Goal: Information Seeking & Learning: Learn about a topic

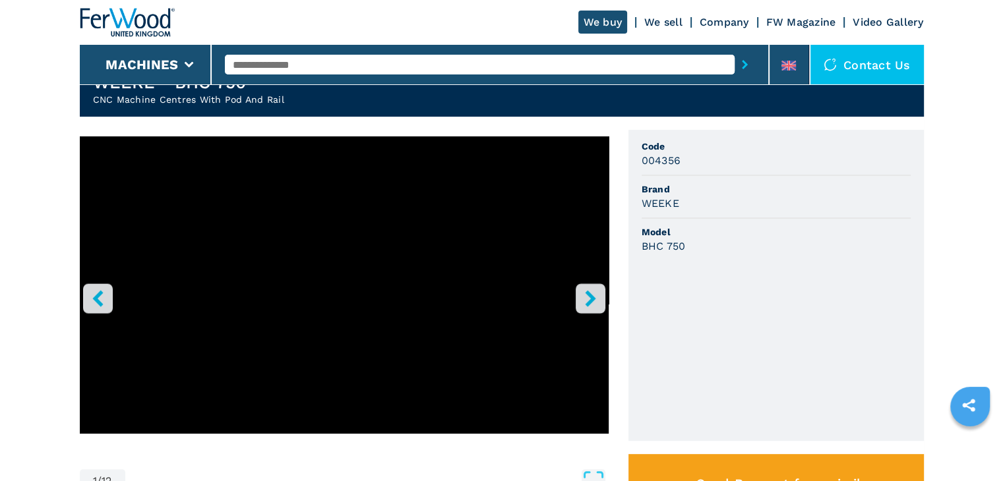
scroll to position [330, 0]
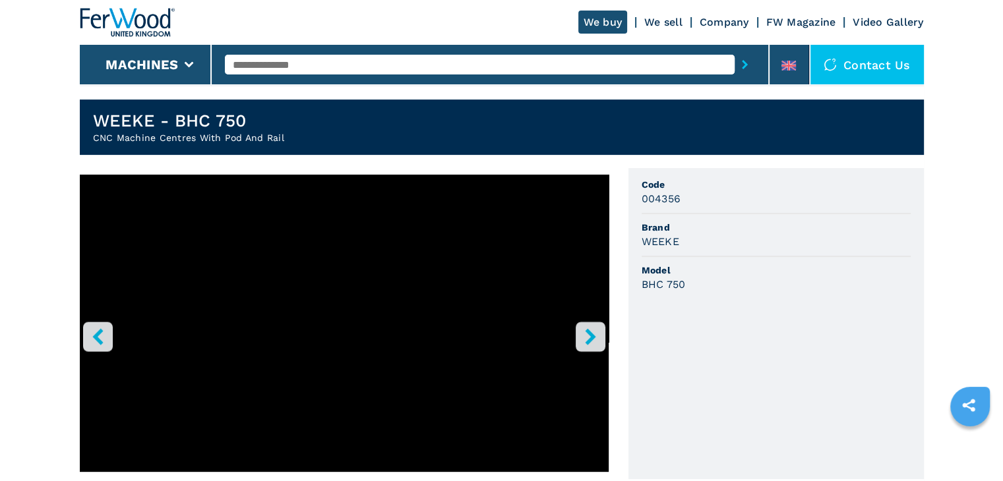
click at [593, 339] on icon "right-button" at bounding box center [590, 336] width 16 height 16
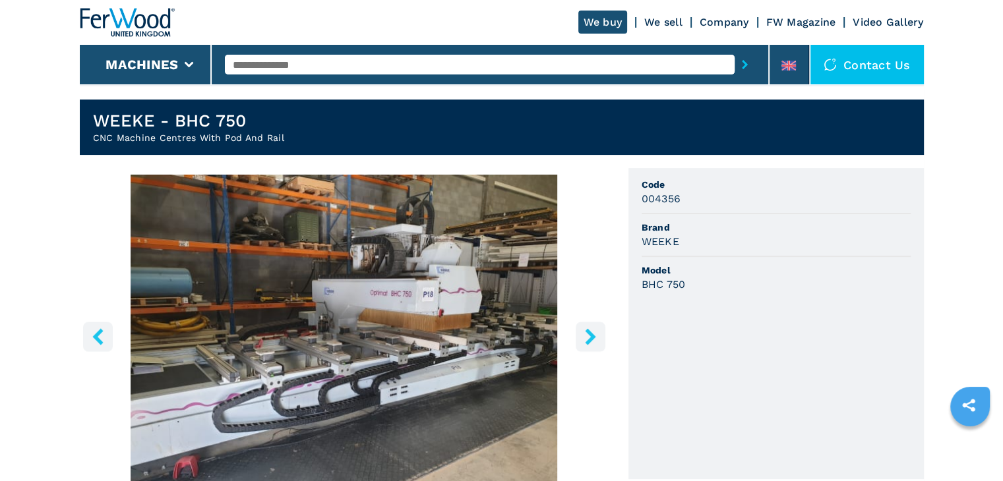
click at [593, 340] on icon "right-button" at bounding box center [590, 336] width 16 height 16
click at [593, 333] on icon "right-button" at bounding box center [590, 336] width 16 height 16
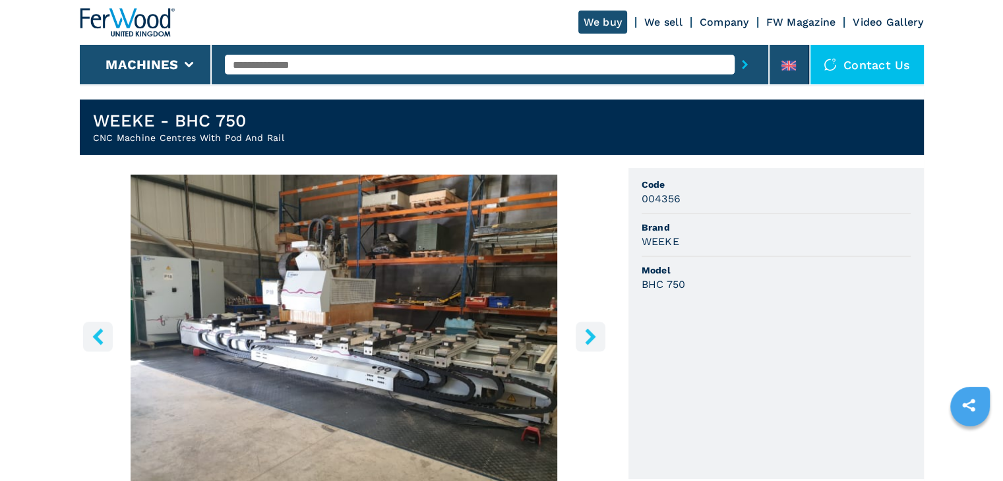
click at [593, 333] on icon "right-button" at bounding box center [590, 336] width 16 height 16
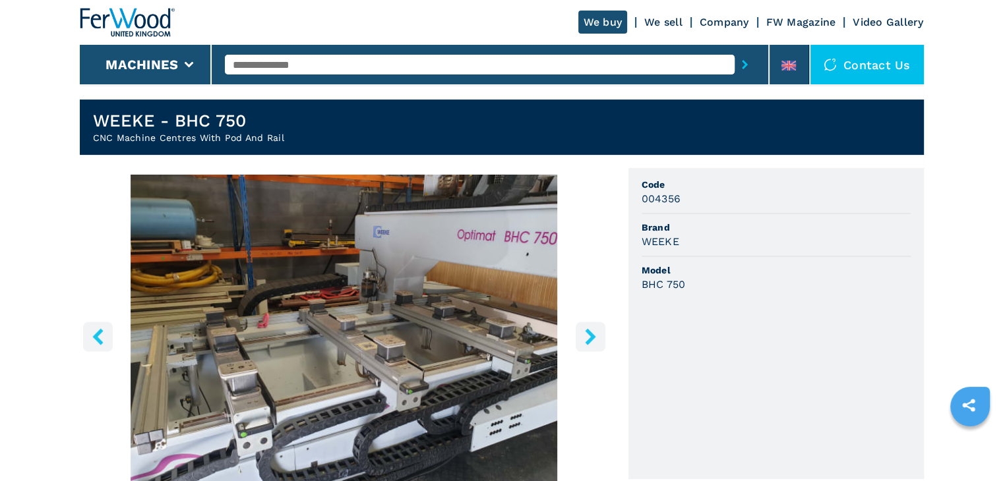
click at [593, 333] on icon "right-button" at bounding box center [590, 336] width 16 height 16
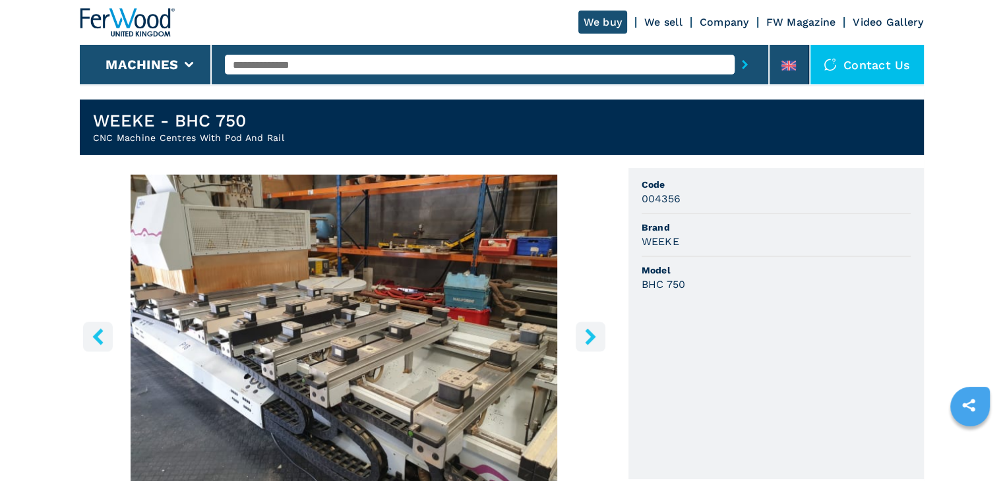
click at [593, 333] on icon "right-button" at bounding box center [590, 336] width 16 height 16
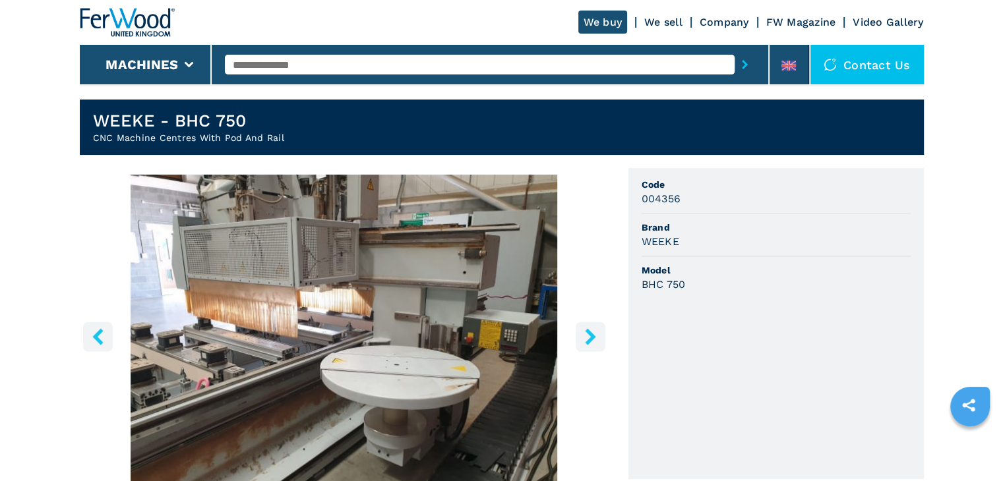
click at [593, 333] on icon "right-button" at bounding box center [590, 336] width 16 height 16
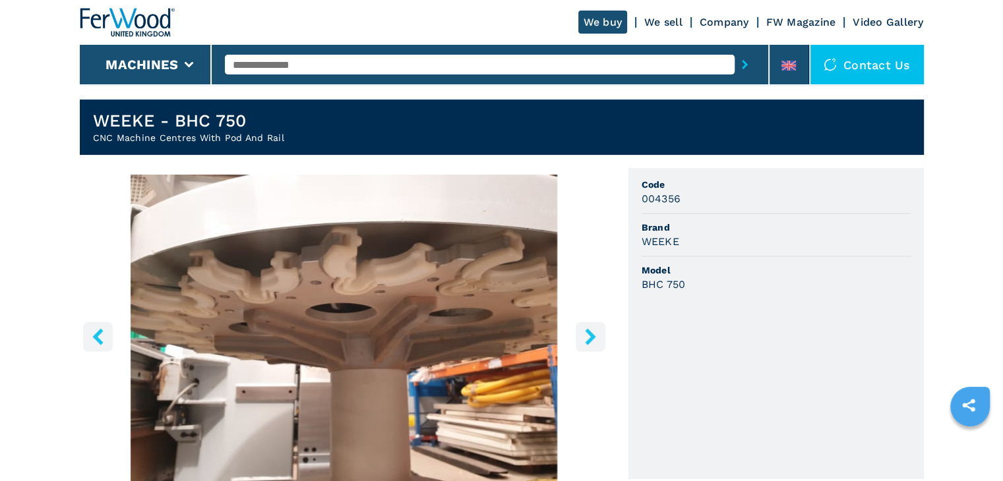
click at [593, 333] on icon "right-button" at bounding box center [590, 336] width 16 height 16
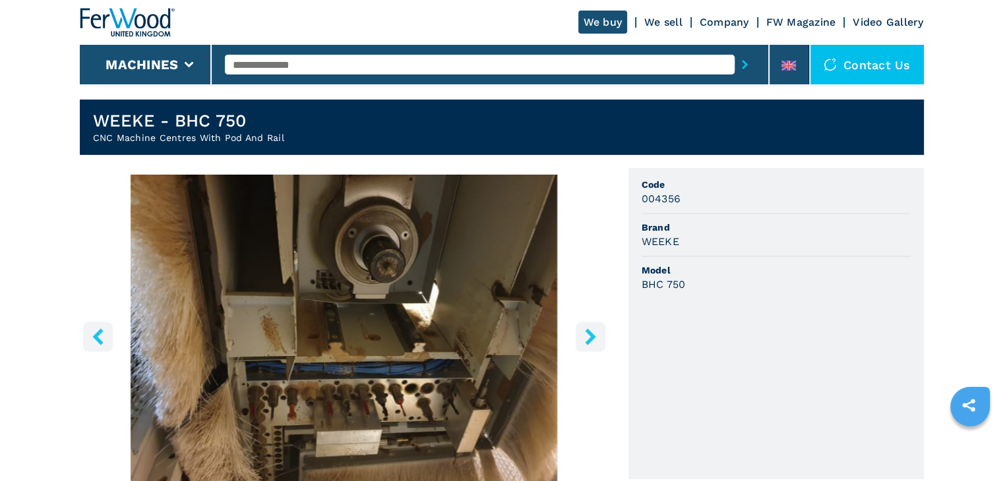
click at [593, 333] on icon "right-button" at bounding box center [590, 336] width 16 height 16
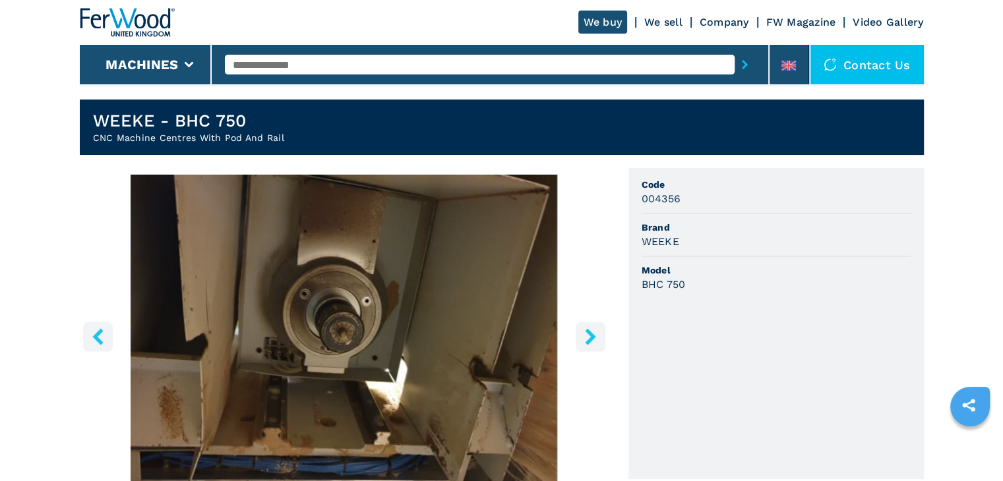
click at [593, 333] on icon "right-button" at bounding box center [590, 336] width 16 height 16
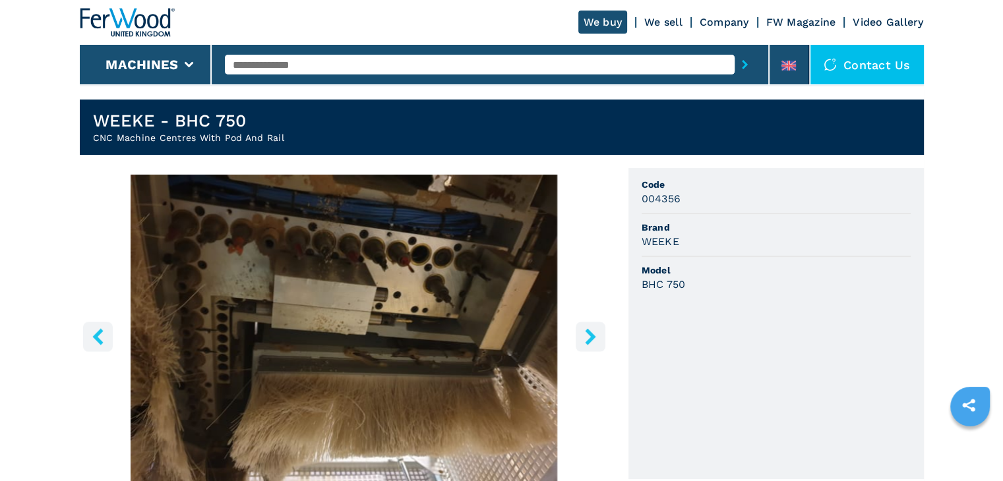
click at [593, 333] on icon "right-button" at bounding box center [590, 336] width 16 height 16
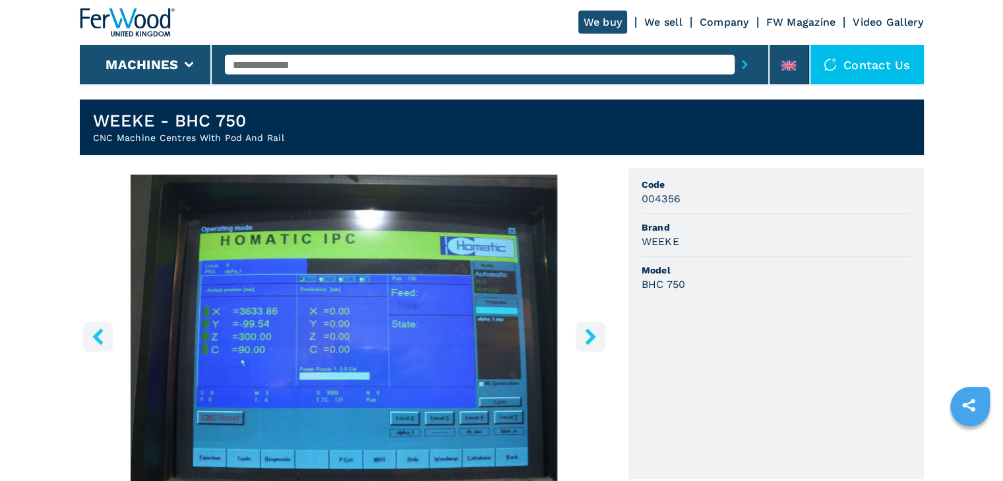
click at [593, 333] on icon "right-button" at bounding box center [590, 336] width 16 height 16
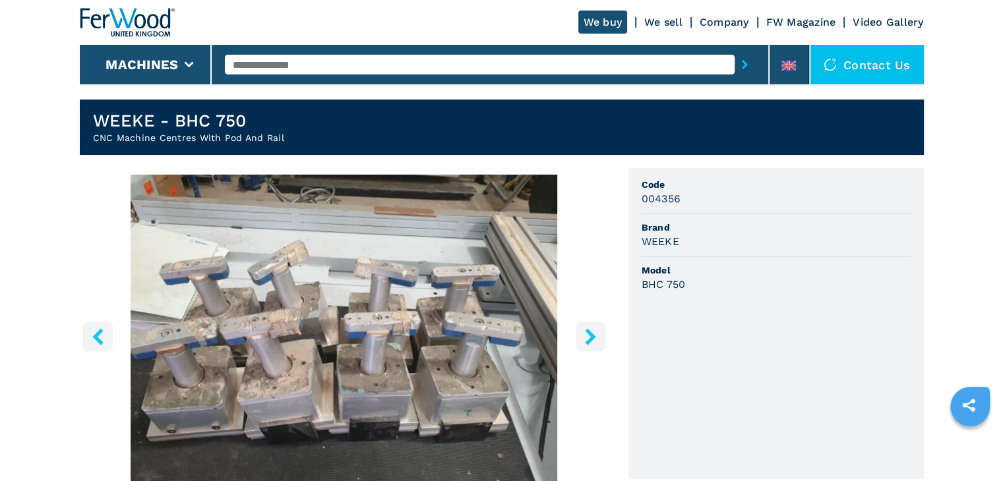
click at [593, 333] on icon "right-button" at bounding box center [590, 336] width 16 height 16
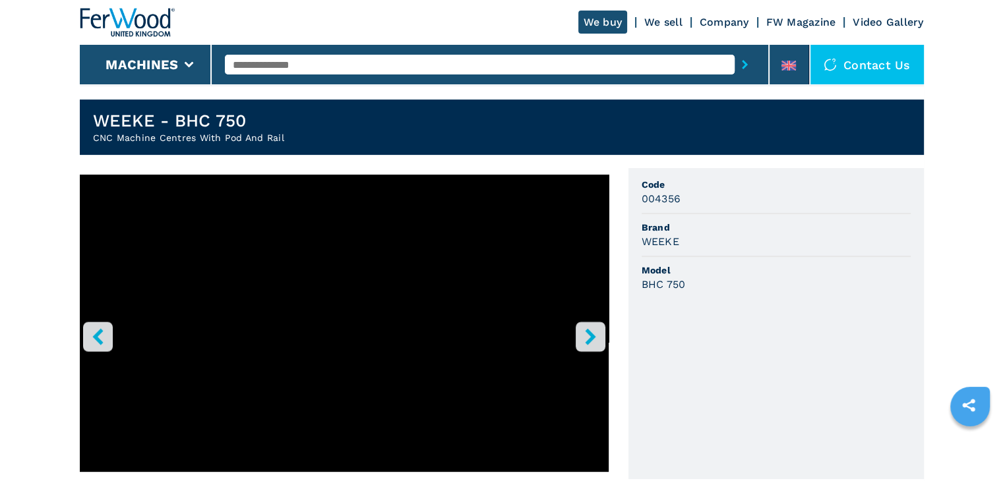
click at [593, 333] on icon "right-button" at bounding box center [590, 336] width 16 height 16
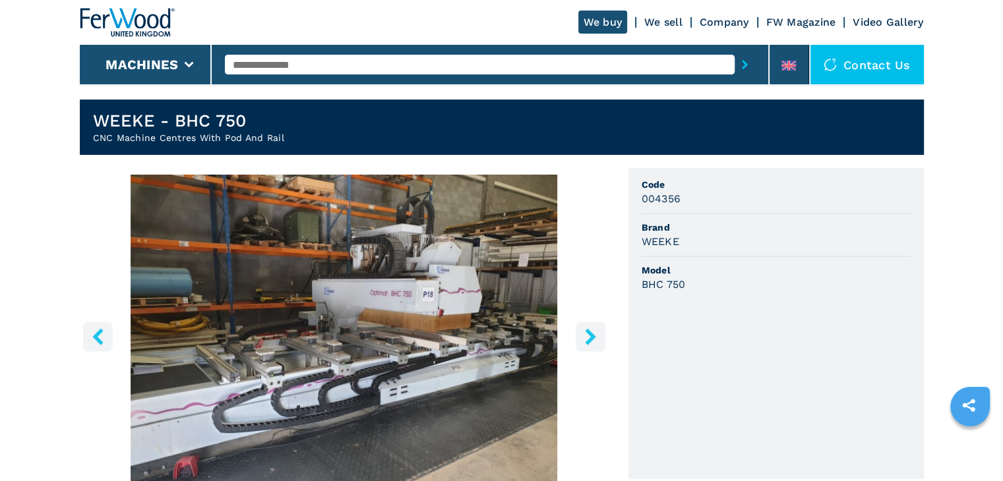
click at [593, 333] on icon "right-button" at bounding box center [590, 336] width 16 height 16
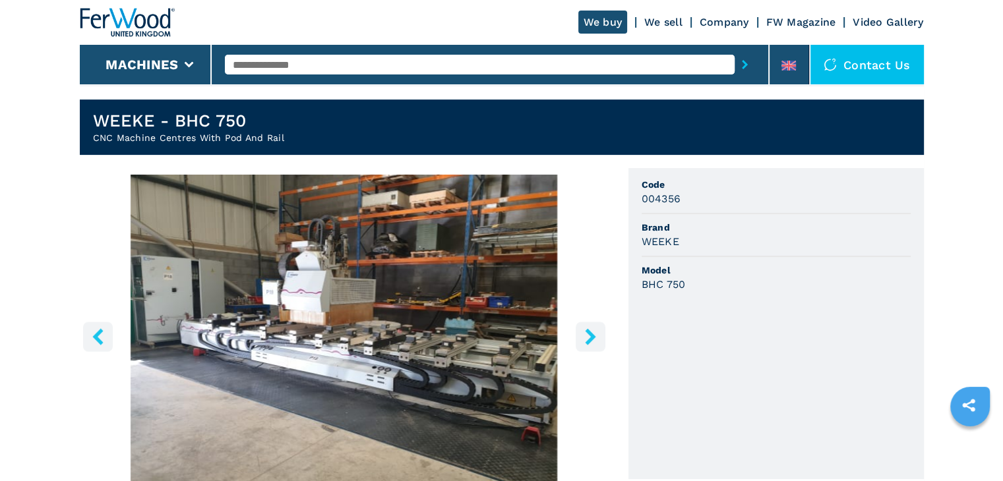
click at [593, 333] on icon "right-button" at bounding box center [590, 336] width 16 height 16
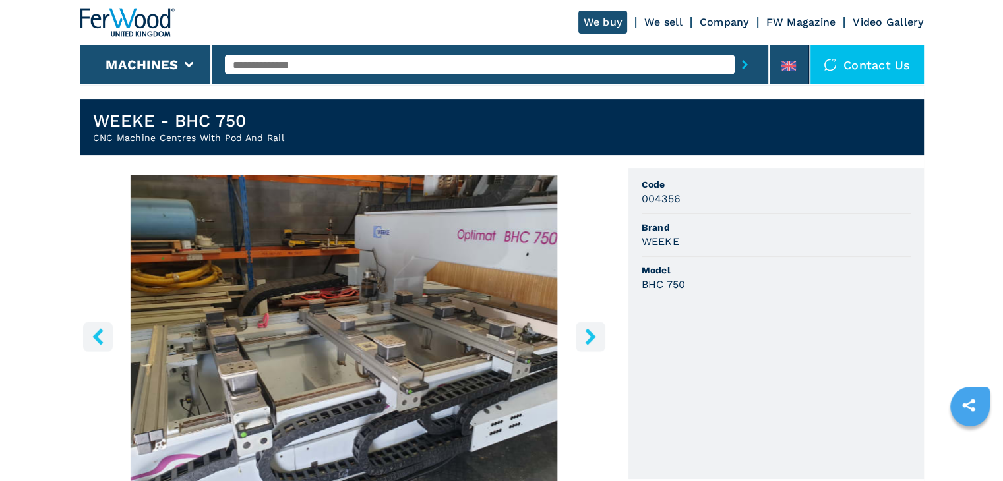
click at [593, 333] on icon "right-button" at bounding box center [590, 336] width 16 height 16
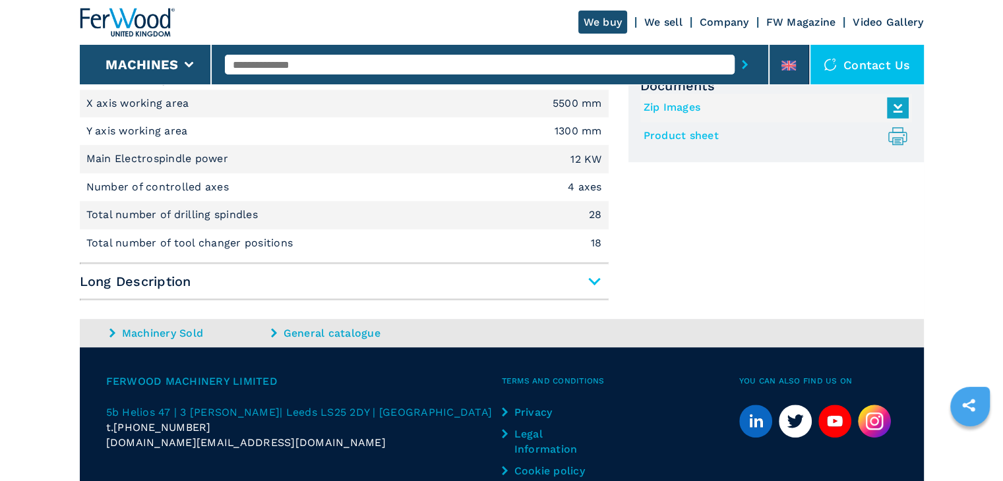
scroll to position [841, 0]
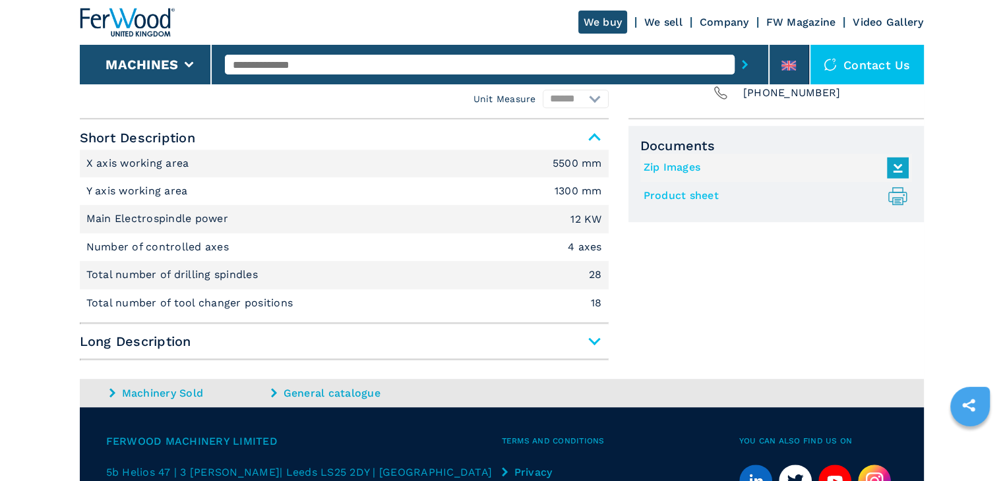
click at [594, 342] on span "Long Description" at bounding box center [344, 342] width 529 height 24
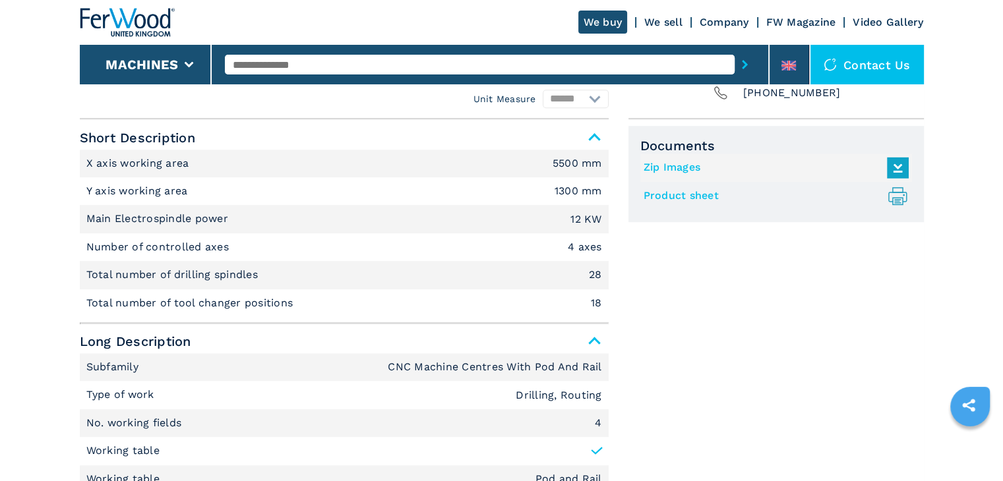
scroll to position [1105, 0]
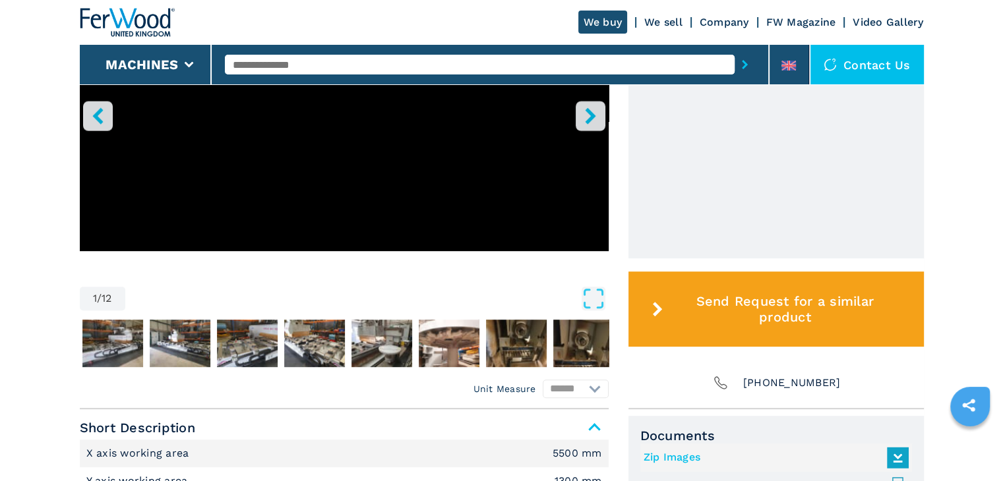
scroll to position [528, 0]
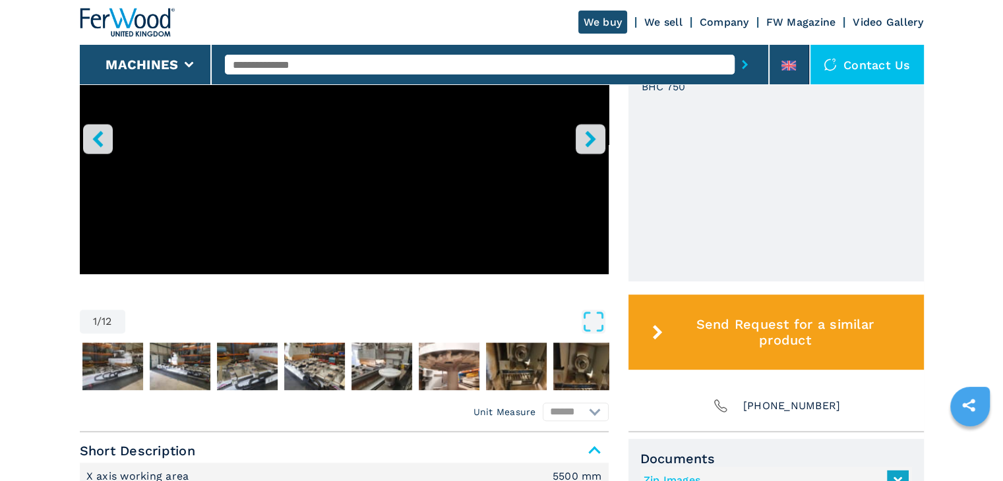
click at [594, 130] on button "right-button" at bounding box center [591, 139] width 30 height 30
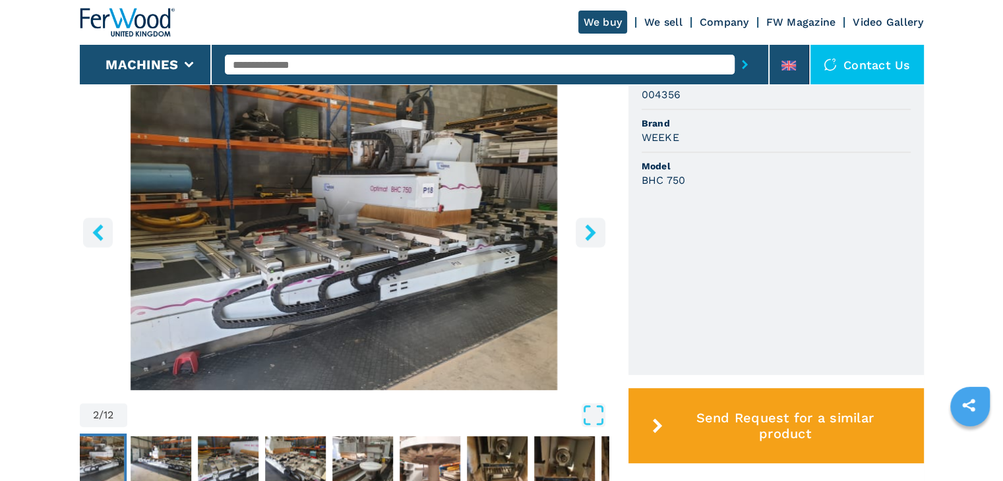
scroll to position [330, 0]
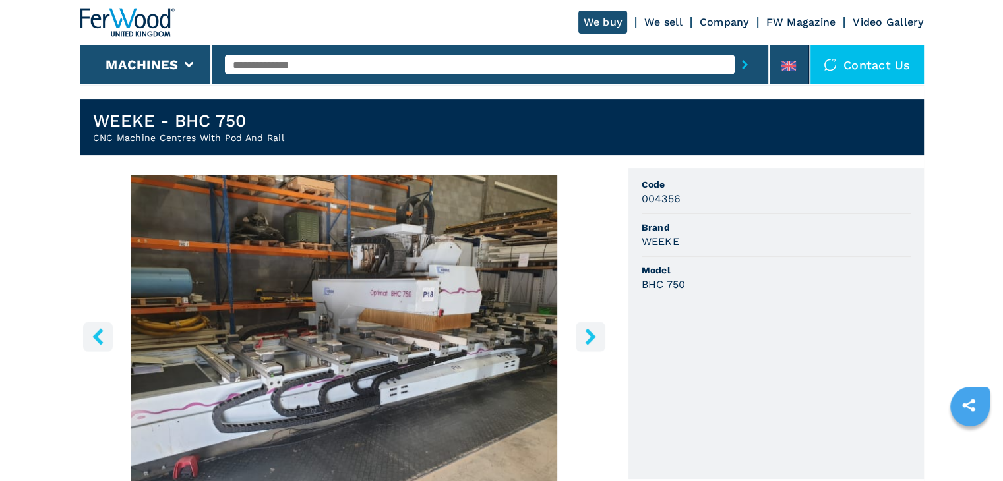
click at [570, 339] on img "Go to Slide 2" at bounding box center [344, 335] width 529 height 320
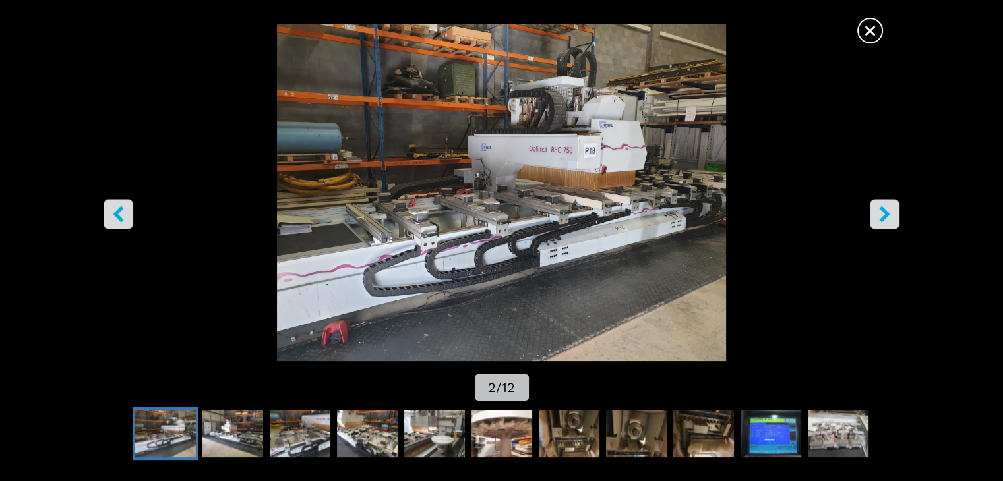
click at [894, 210] on button "right-button" at bounding box center [885, 215] width 30 height 30
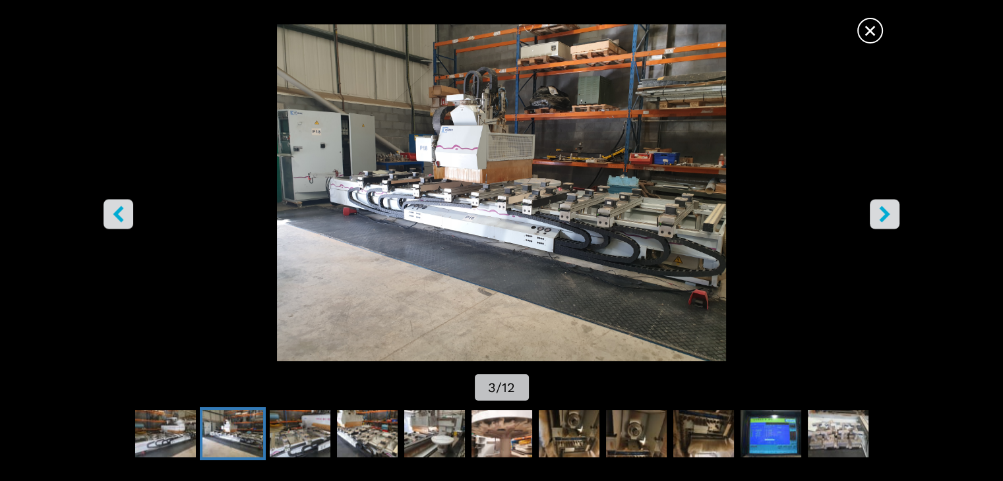
click at [894, 210] on button "right-button" at bounding box center [885, 215] width 30 height 30
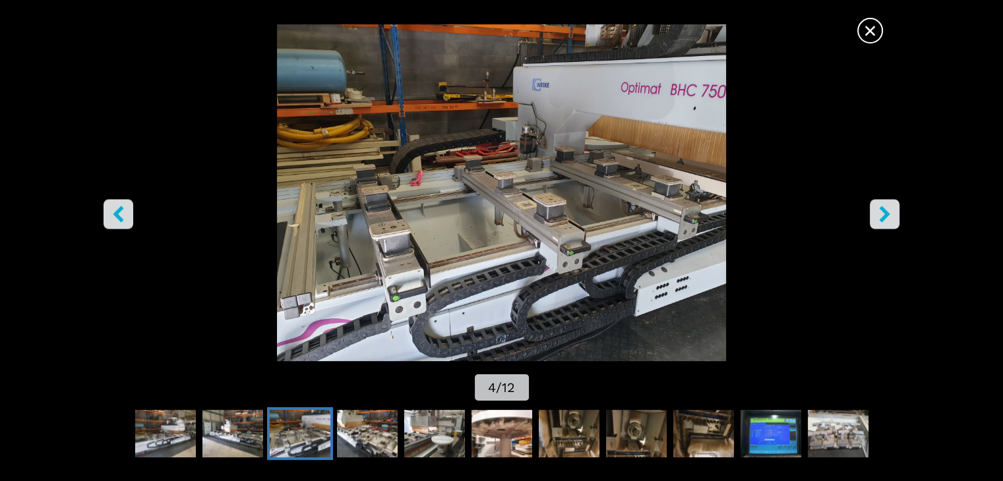
click at [894, 210] on button "right-button" at bounding box center [885, 215] width 30 height 30
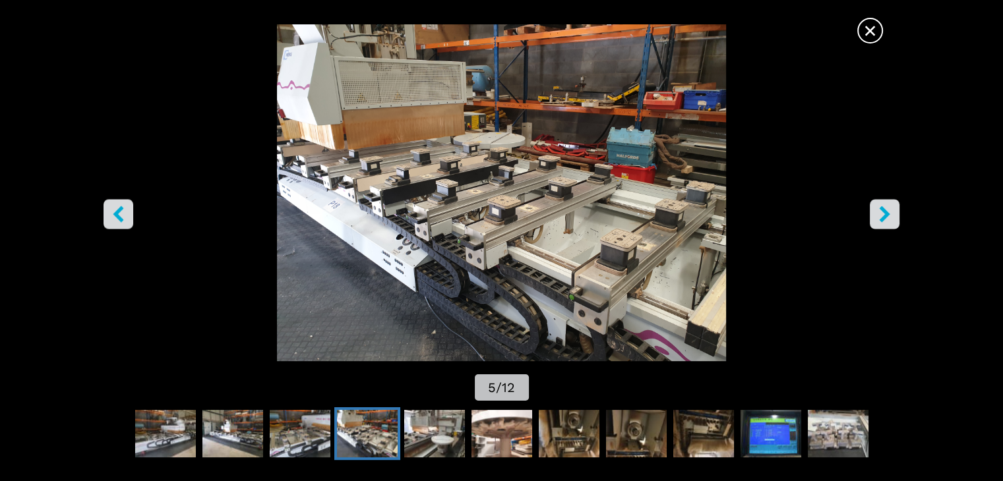
click at [894, 210] on button "right-button" at bounding box center [885, 215] width 30 height 30
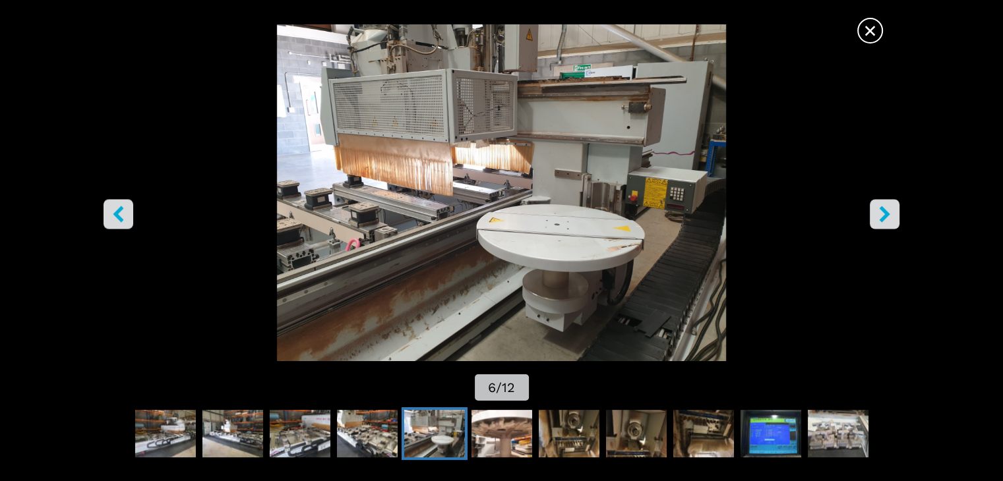
click at [894, 210] on button "right-button" at bounding box center [885, 215] width 30 height 30
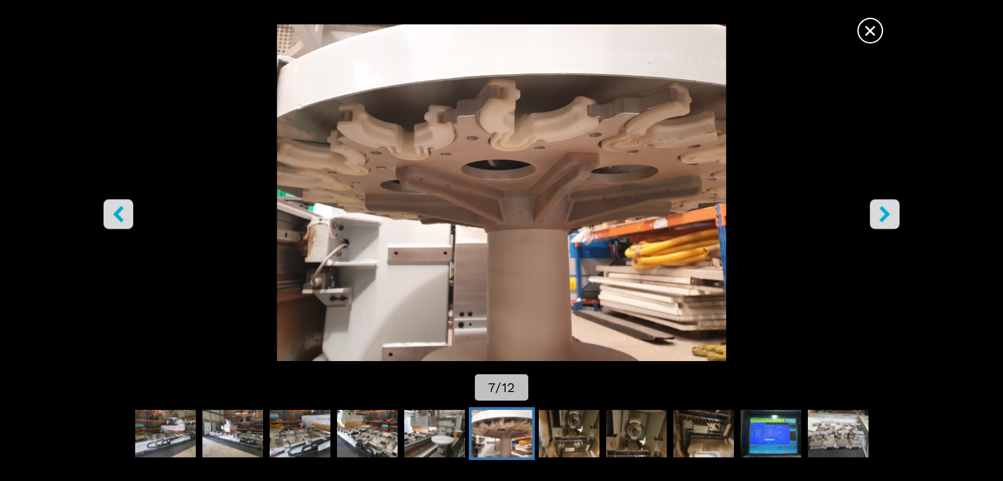
click at [895, 209] on button "right-button" at bounding box center [885, 215] width 30 height 30
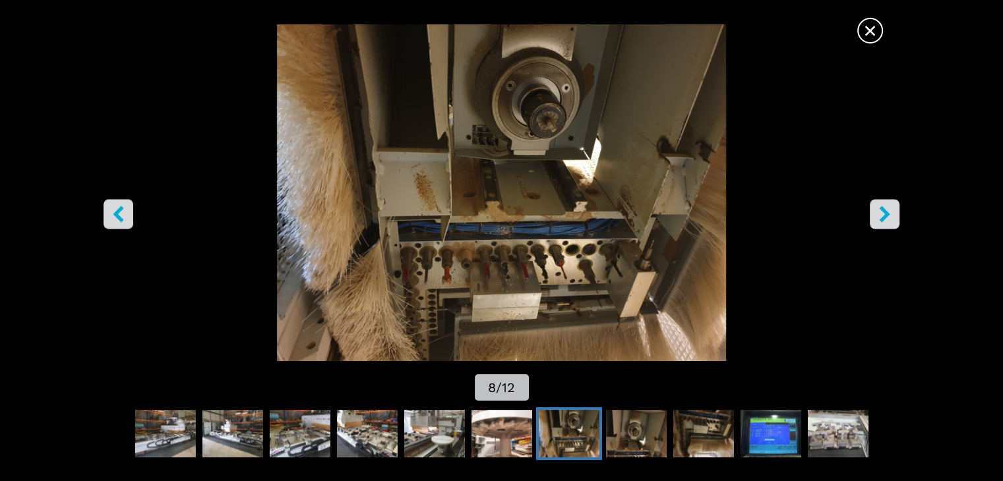
click at [896, 209] on button "right-button" at bounding box center [885, 215] width 30 height 30
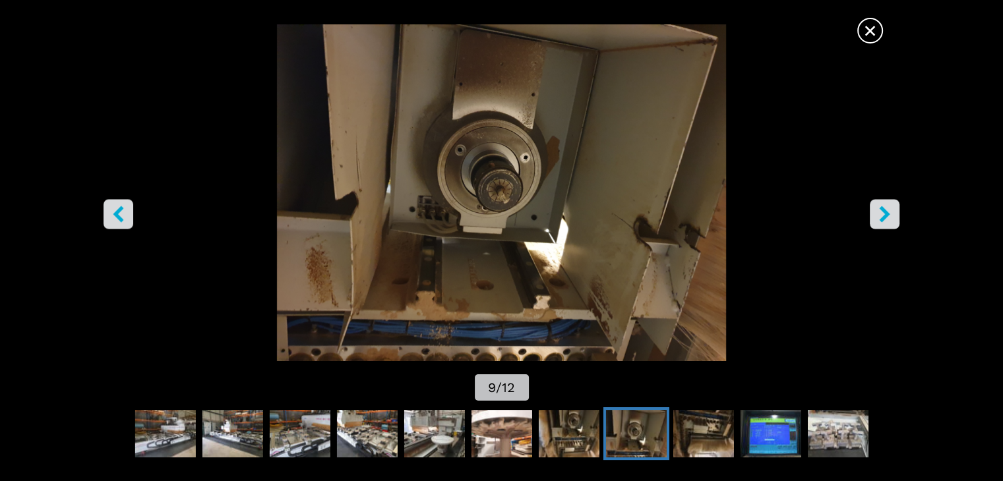
click at [896, 209] on button "right-button" at bounding box center [885, 215] width 30 height 30
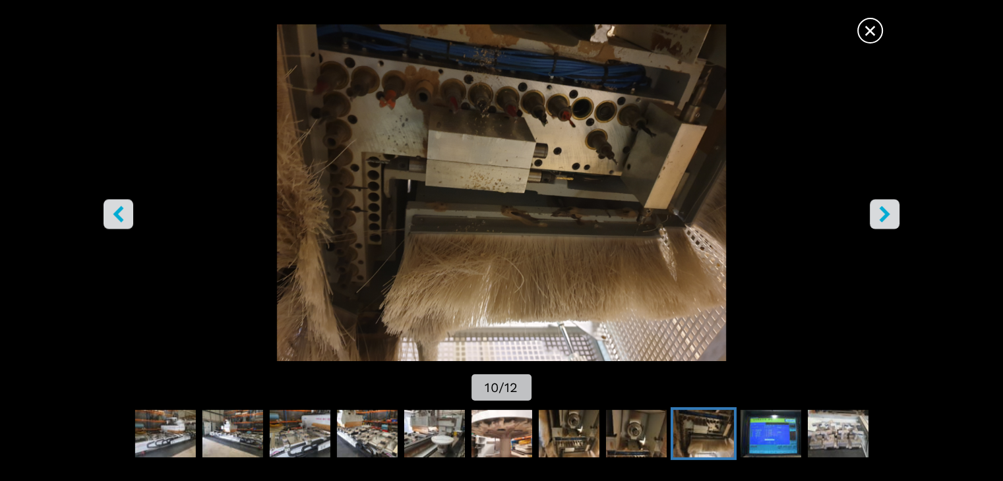
click at [896, 209] on button "right-button" at bounding box center [885, 215] width 30 height 30
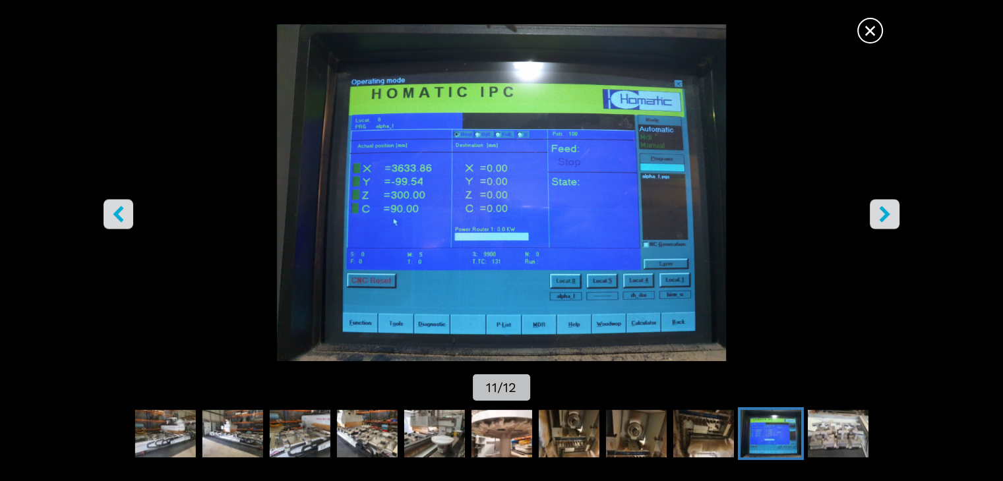
click at [896, 209] on button "right-button" at bounding box center [885, 215] width 30 height 30
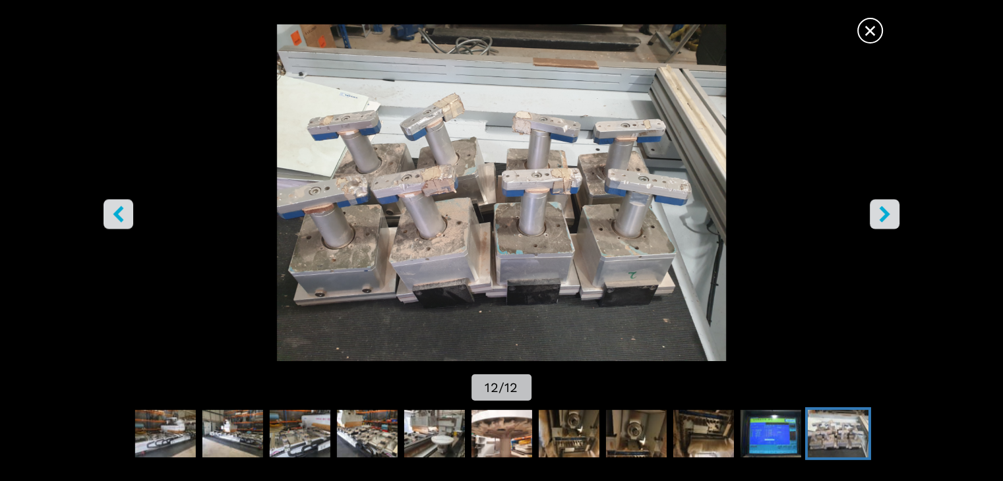
click at [896, 209] on button "right-button" at bounding box center [885, 215] width 30 height 30
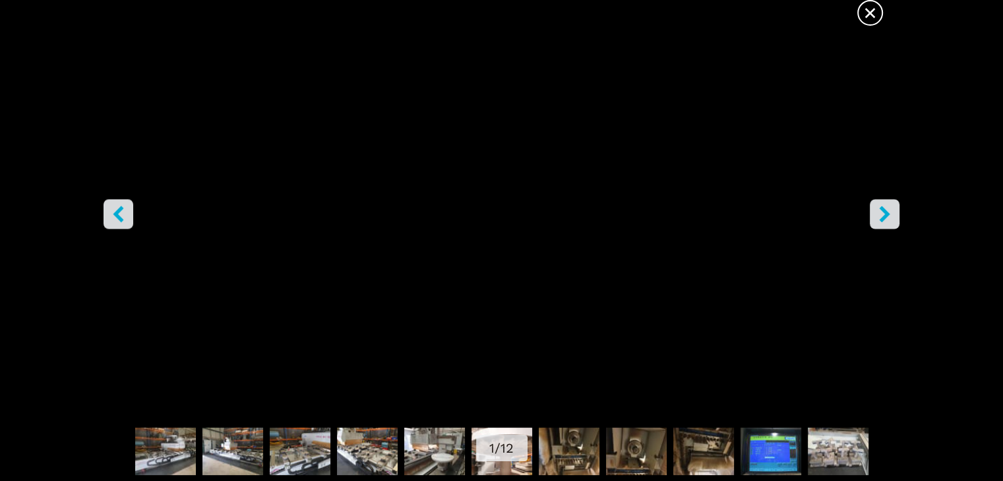
click at [119, 214] on icon "left-button" at bounding box center [118, 214] width 16 height 16
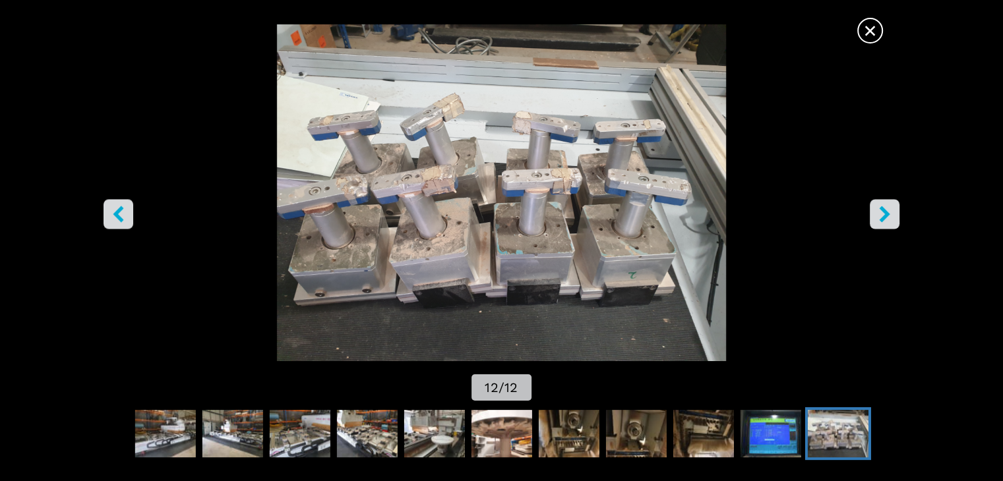
click at [886, 220] on icon "right-button" at bounding box center [884, 214] width 16 height 16
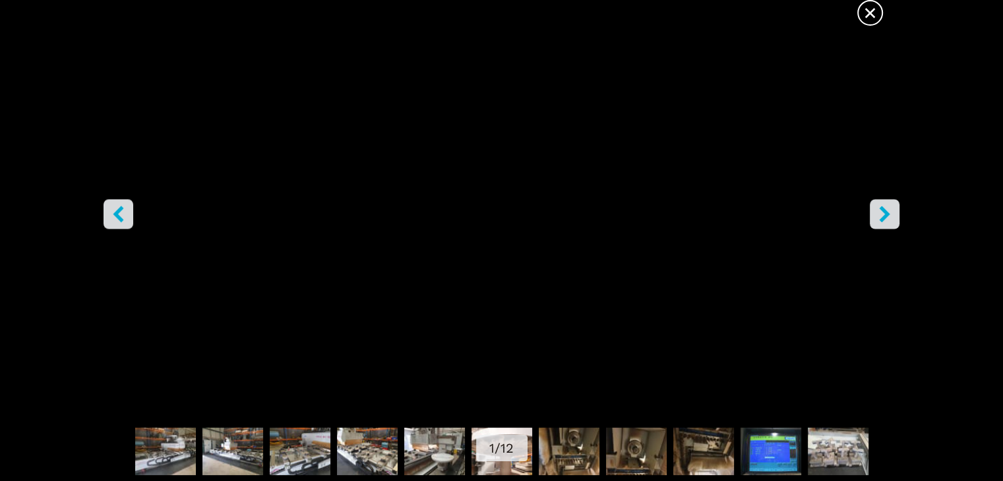
click at [886, 218] on icon "right-button" at bounding box center [884, 214] width 16 height 16
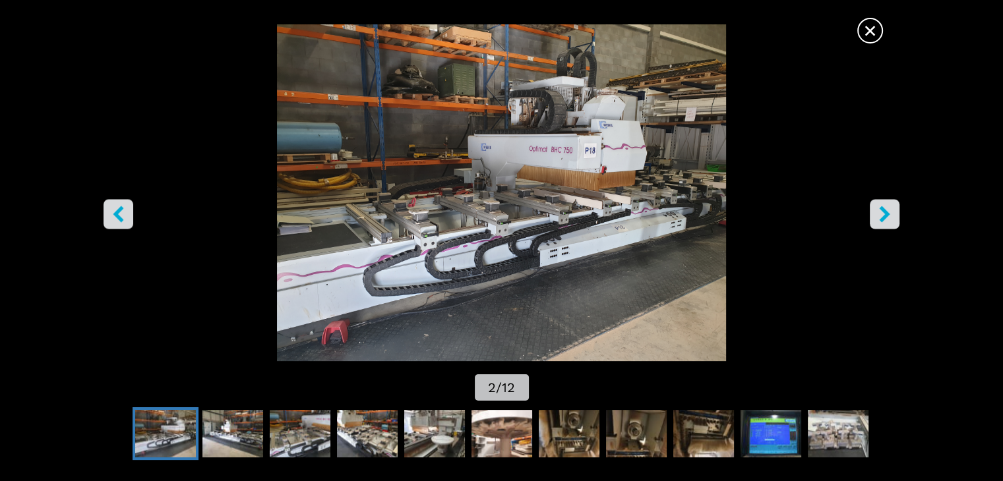
click at [886, 218] on icon "right-button" at bounding box center [884, 214] width 16 height 16
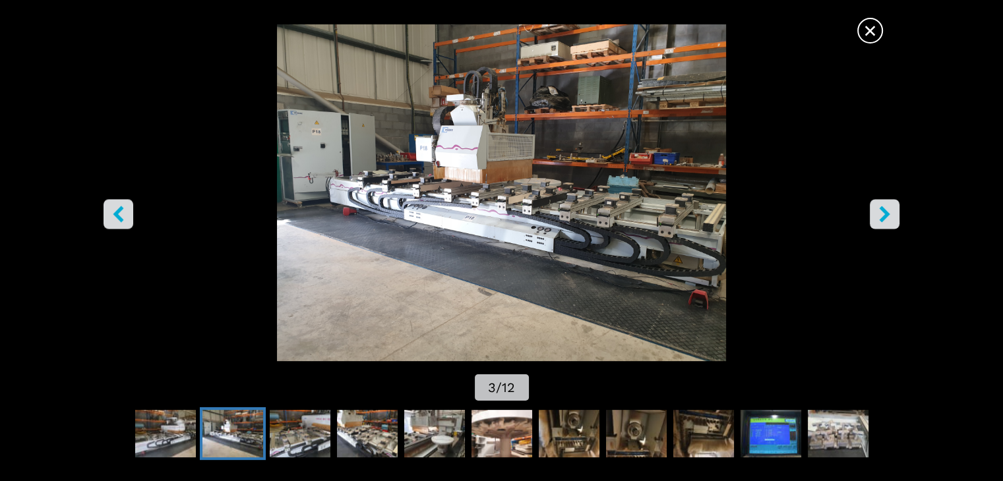
click at [886, 216] on icon "right-button" at bounding box center [884, 214] width 11 height 16
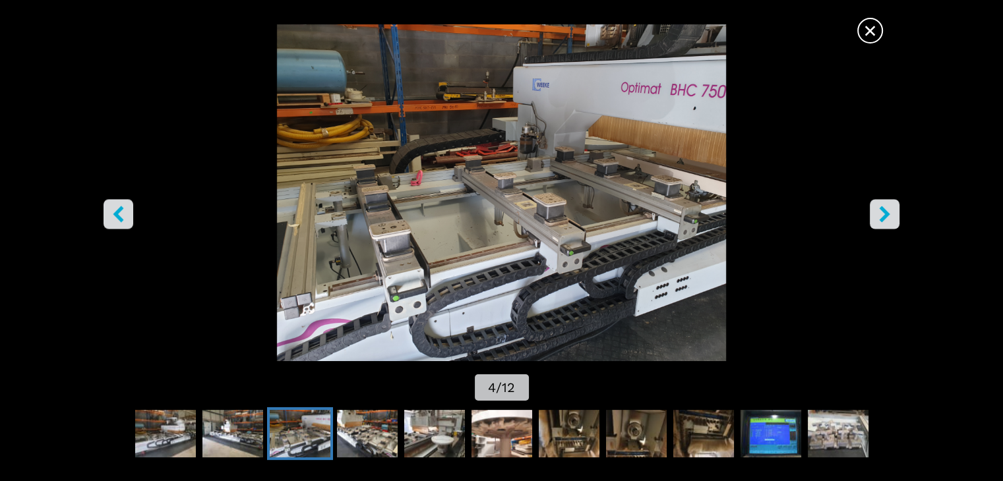
click at [886, 216] on icon "right-button" at bounding box center [884, 214] width 11 height 16
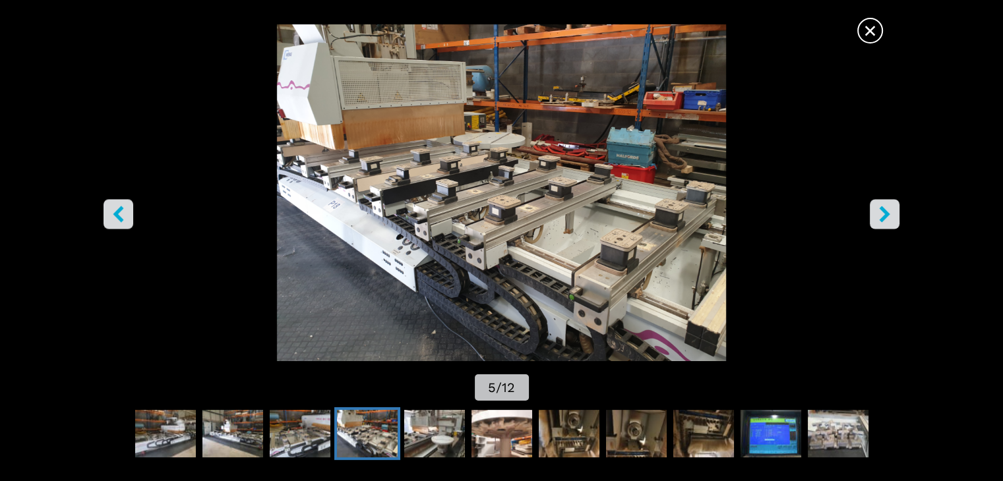
click at [886, 216] on icon "right-button" at bounding box center [884, 214] width 11 height 16
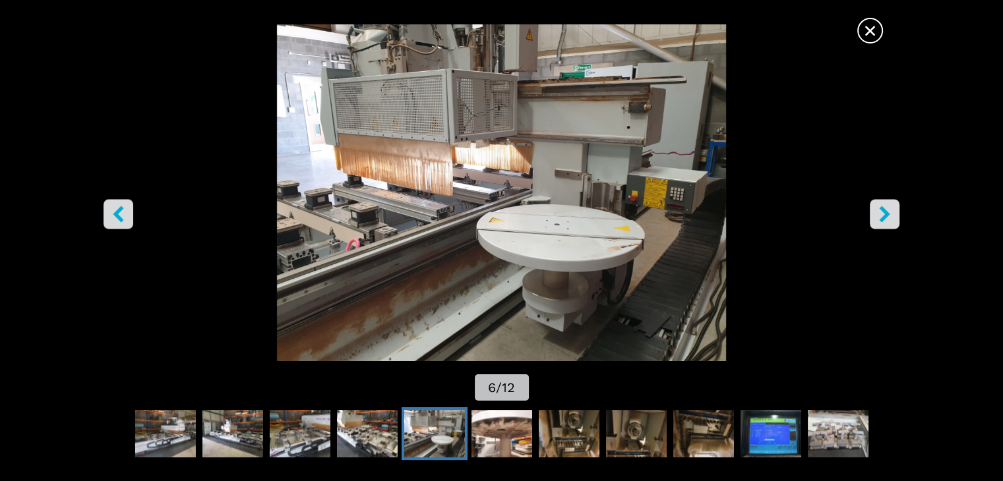
click at [886, 216] on icon "right-button" at bounding box center [884, 214] width 11 height 16
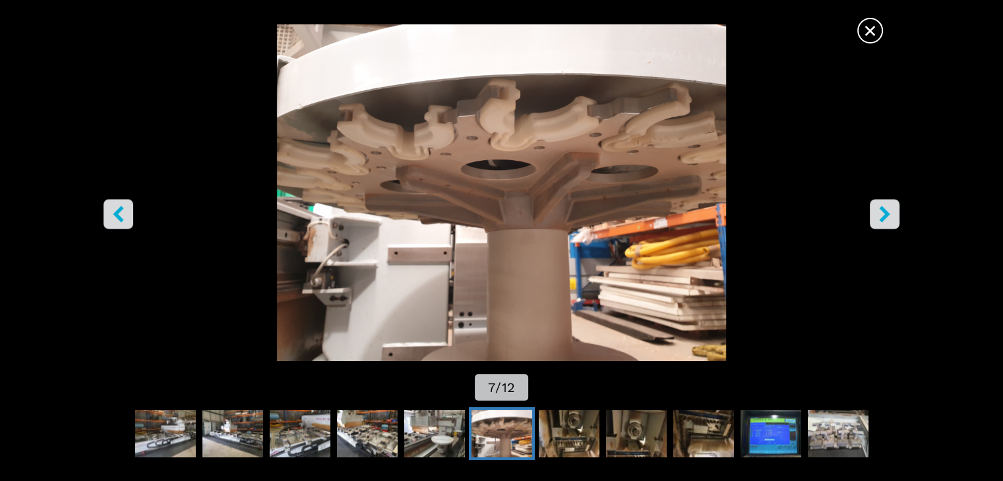
drag, startPoint x: 871, startPoint y: 32, endPoint x: 644, endPoint y: 22, distance: 227.8
click at [871, 32] on span "×" at bounding box center [870, 27] width 23 height 23
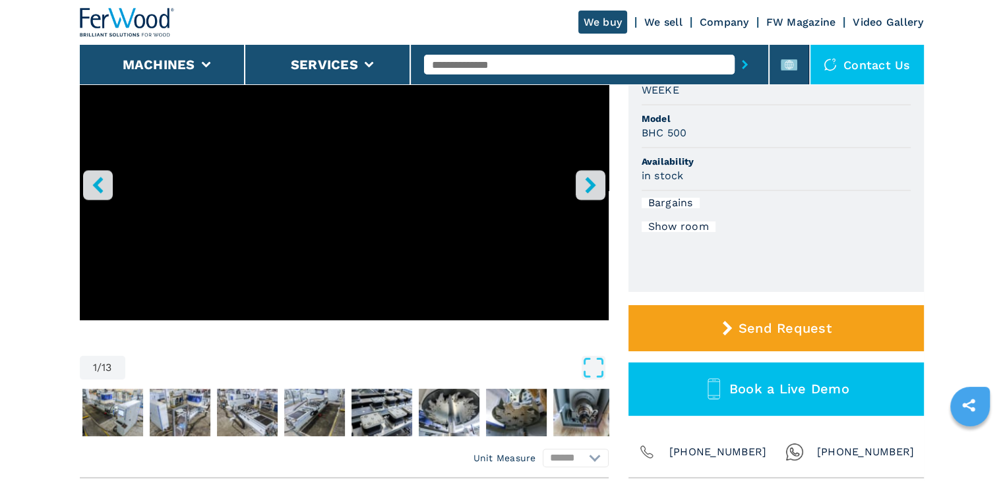
scroll to position [264, 0]
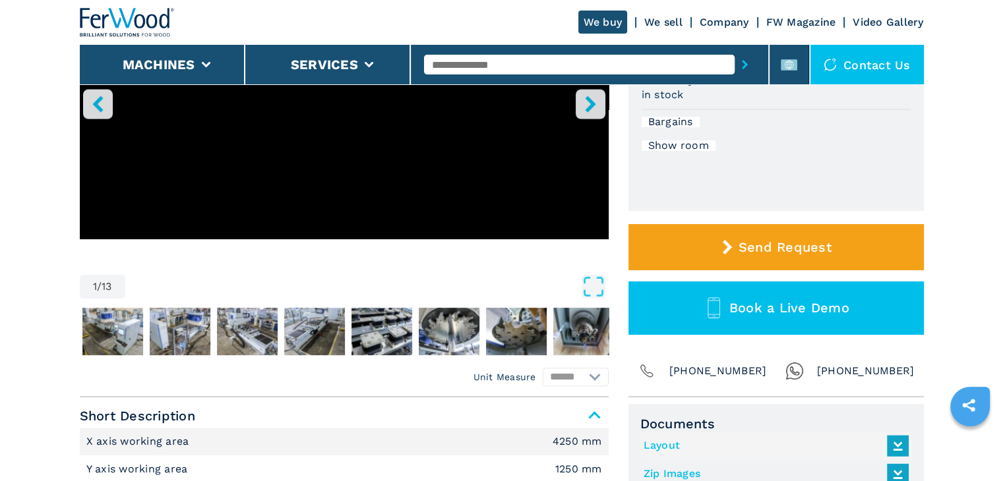
click at [586, 280] on icon "Open Fullscreen" at bounding box center [594, 287] width 24 height 24
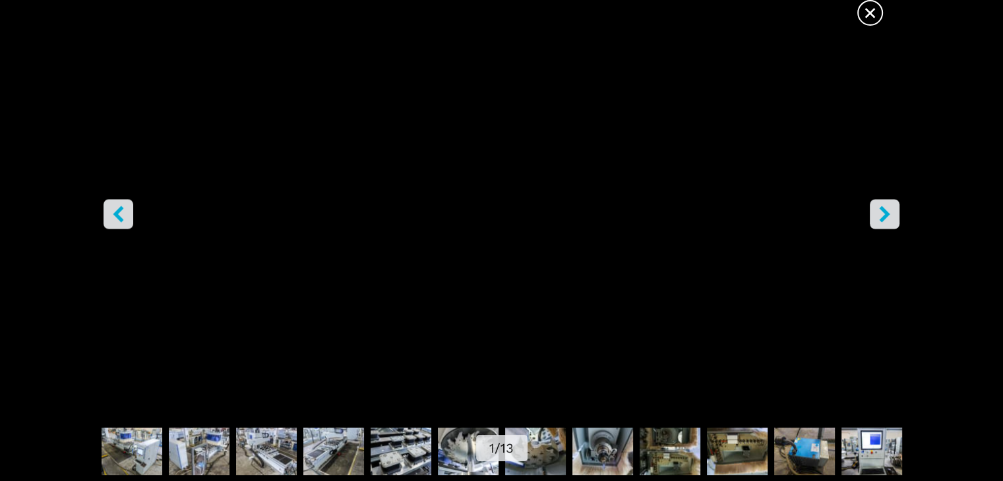
scroll to position [659, 0]
click at [872, 220] on button "right-button" at bounding box center [885, 215] width 30 height 30
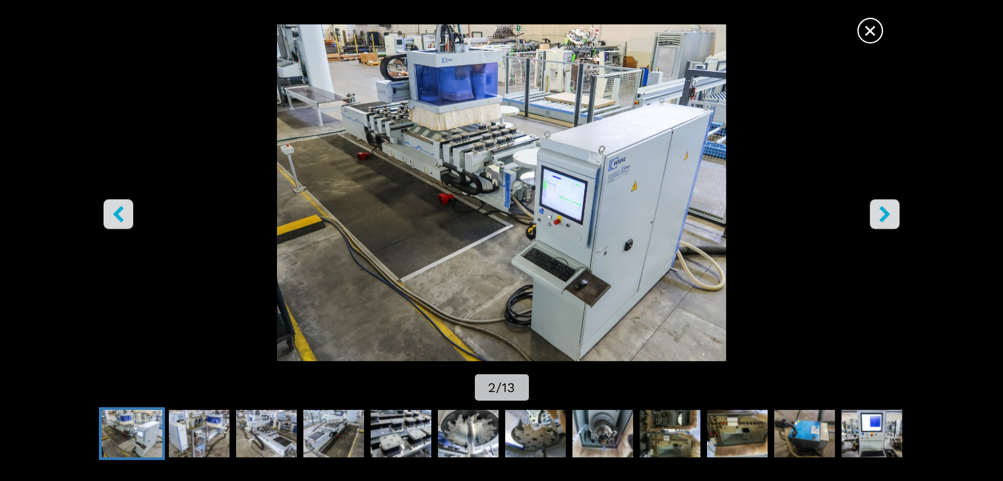
click at [873, 220] on button "right-button" at bounding box center [885, 215] width 30 height 30
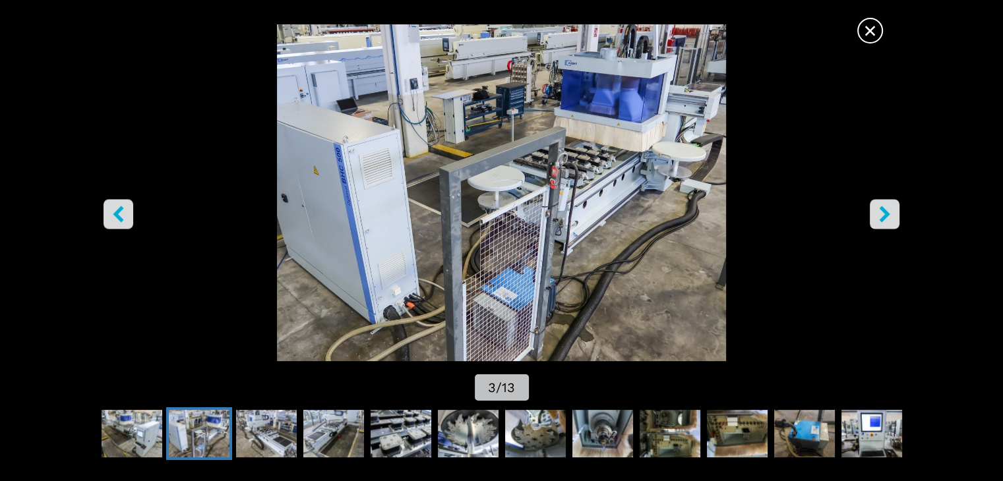
click at [878, 217] on icon "right-button" at bounding box center [884, 214] width 16 height 16
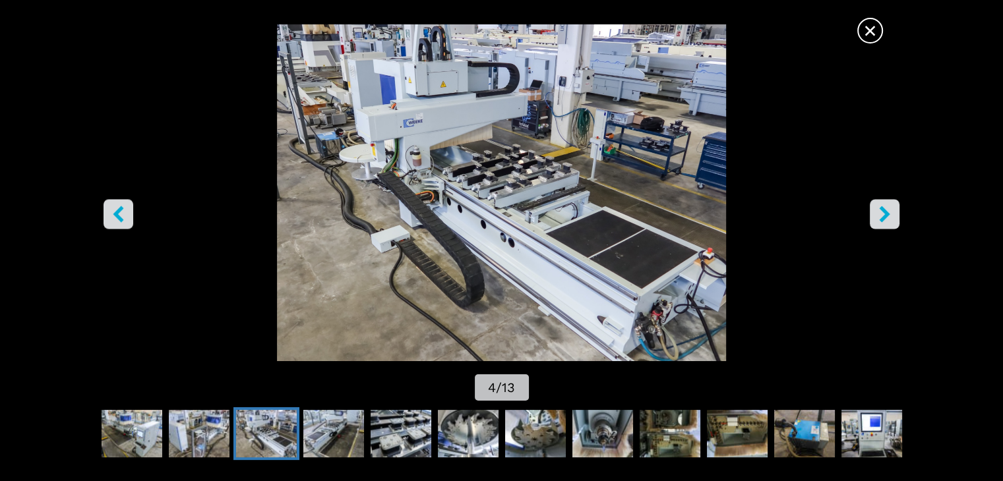
click at [878, 217] on icon "right-button" at bounding box center [884, 214] width 16 height 16
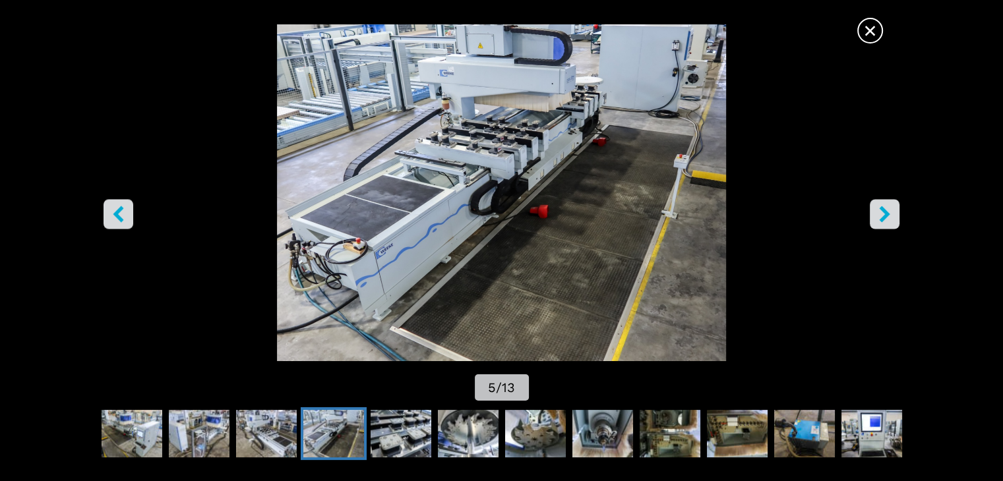
click at [878, 217] on icon "right-button" at bounding box center [884, 214] width 16 height 16
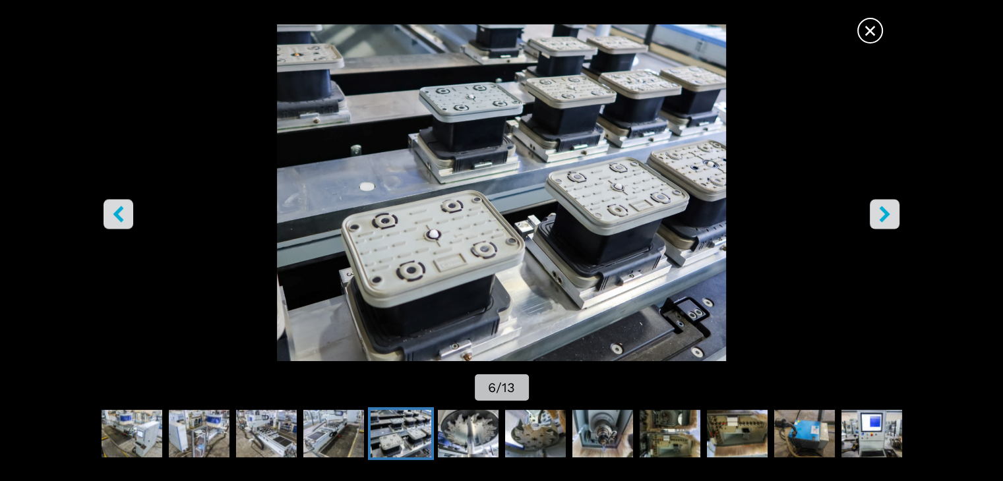
click at [878, 218] on icon "right-button" at bounding box center [884, 214] width 16 height 16
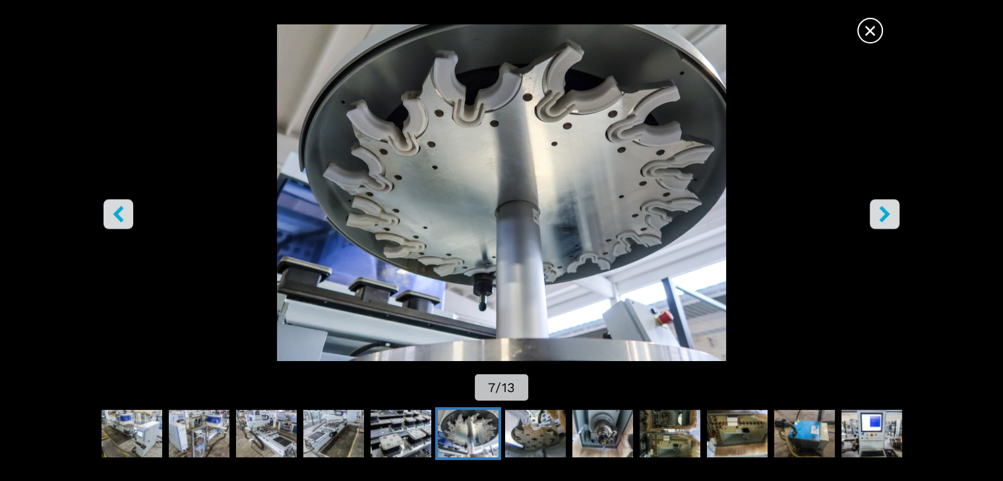
click at [878, 218] on icon "right-button" at bounding box center [884, 214] width 16 height 16
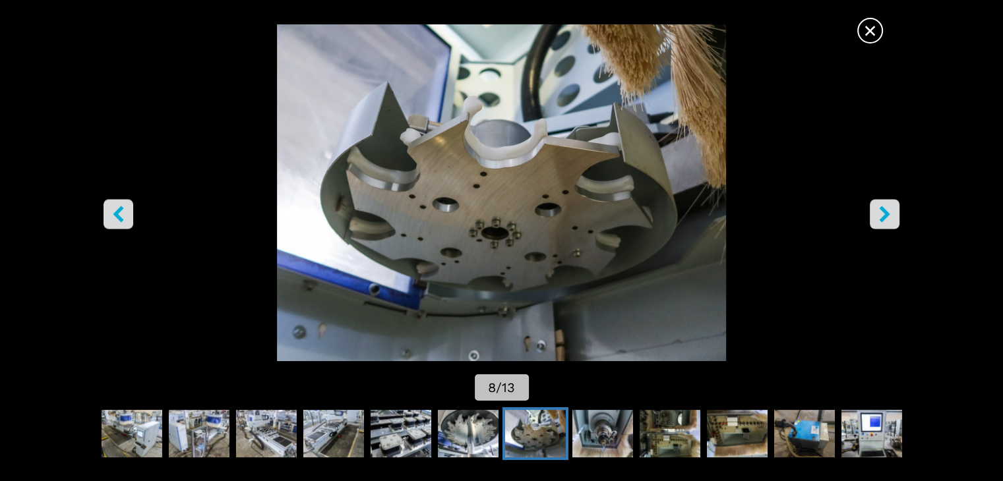
click at [878, 217] on icon "right-button" at bounding box center [884, 214] width 16 height 16
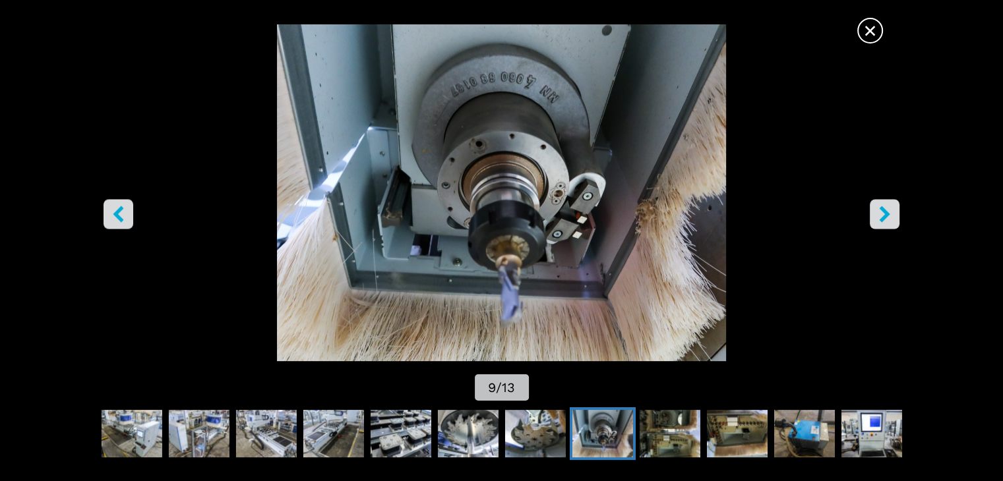
click at [878, 217] on icon "right-button" at bounding box center [884, 214] width 16 height 16
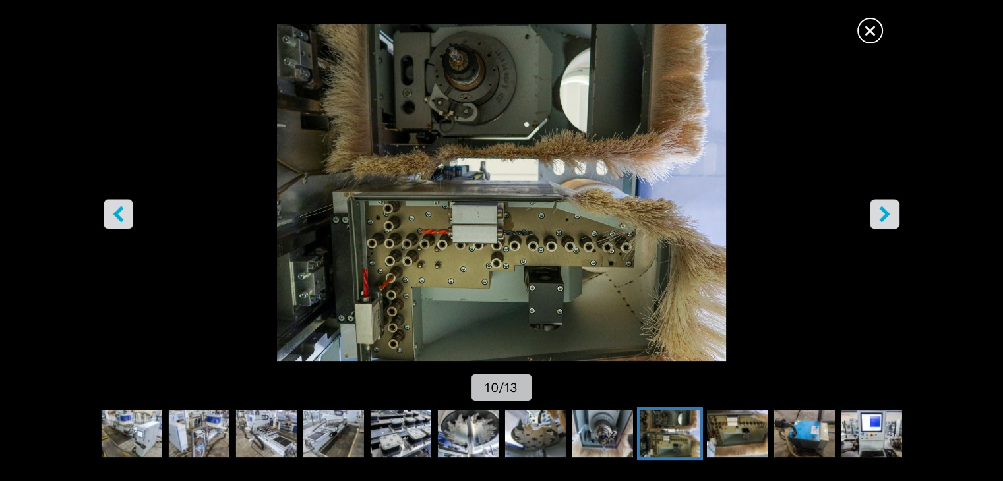
click at [878, 218] on icon "right-button" at bounding box center [884, 214] width 16 height 16
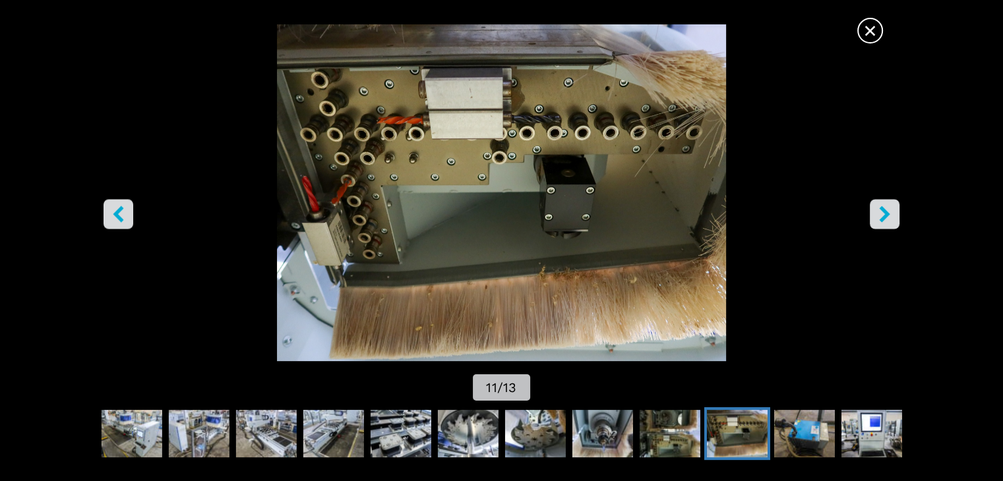
click at [878, 218] on icon "right-button" at bounding box center [884, 214] width 16 height 16
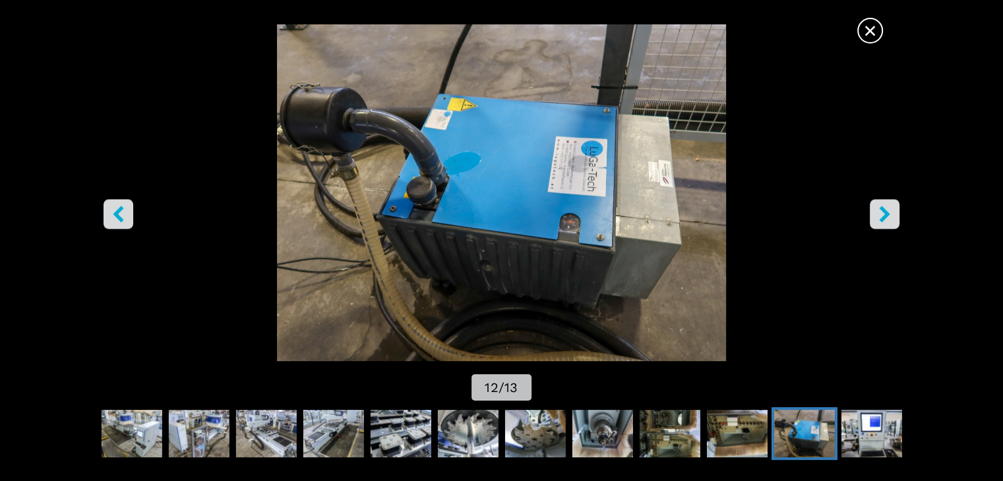
click at [878, 218] on icon "right-button" at bounding box center [884, 214] width 16 height 16
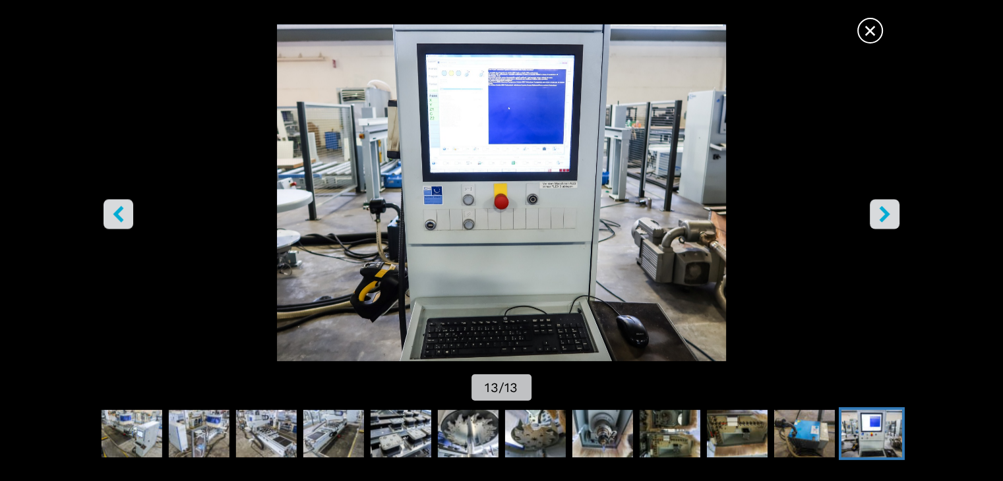
click at [878, 218] on icon "right-button" at bounding box center [884, 214] width 16 height 16
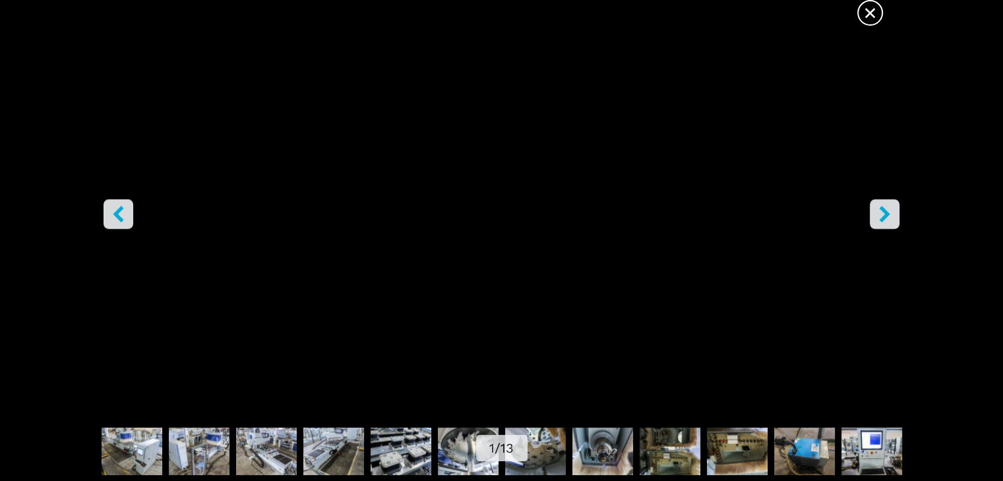
click at [880, 220] on icon "right-button" at bounding box center [884, 214] width 16 height 16
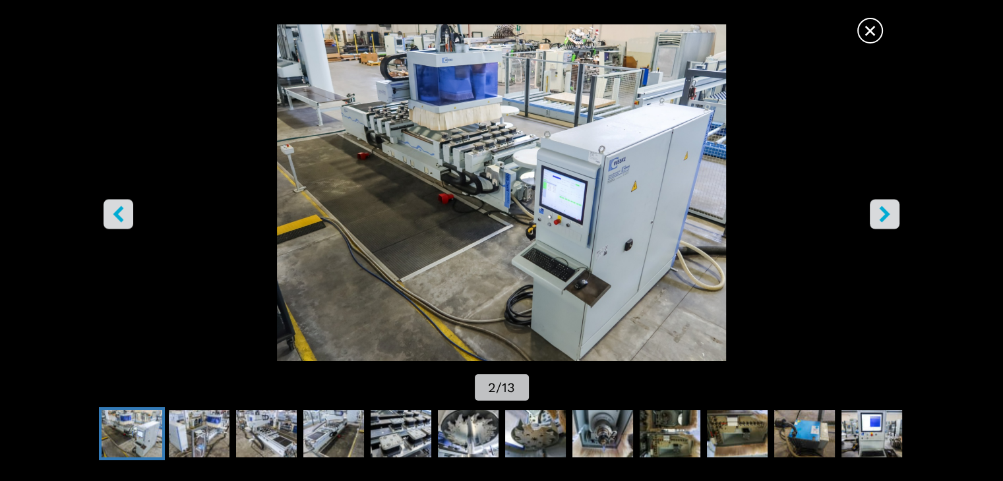
click at [868, 28] on span "×" at bounding box center [870, 27] width 23 height 23
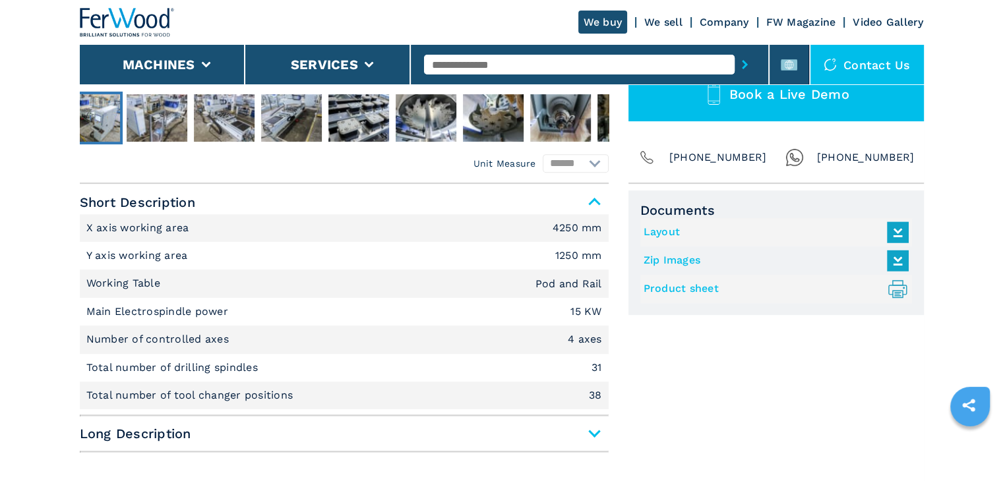
scroll to position [446, 0]
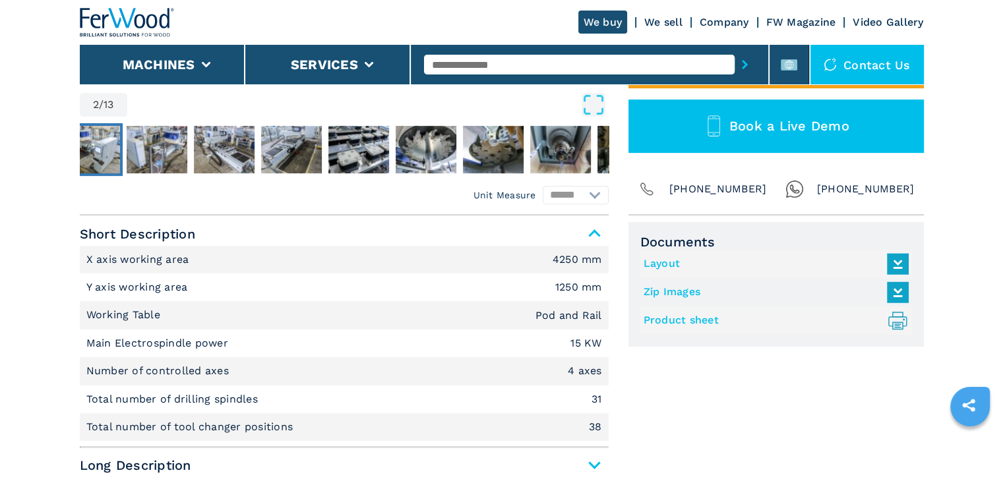
click at [678, 265] on link "Layout" at bounding box center [773, 264] width 259 height 22
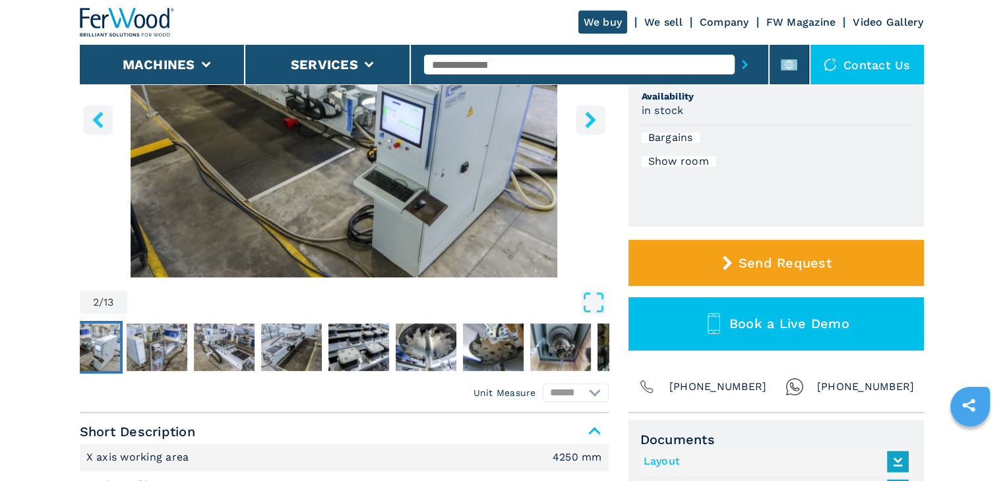
scroll to position [0, 0]
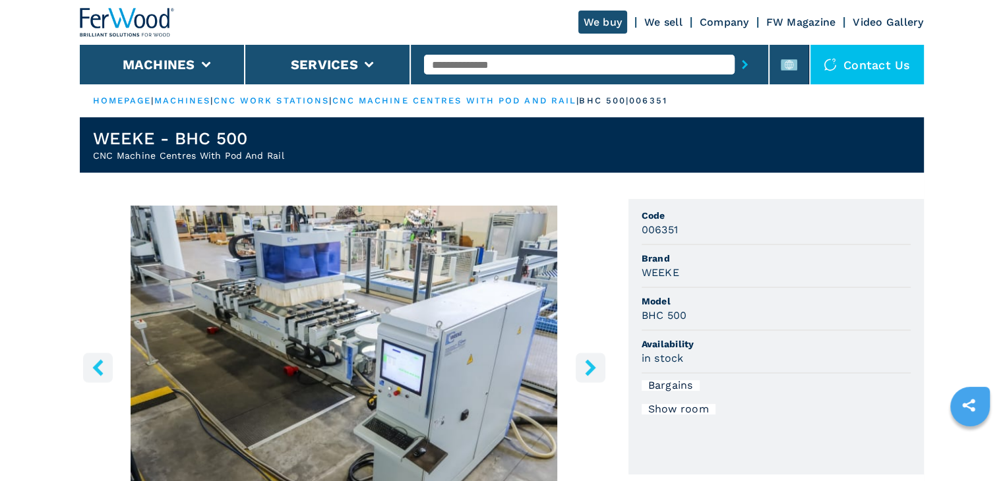
click at [371, 307] on img "Go to Slide 2" at bounding box center [344, 366] width 529 height 320
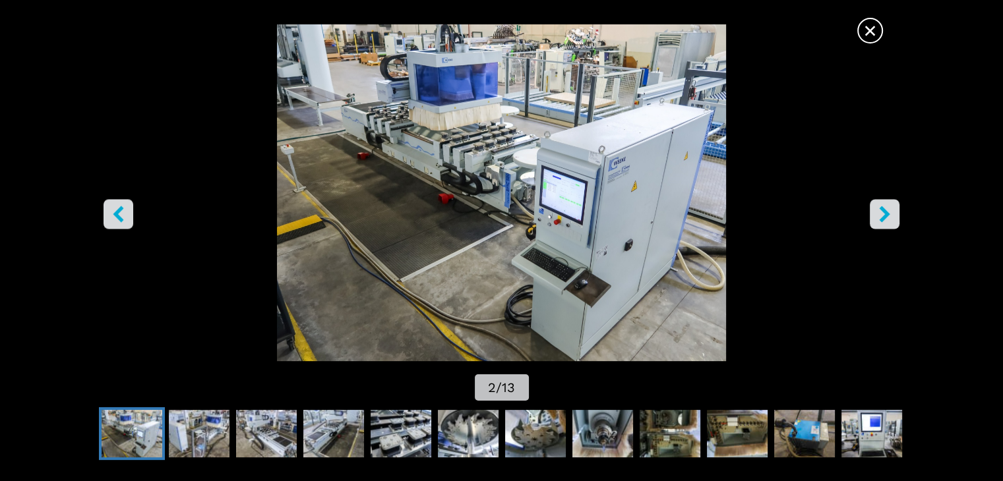
click at [878, 220] on icon "right-button" at bounding box center [884, 214] width 16 height 16
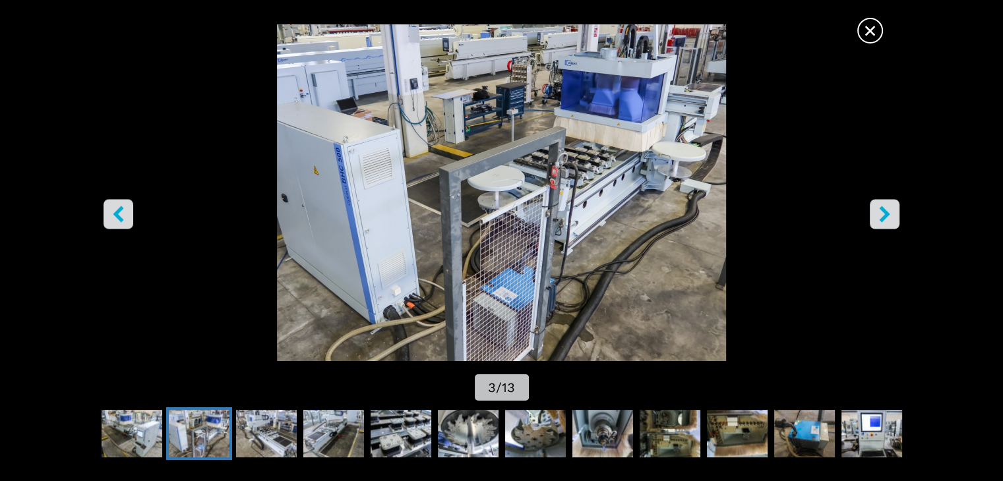
click at [878, 220] on icon "right-button" at bounding box center [884, 214] width 16 height 16
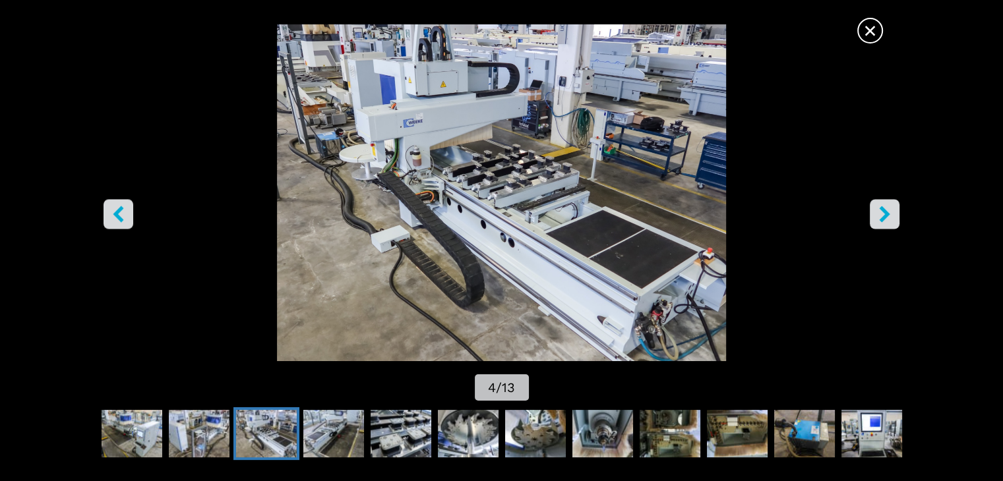
click at [113, 204] on button "left-button" at bounding box center [119, 215] width 30 height 30
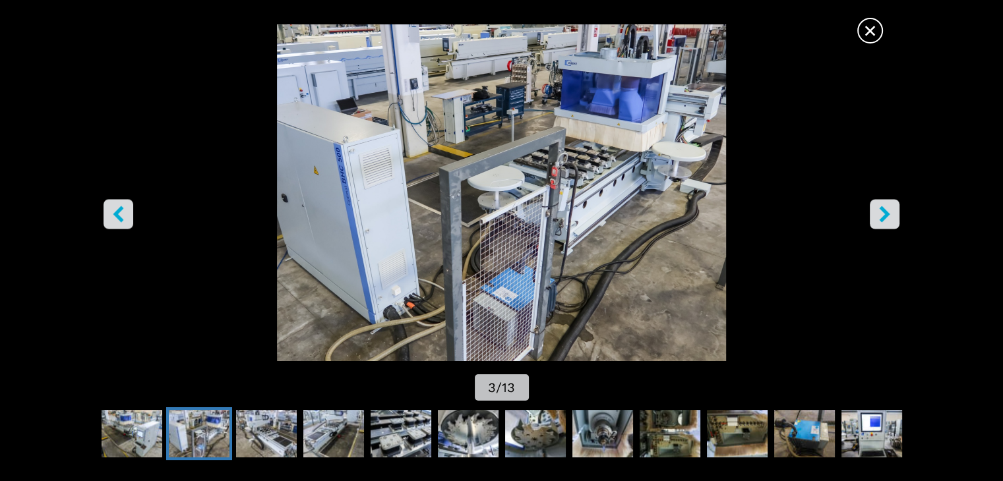
click at [926, 216] on img "Go to Slide 3" at bounding box center [501, 192] width 903 height 337
click at [894, 214] on button "right-button" at bounding box center [885, 215] width 30 height 30
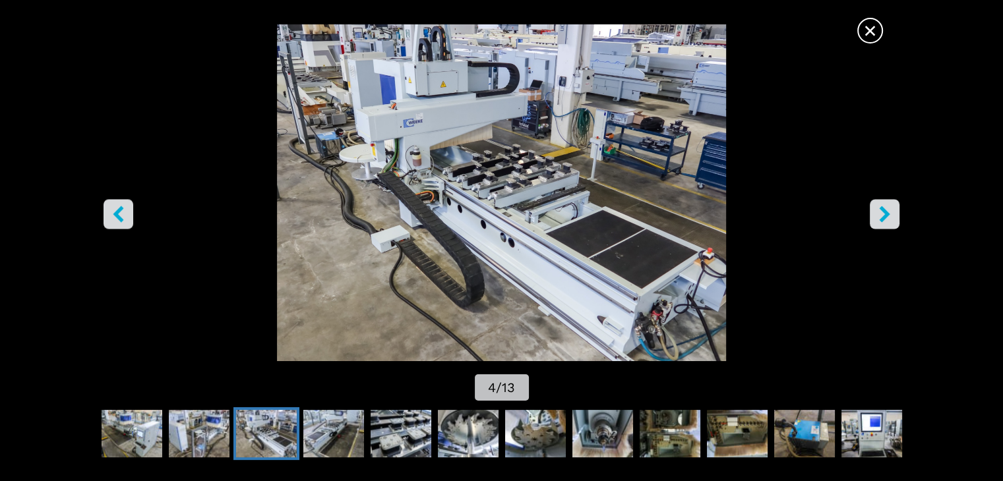
click at [892, 216] on icon "right-button" at bounding box center [884, 214] width 16 height 16
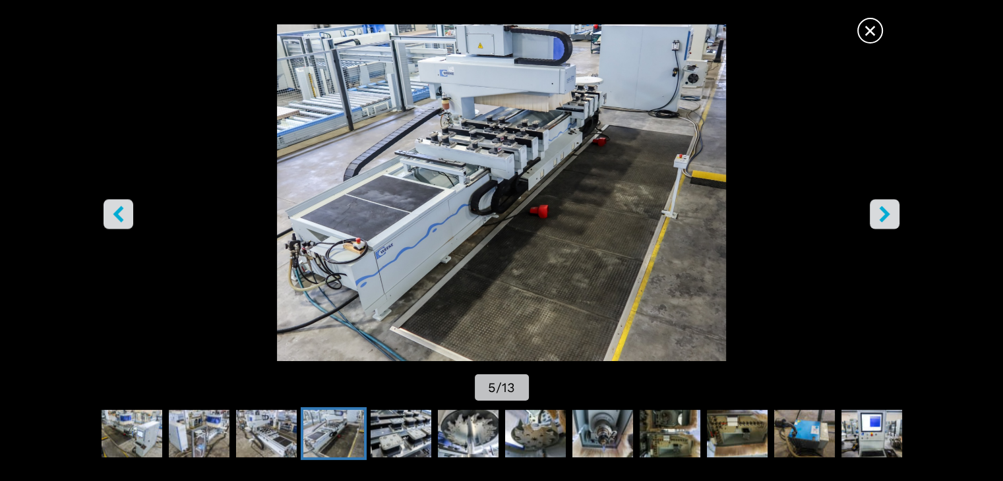
click at [892, 216] on icon "right-button" at bounding box center [884, 214] width 16 height 16
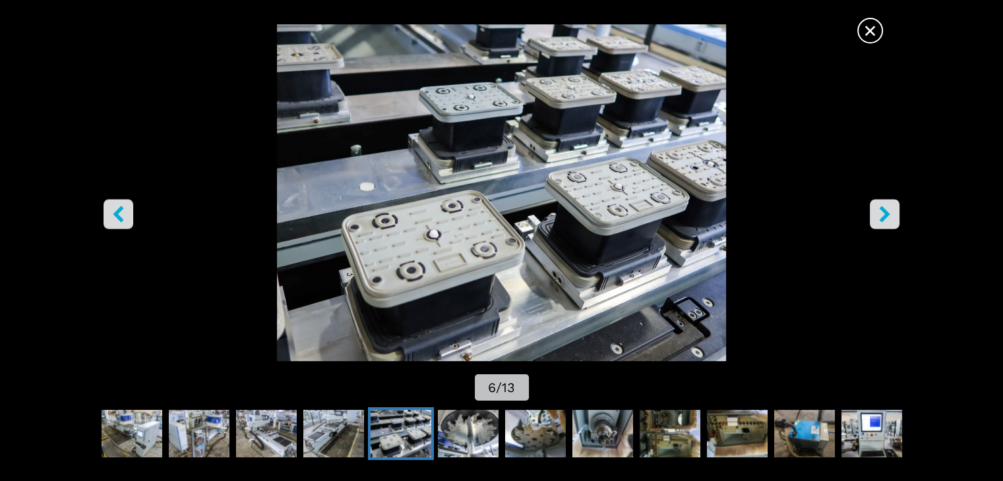
click at [892, 217] on icon "right-button" at bounding box center [884, 214] width 16 height 16
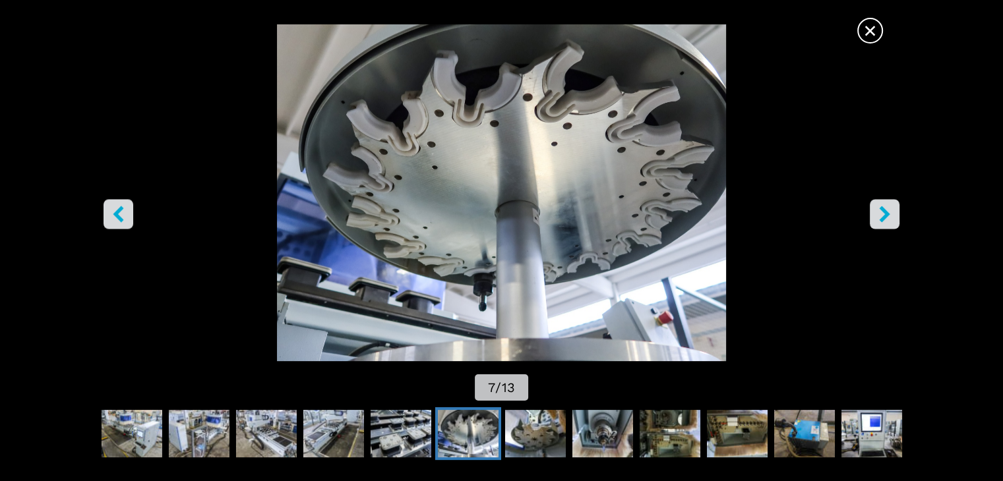
click at [892, 217] on icon "right-button" at bounding box center [884, 214] width 16 height 16
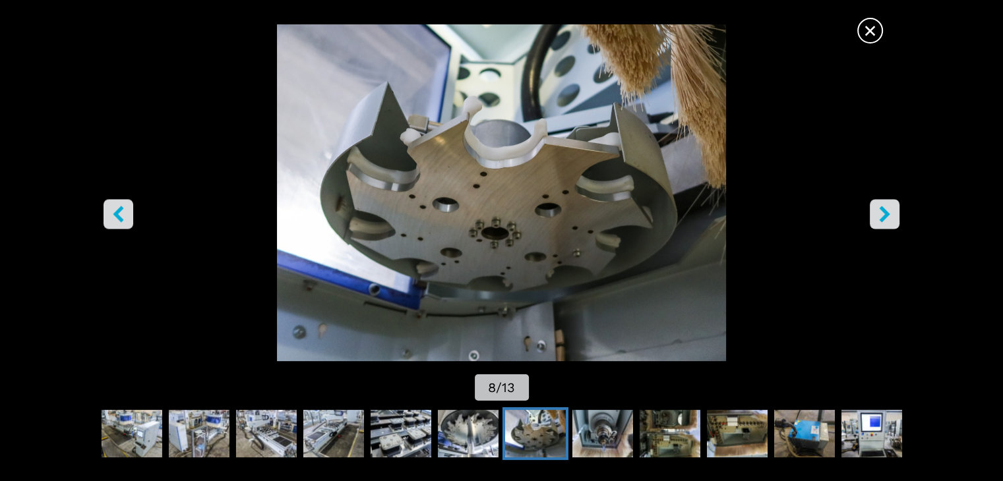
click at [892, 217] on icon "right-button" at bounding box center [884, 214] width 16 height 16
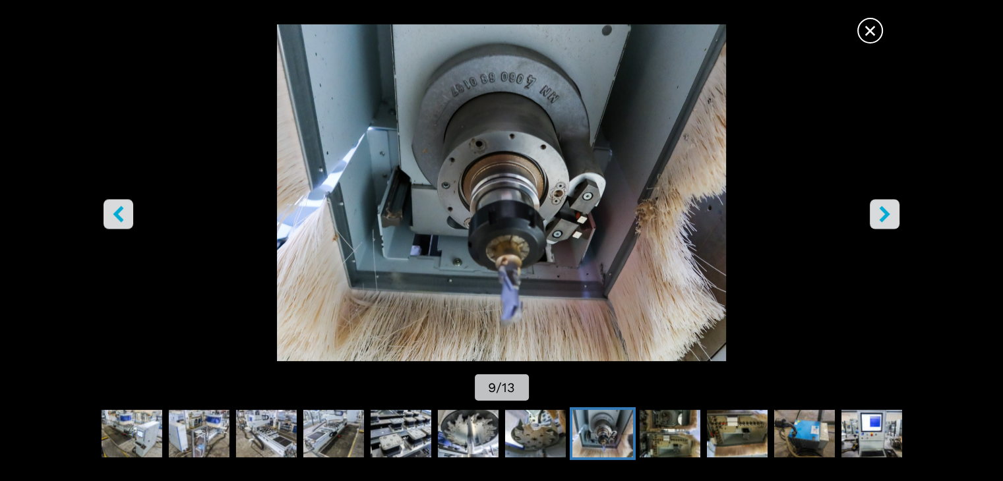
click at [859, 35] on span "×" at bounding box center [870, 27] width 23 height 23
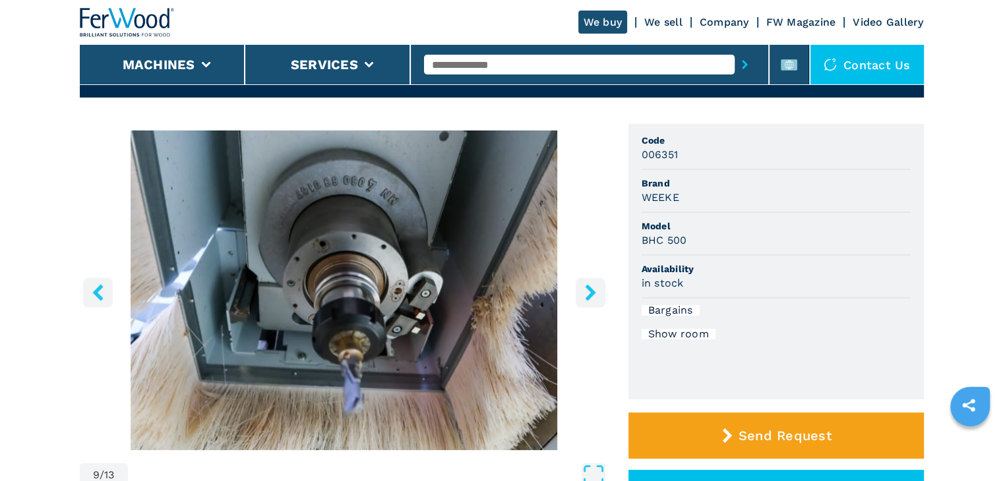
scroll to position [132, 0]
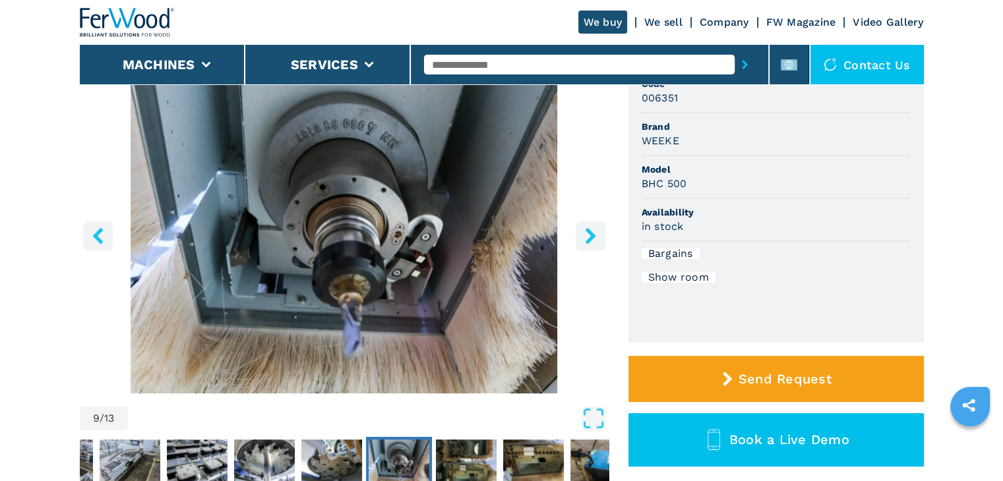
click at [681, 281] on div "Show room" at bounding box center [679, 277] width 74 height 11
click at [685, 276] on div "Show room" at bounding box center [679, 277] width 74 height 11
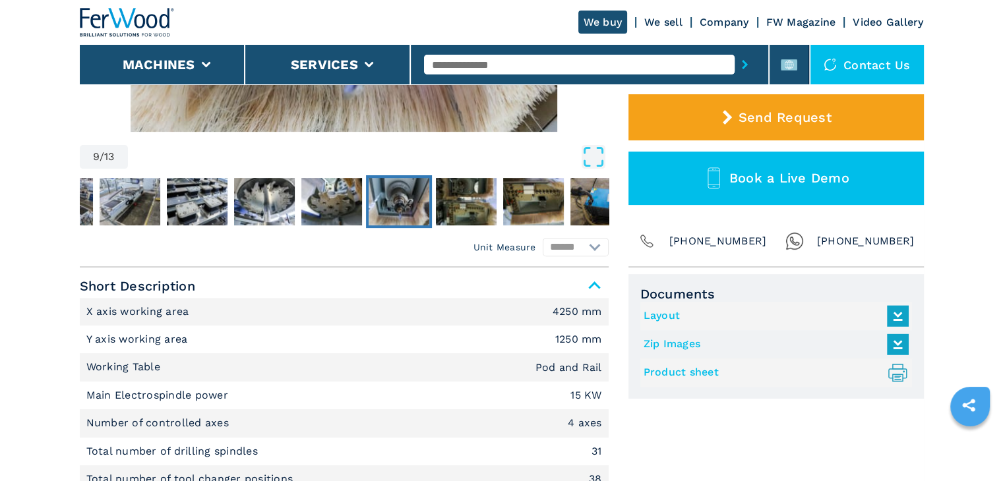
scroll to position [396, 0]
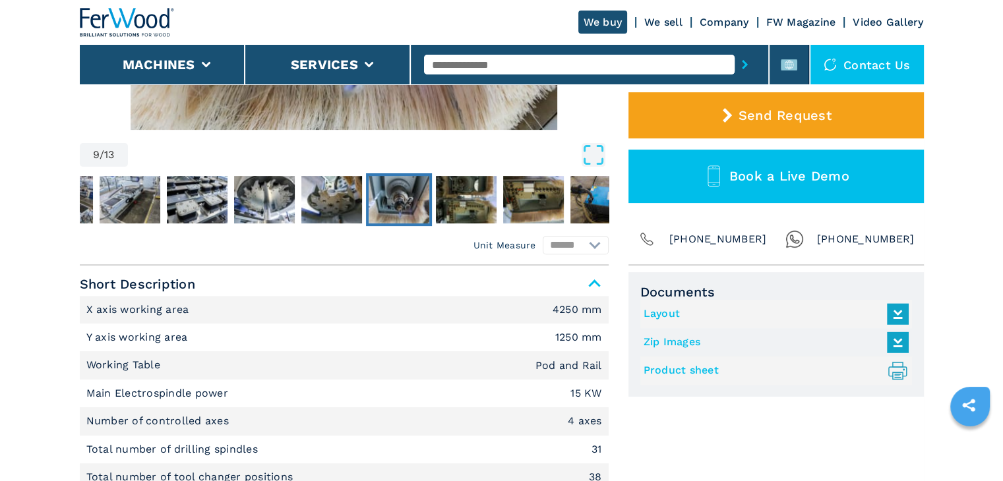
click at [667, 344] on link "Zip Images" at bounding box center [773, 343] width 259 height 22
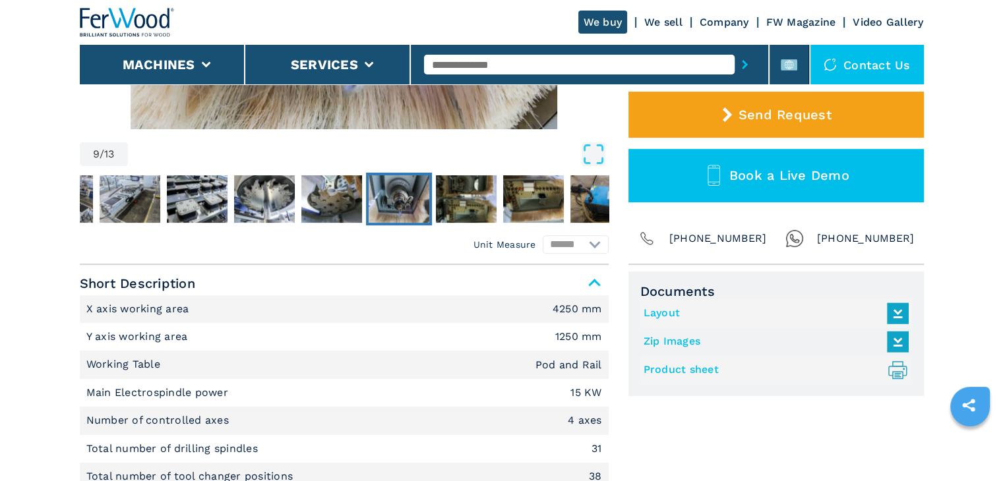
scroll to position [330, 0]
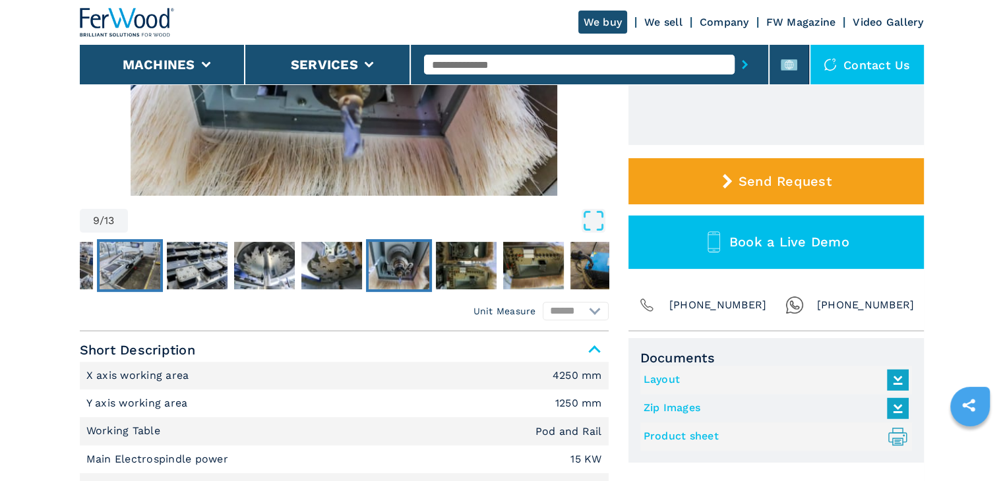
click at [135, 262] on img "Go to Slide 5" at bounding box center [130, 265] width 61 height 47
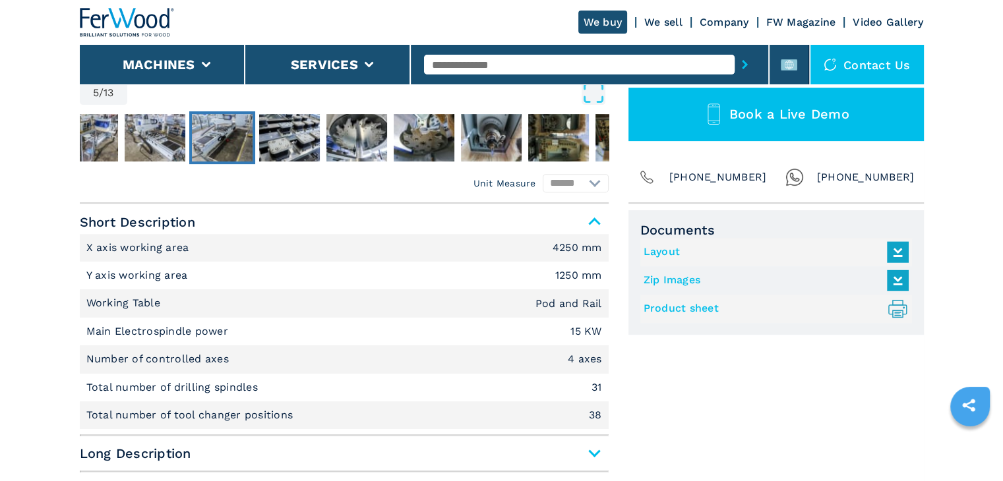
scroll to position [198, 0]
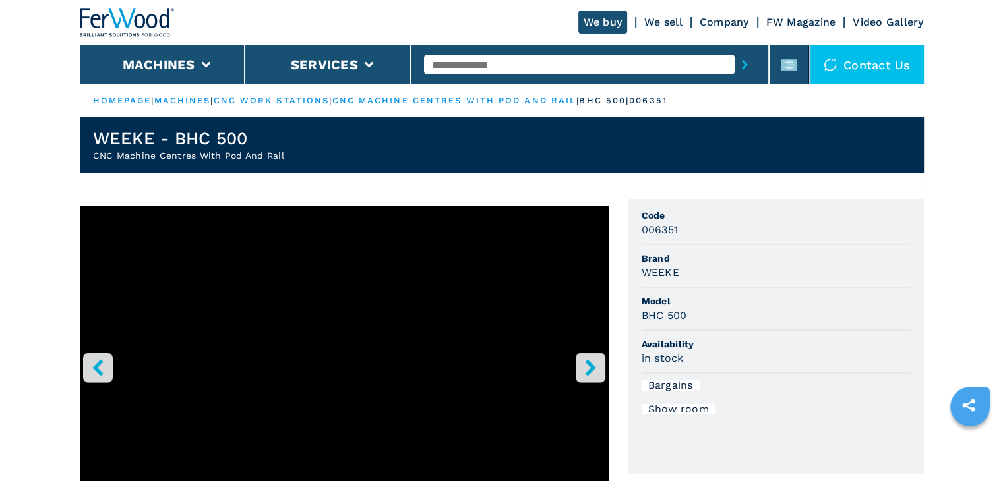
click at [472, 99] on link "cnc machine centres with pod and rail" at bounding box center [454, 101] width 245 height 10
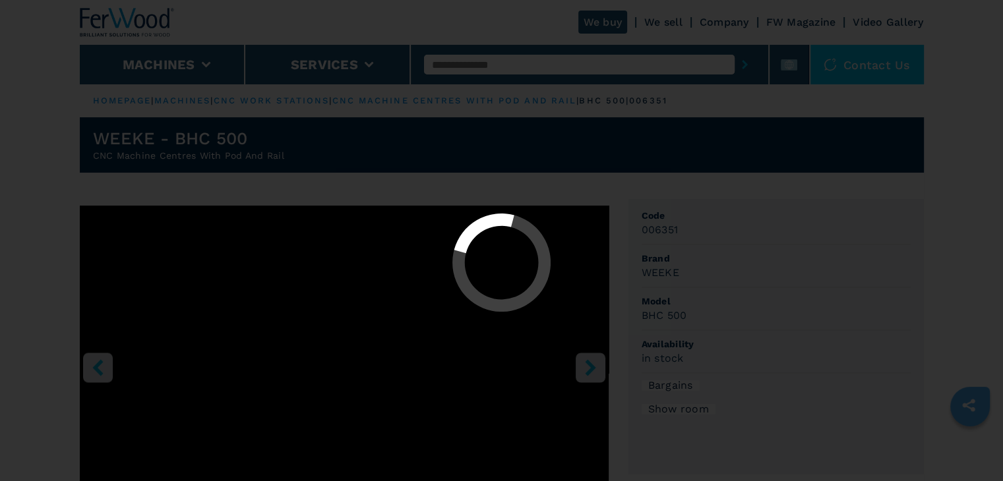
select select "**********"
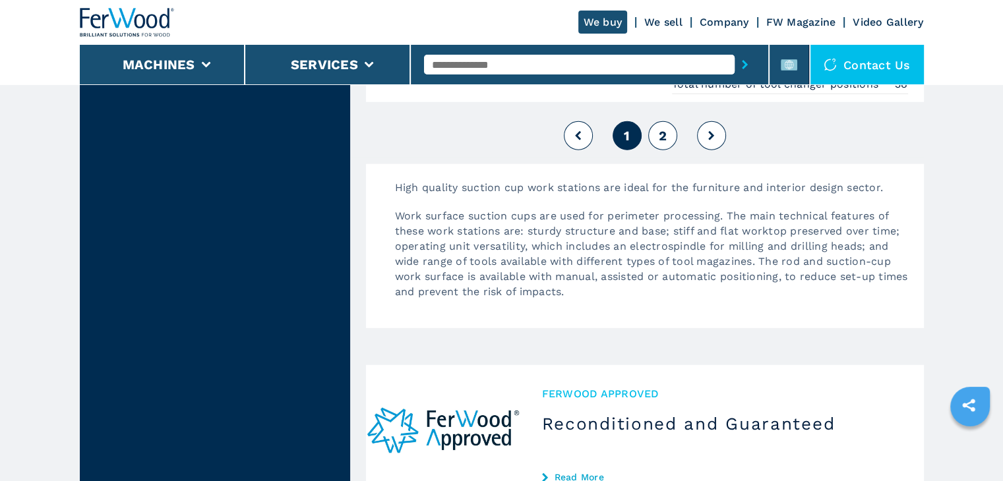
scroll to position [3627, 0]
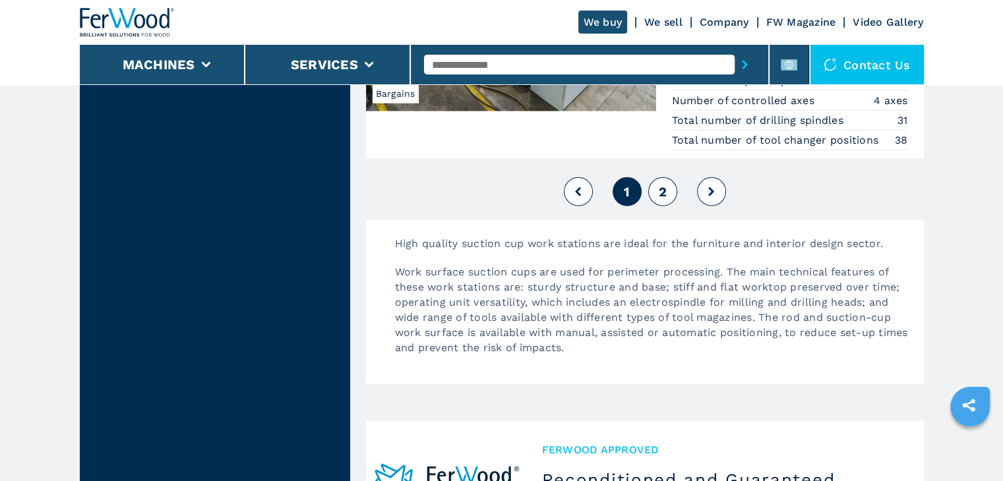
click at [723, 183] on button at bounding box center [711, 191] width 29 height 29
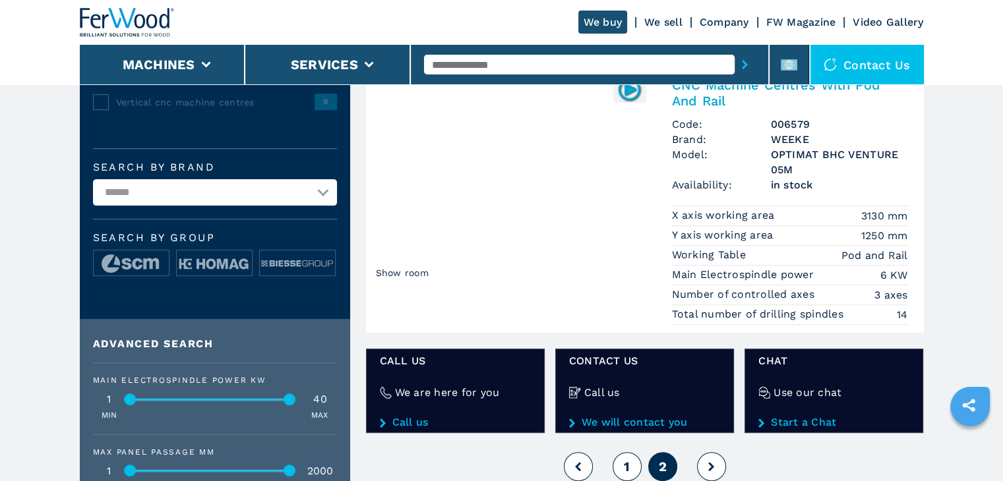
scroll to position [659, 0]
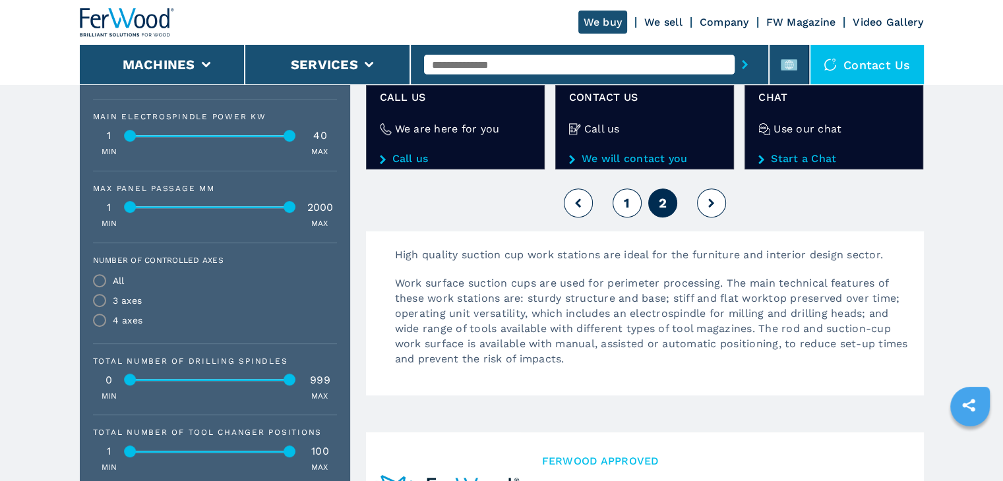
click at [621, 198] on button "1" at bounding box center [627, 203] width 29 height 29
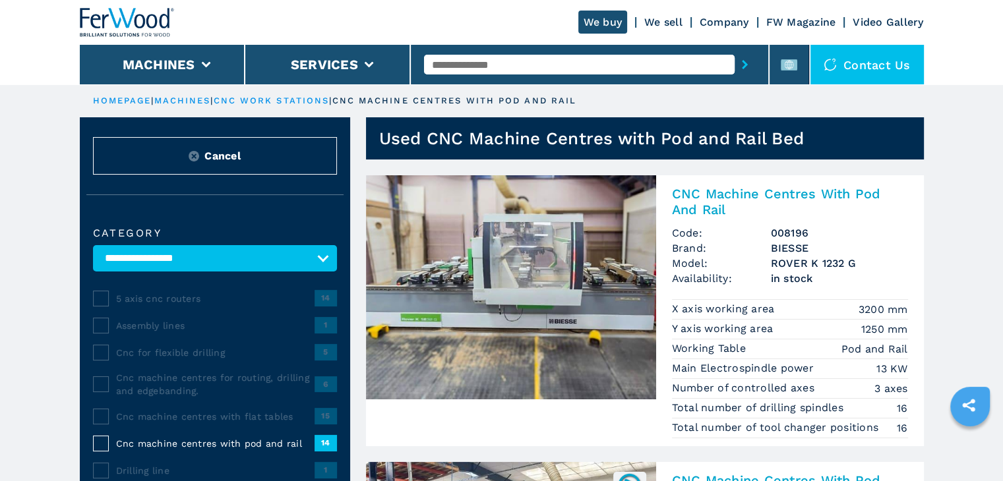
click at [581, 235] on img at bounding box center [511, 287] width 290 height 224
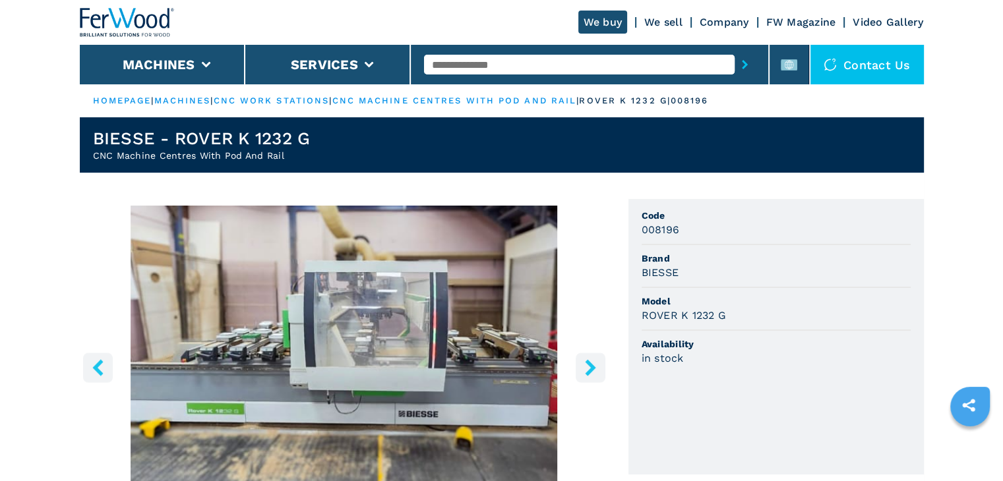
click at [492, 330] on img "Go to Slide 1" at bounding box center [344, 366] width 529 height 320
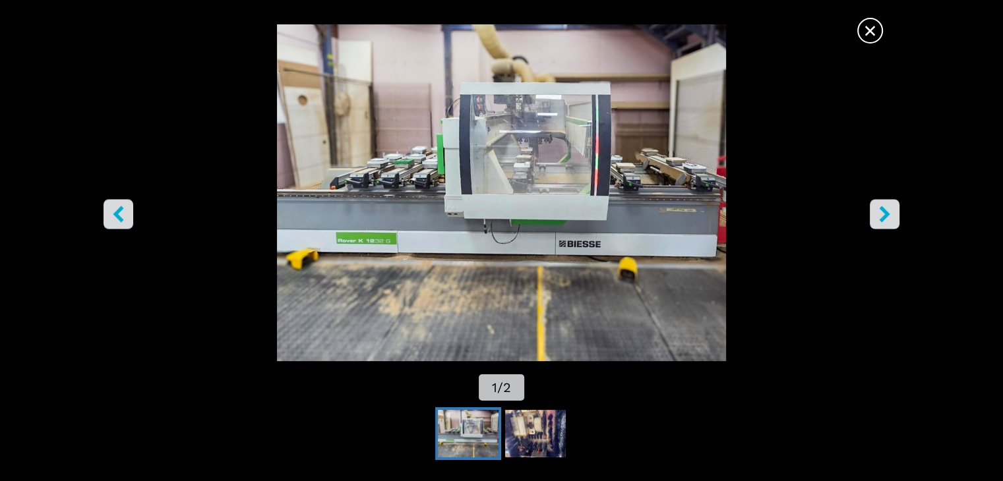
click at [867, 215] on img "Go to Slide 1" at bounding box center [501, 192] width 903 height 337
drag, startPoint x: 874, startPoint y: 216, endPoint x: 884, endPoint y: 217, distance: 9.3
click at [878, 217] on button "right-button" at bounding box center [885, 215] width 30 height 30
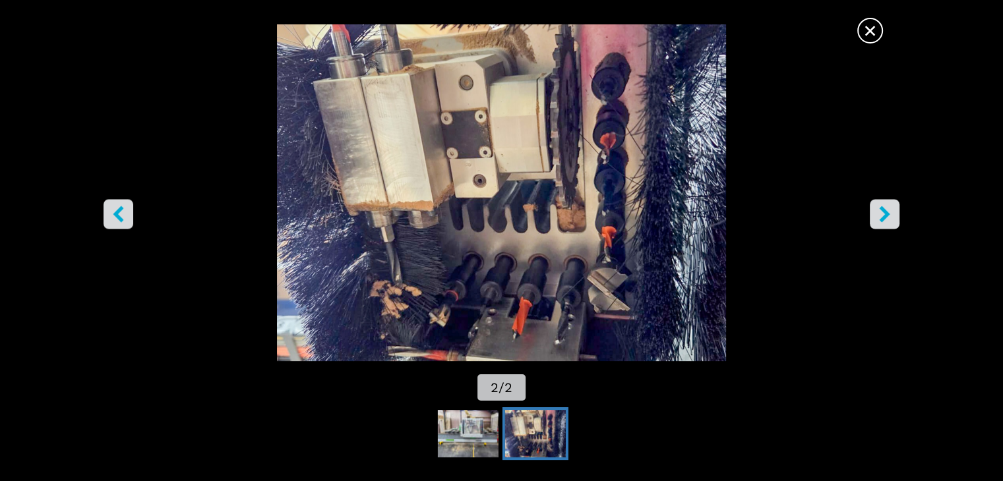
click at [884, 217] on icon "right-button" at bounding box center [884, 214] width 11 height 16
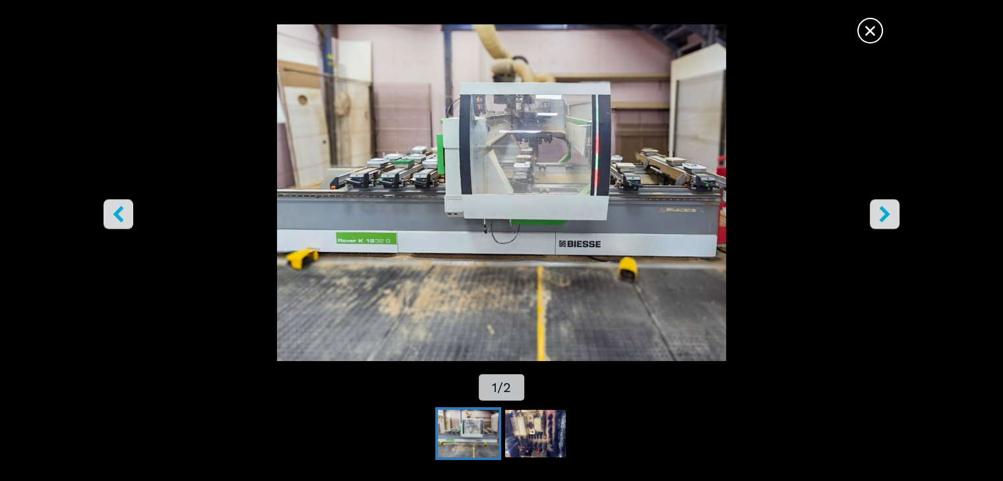
click at [884, 217] on icon "right-button" at bounding box center [884, 214] width 11 height 16
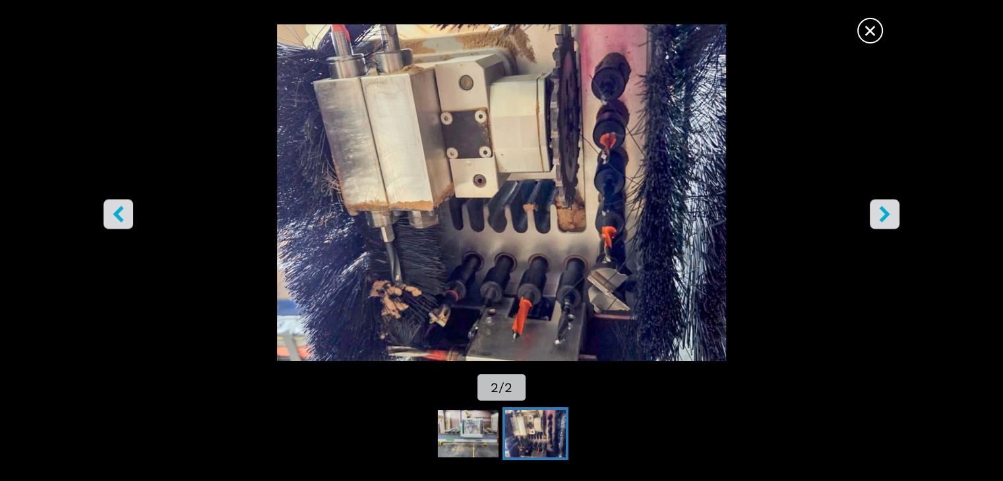
click at [884, 217] on icon "right-button" at bounding box center [884, 214] width 11 height 16
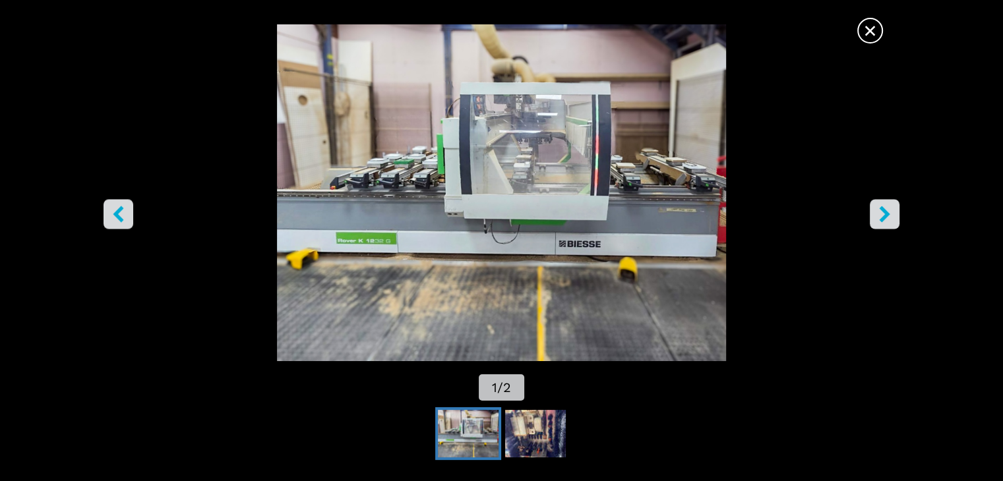
click at [872, 32] on span "×" at bounding box center [870, 27] width 23 height 23
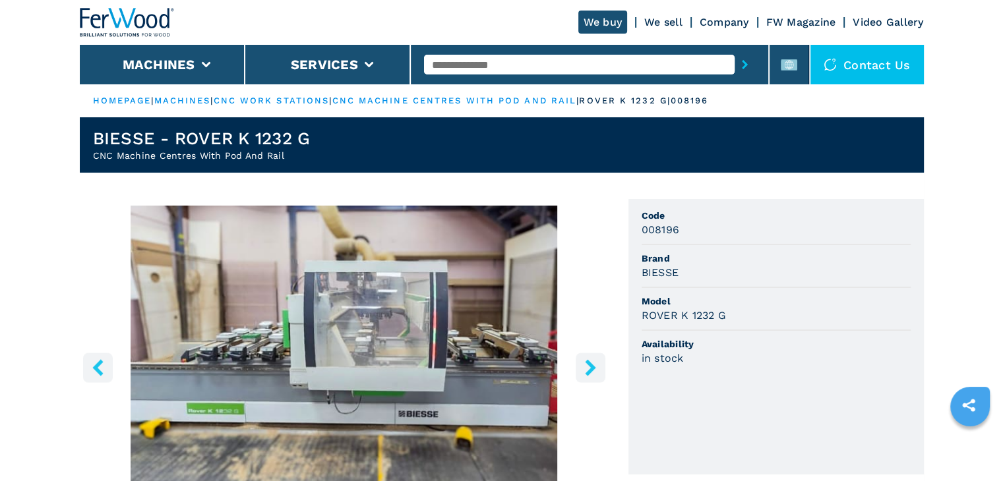
scroll to position [264, 0]
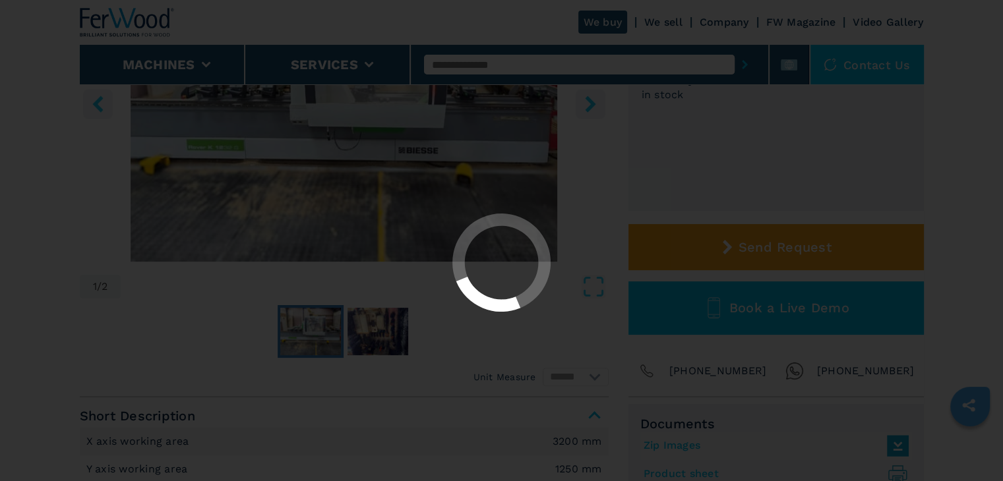
select select "**********"
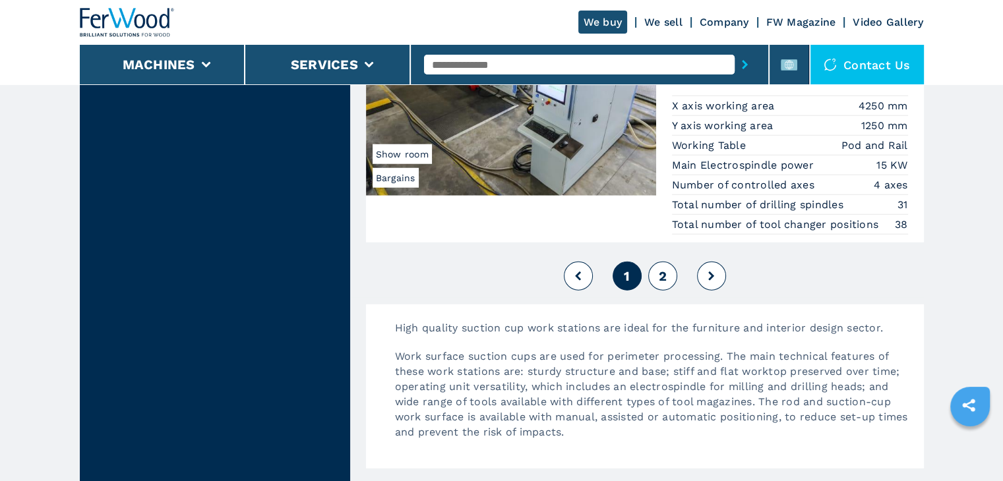
scroll to position [3540, 0]
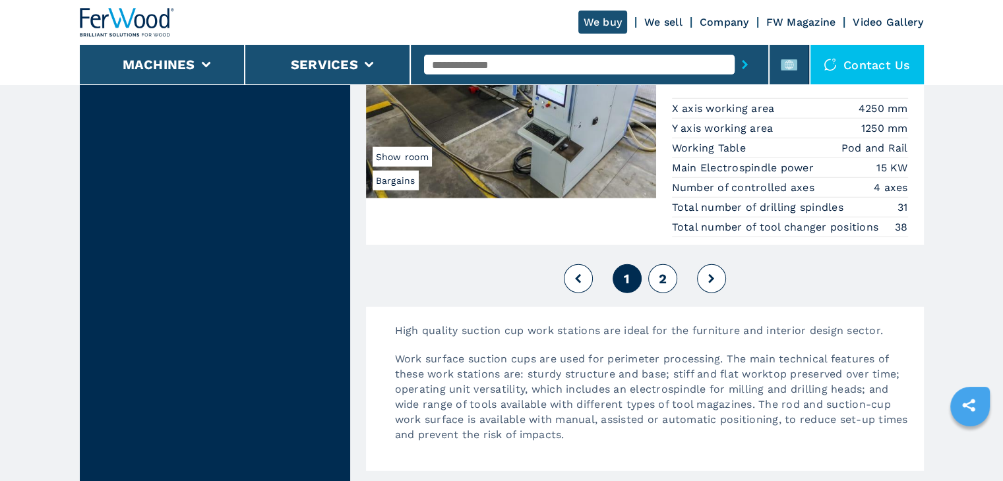
click at [667, 265] on button "2" at bounding box center [662, 278] width 29 height 29
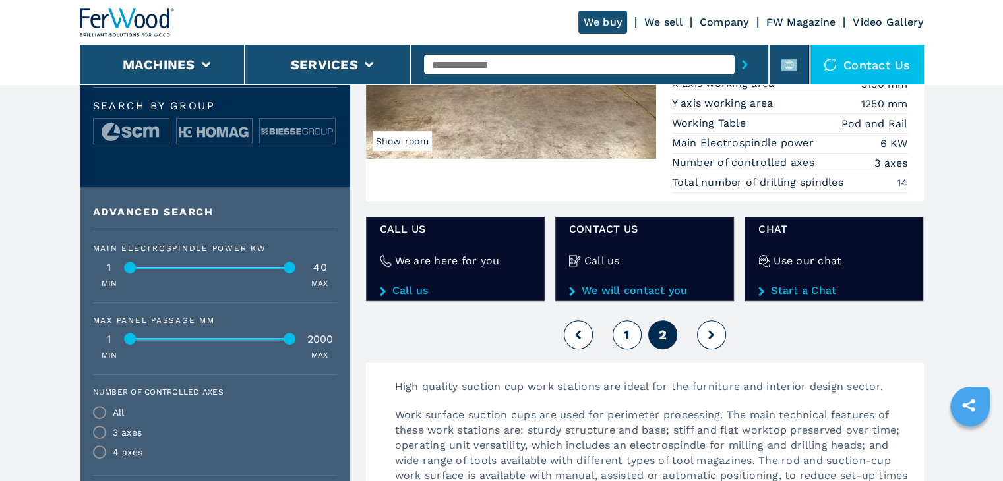
scroll to position [923, 0]
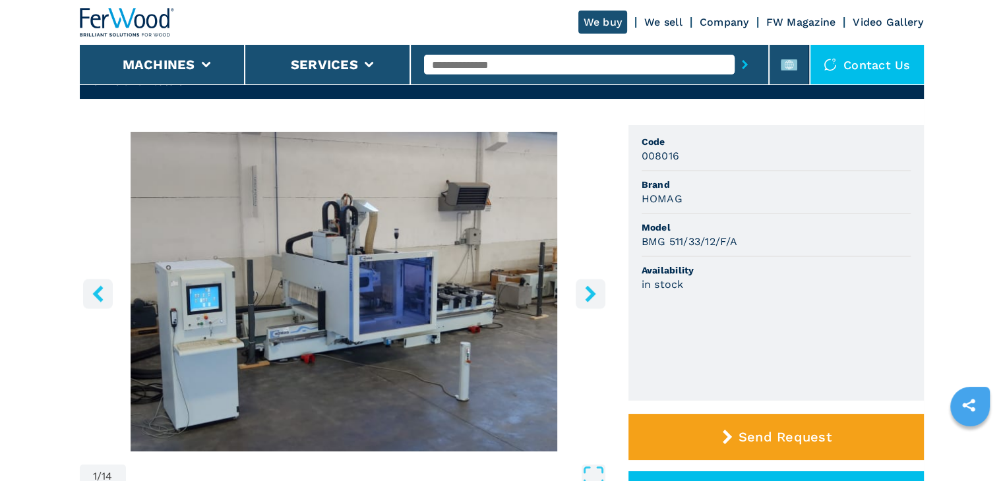
scroll to position [66, 0]
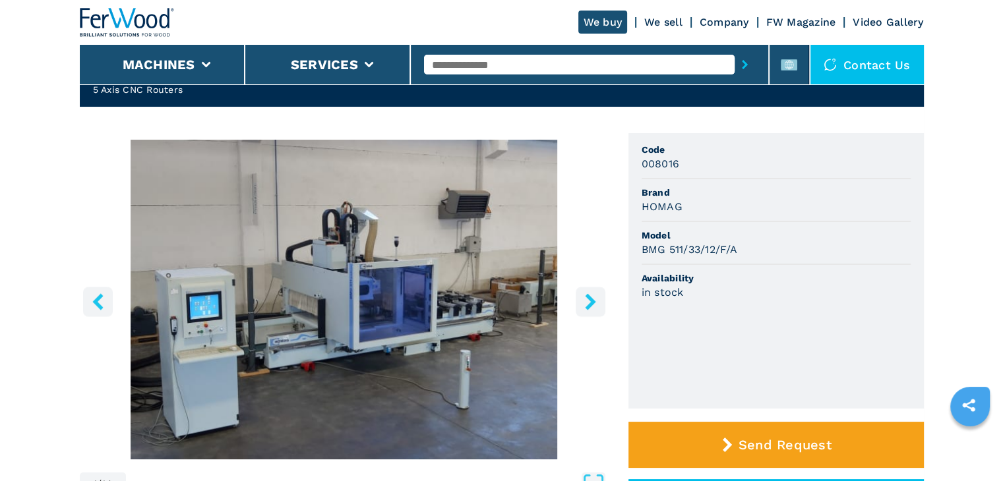
click at [512, 288] on img "Go to Slide 1" at bounding box center [344, 300] width 529 height 320
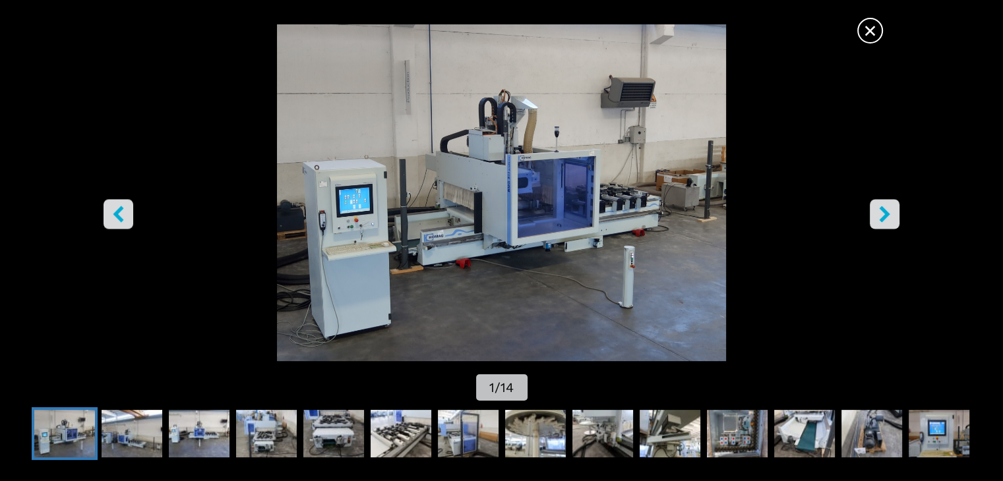
click at [898, 228] on img "Go to Slide 1" at bounding box center [501, 192] width 903 height 337
click at [894, 221] on button "right-button" at bounding box center [885, 215] width 30 height 30
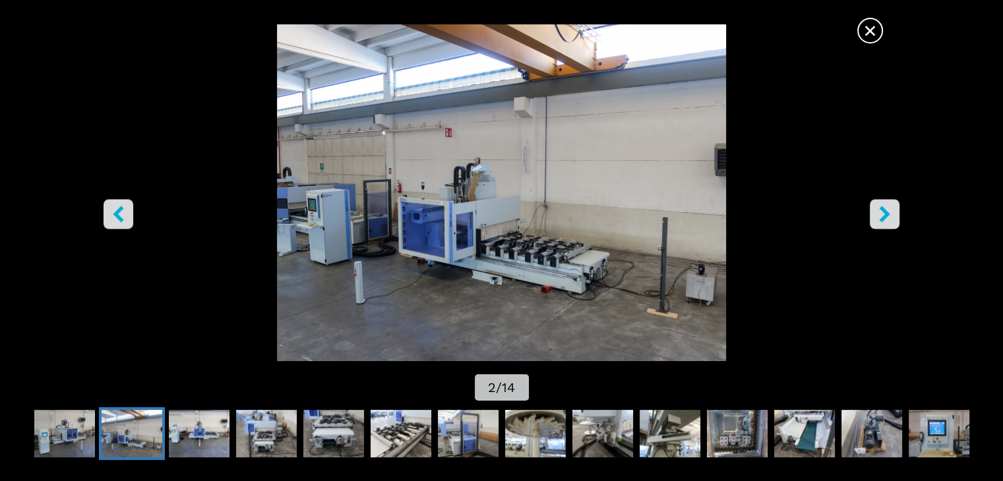
click at [892, 222] on icon "right-button" at bounding box center [884, 214] width 16 height 16
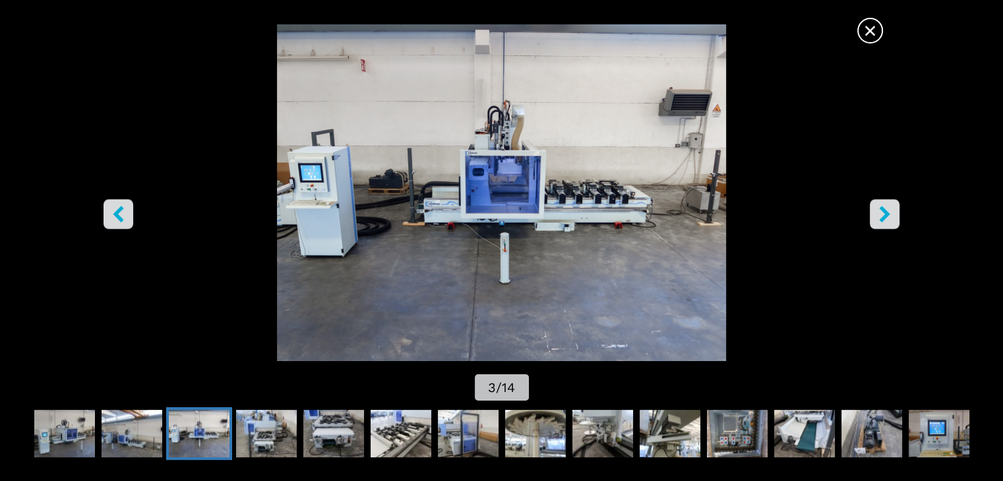
click at [892, 222] on icon "right-button" at bounding box center [884, 214] width 16 height 16
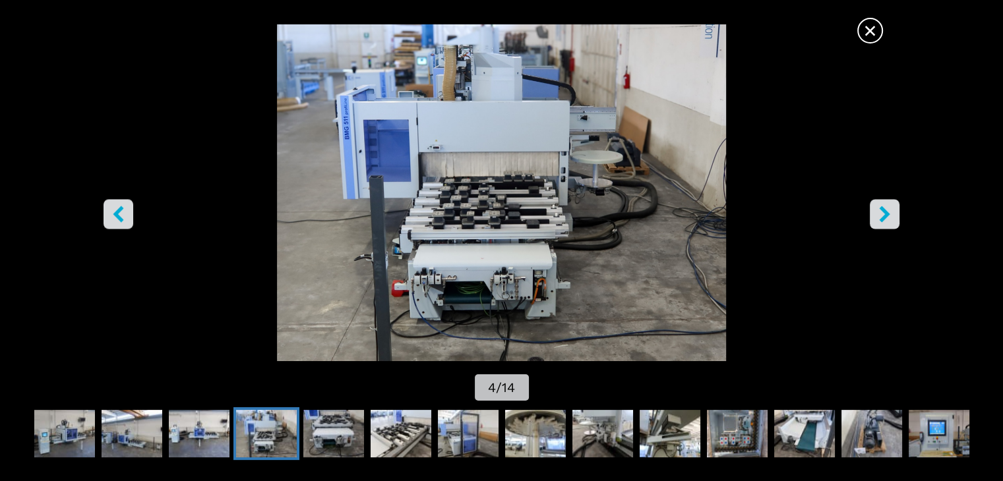
click at [892, 222] on icon "right-button" at bounding box center [884, 214] width 16 height 16
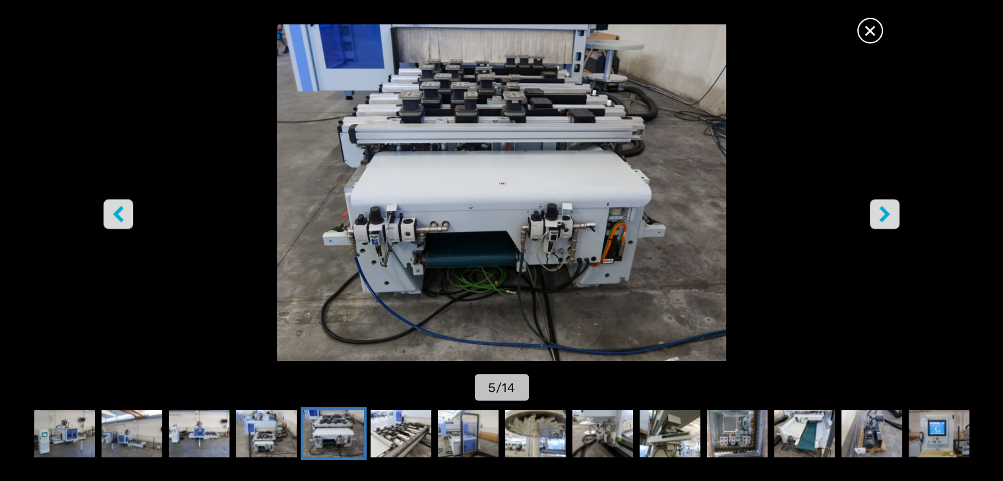
click at [892, 222] on icon "right-button" at bounding box center [884, 214] width 16 height 16
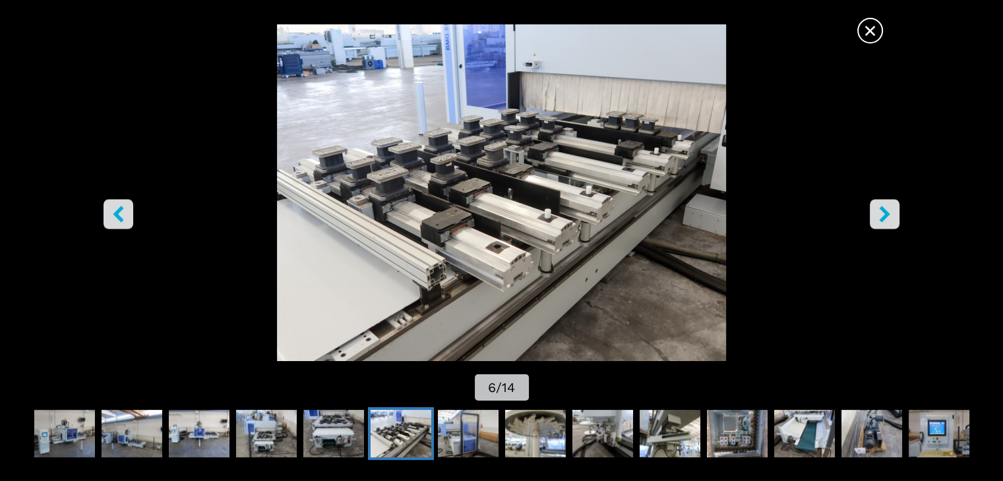
click at [892, 222] on icon "right-button" at bounding box center [884, 214] width 16 height 16
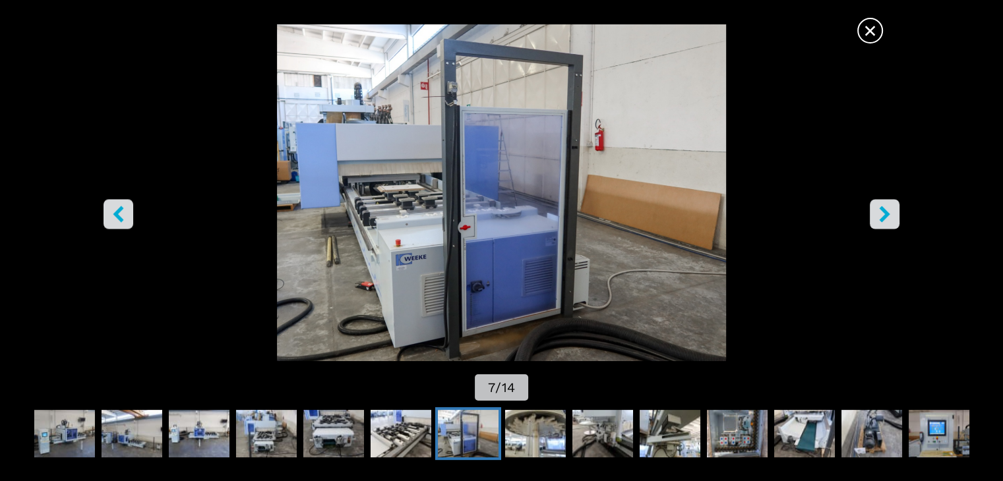
click at [892, 222] on icon "right-button" at bounding box center [884, 214] width 16 height 16
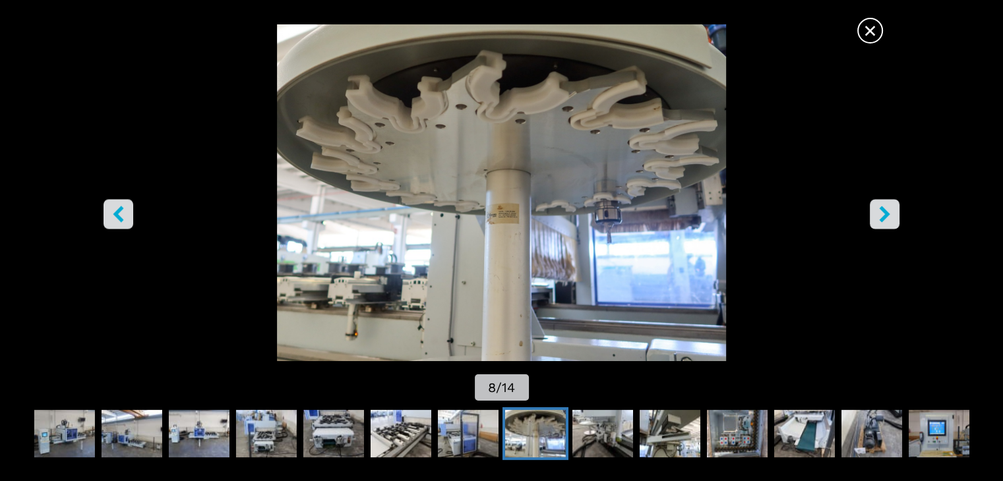
click at [892, 222] on icon "right-button" at bounding box center [884, 214] width 16 height 16
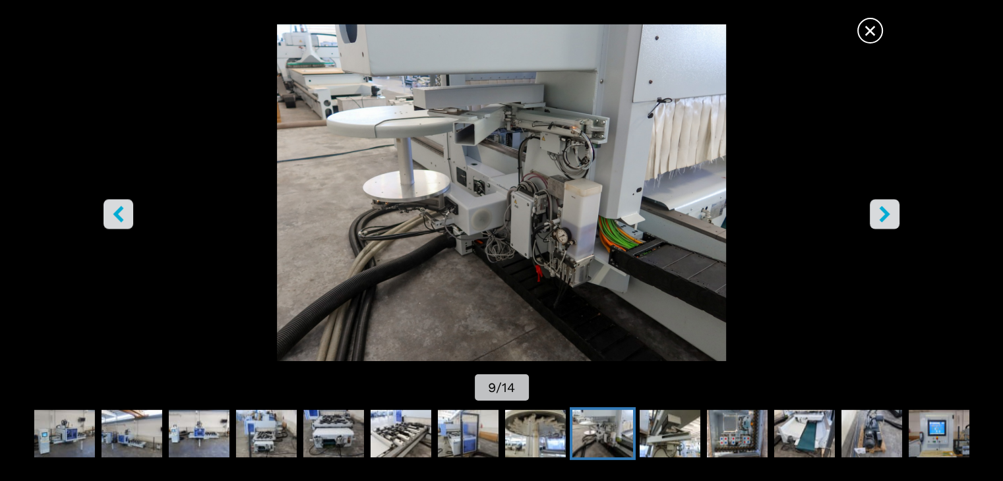
click at [894, 220] on button "right-button" at bounding box center [885, 215] width 30 height 30
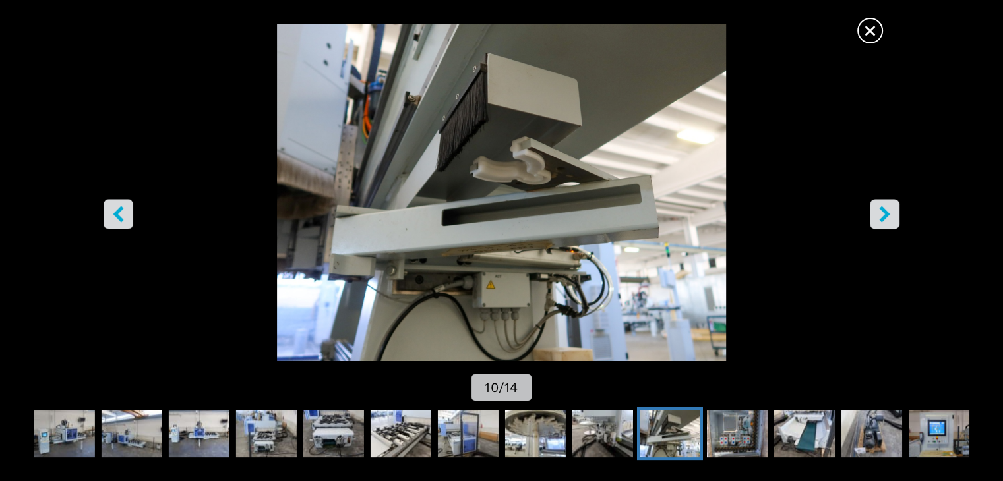
click at [897, 201] on button "right-button" at bounding box center [885, 215] width 30 height 30
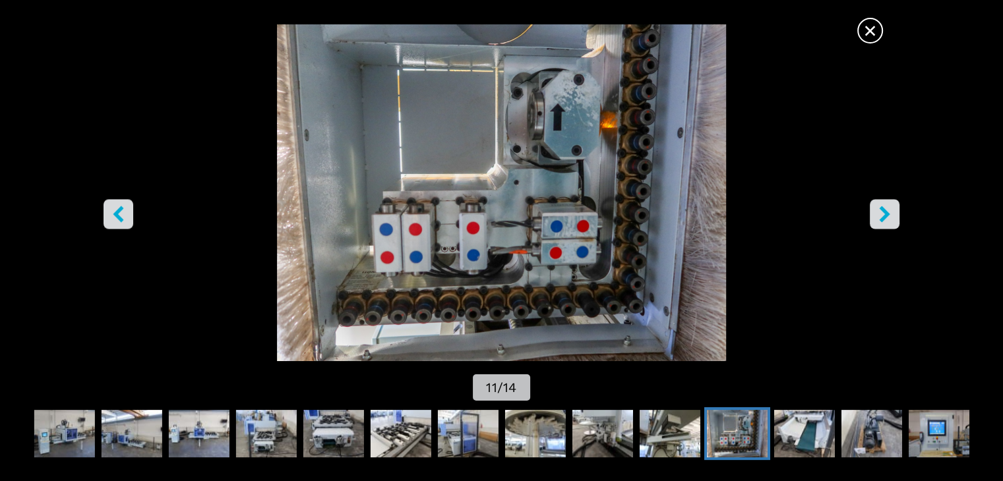
click at [897, 201] on button "right-button" at bounding box center [885, 215] width 30 height 30
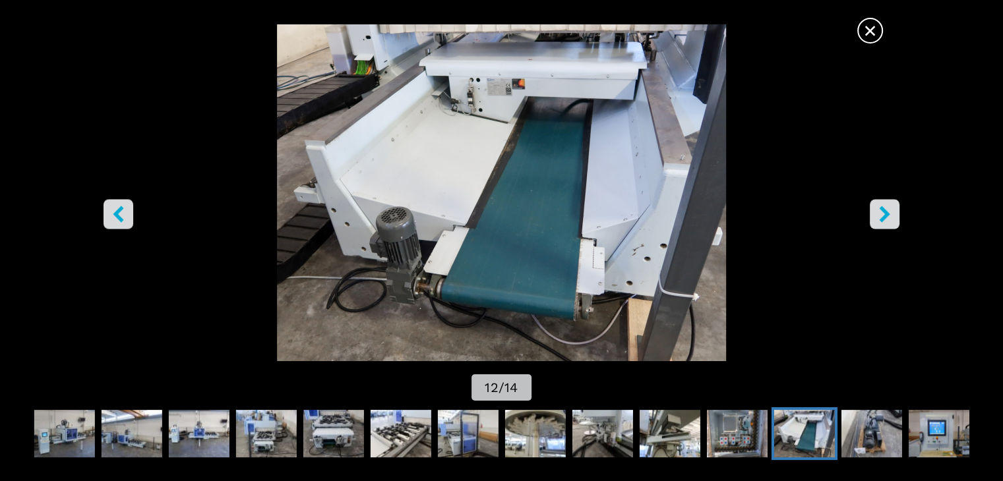
click at [897, 201] on button "right-button" at bounding box center [885, 215] width 30 height 30
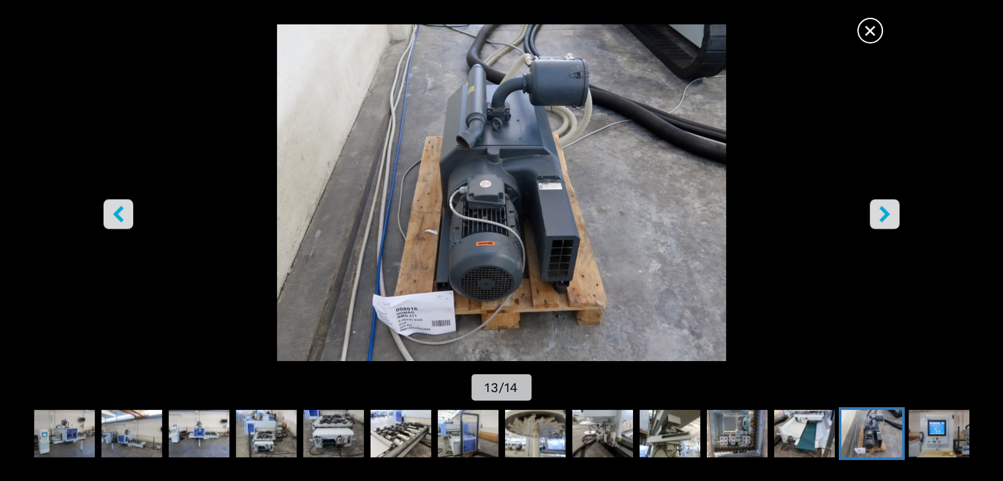
click at [900, 193] on img "Go to Slide 13" at bounding box center [501, 192] width 903 height 337
click at [889, 220] on icon "right-button" at bounding box center [884, 214] width 16 height 16
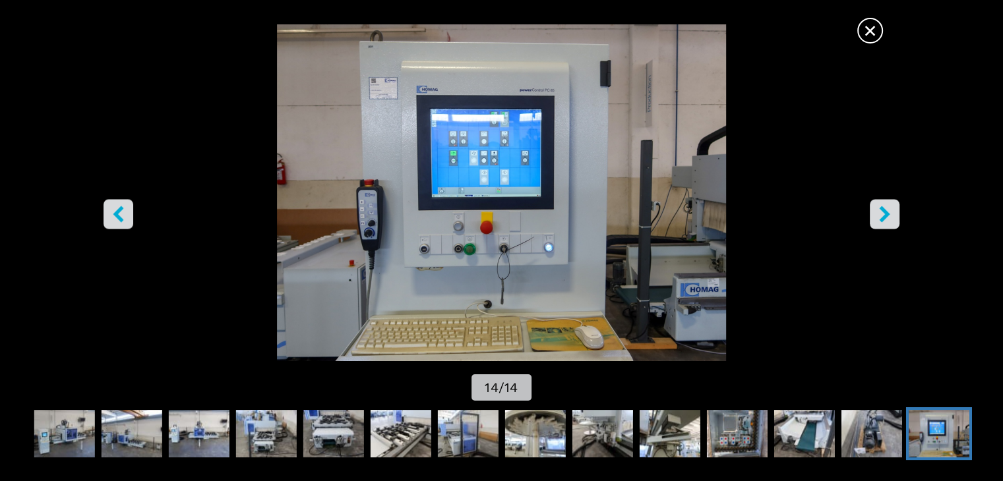
click at [889, 217] on icon "right-button" at bounding box center [884, 214] width 16 height 16
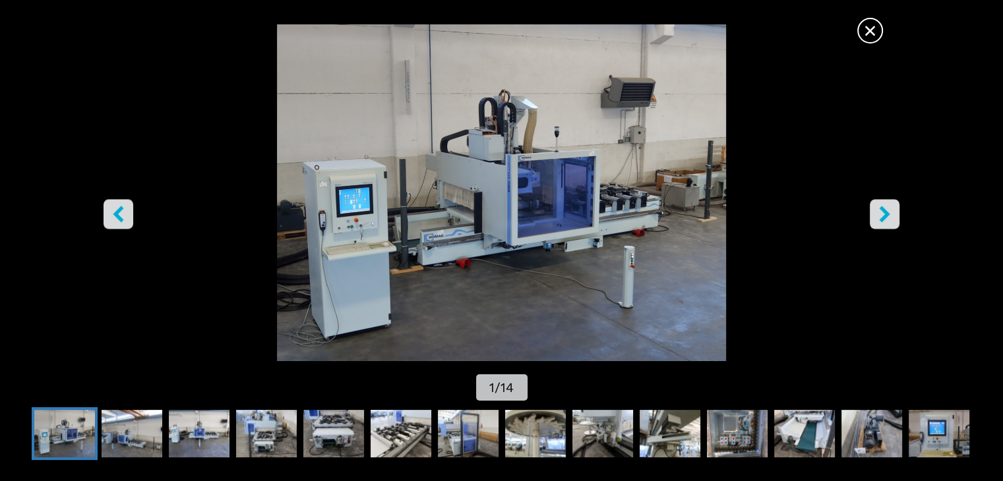
click at [897, 223] on button "right-button" at bounding box center [885, 215] width 30 height 30
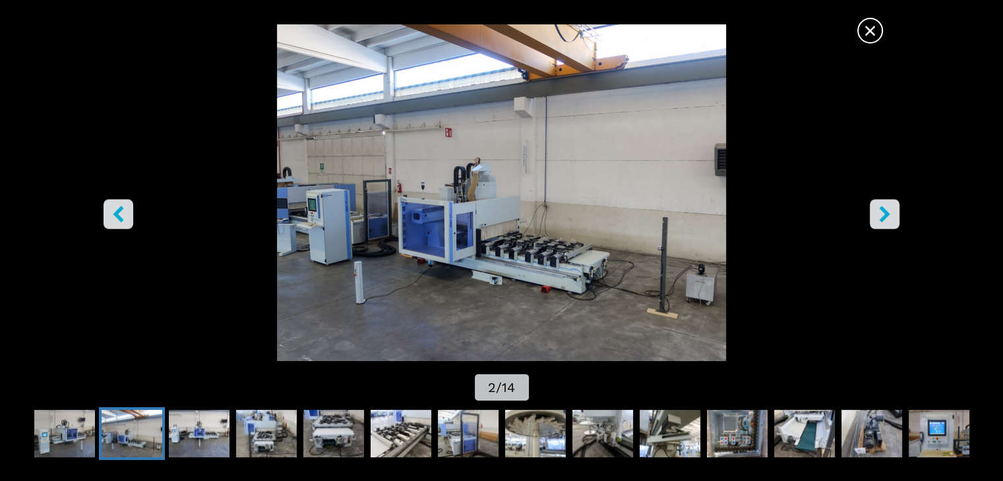
click at [861, 40] on img "Go to Slide 2" at bounding box center [501, 192] width 903 height 337
click at [512, 214] on img "Go to Slide 2" at bounding box center [501, 192] width 903 height 337
click at [878, 218] on icon "right-button" at bounding box center [884, 214] width 16 height 16
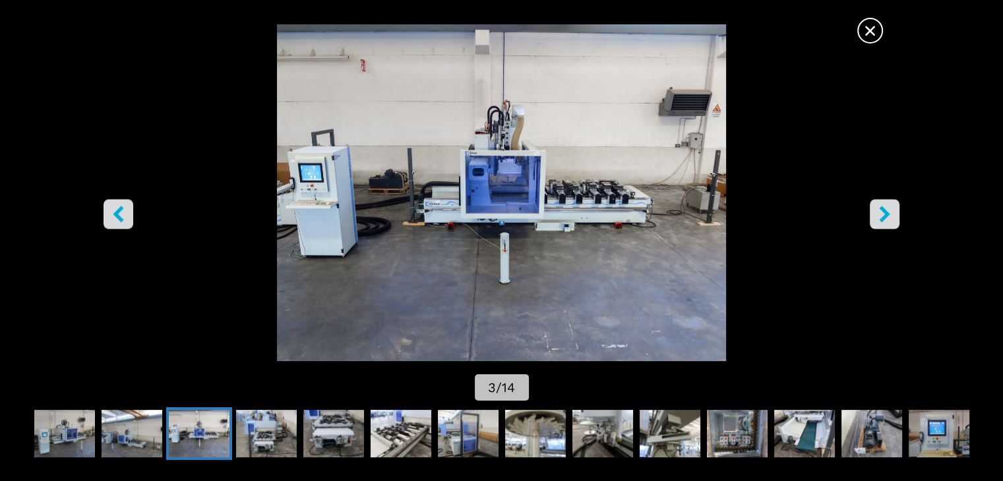
click at [878, 218] on icon "right-button" at bounding box center [884, 214] width 16 height 16
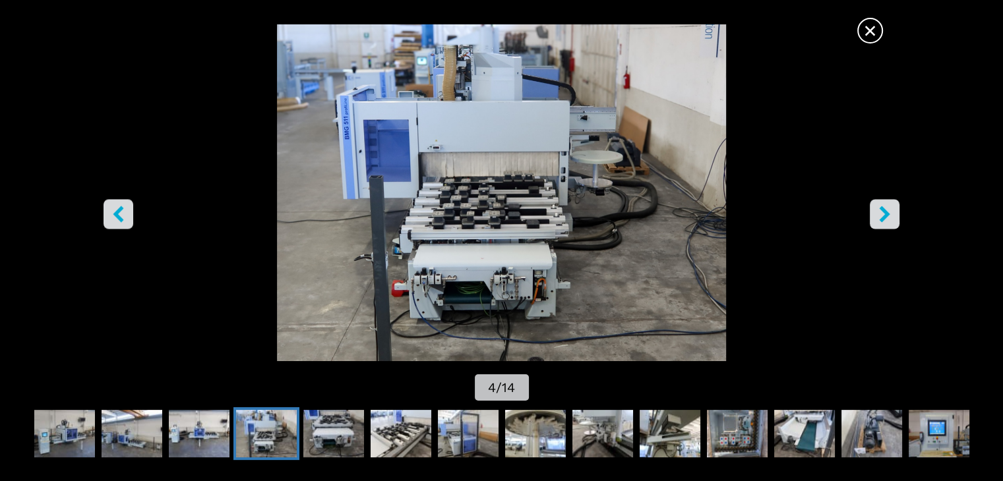
click at [446, 156] on img "Go to Slide 4" at bounding box center [501, 192] width 903 height 337
click at [865, 32] on span "×" at bounding box center [870, 27] width 23 height 23
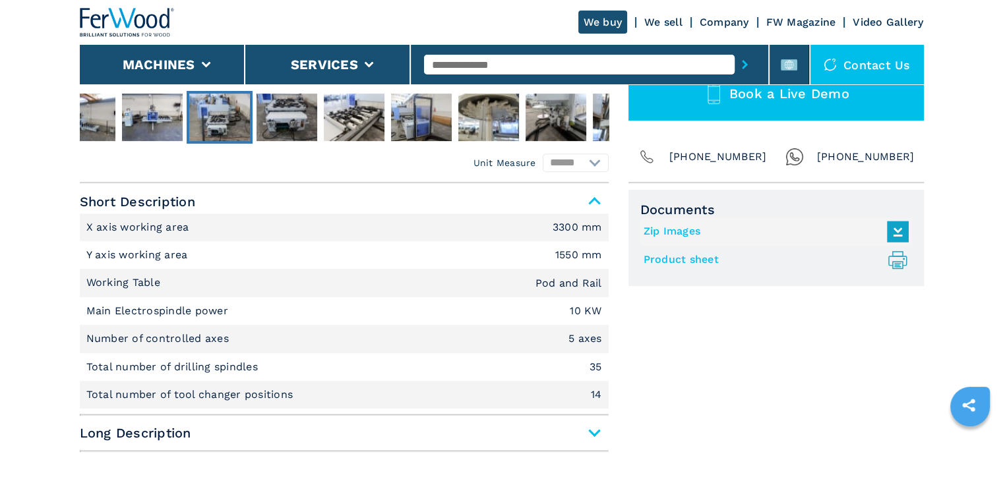
scroll to position [594, 0]
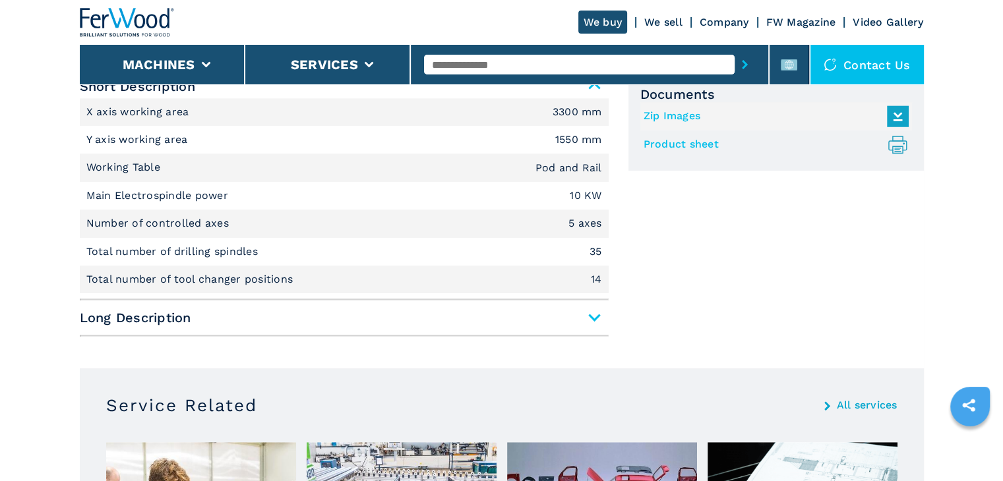
click at [594, 317] on span "Long Description" at bounding box center [344, 318] width 529 height 24
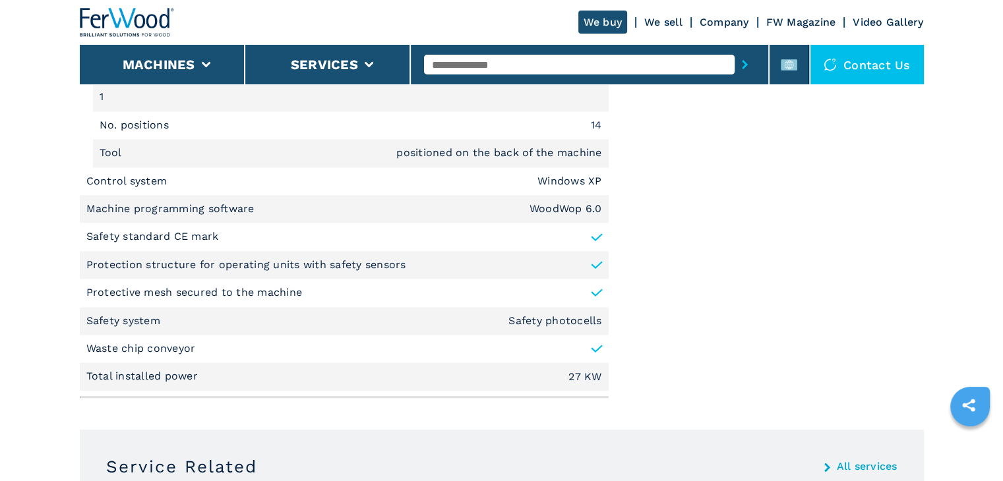
scroll to position [1912, 0]
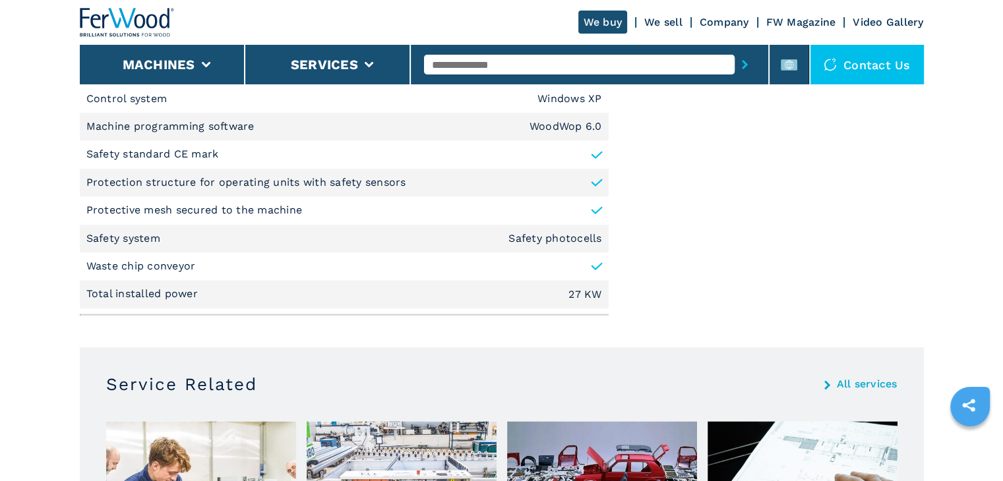
click at [542, 247] on li "Safety system Safety photocells" at bounding box center [344, 239] width 529 height 28
click at [546, 238] on em "Safety photocells" at bounding box center [554, 238] width 93 height 11
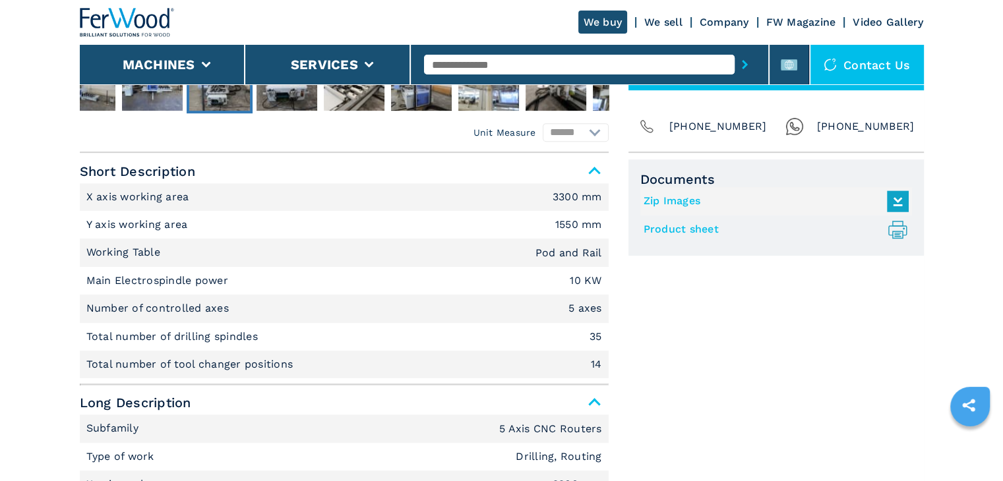
scroll to position [396, 0]
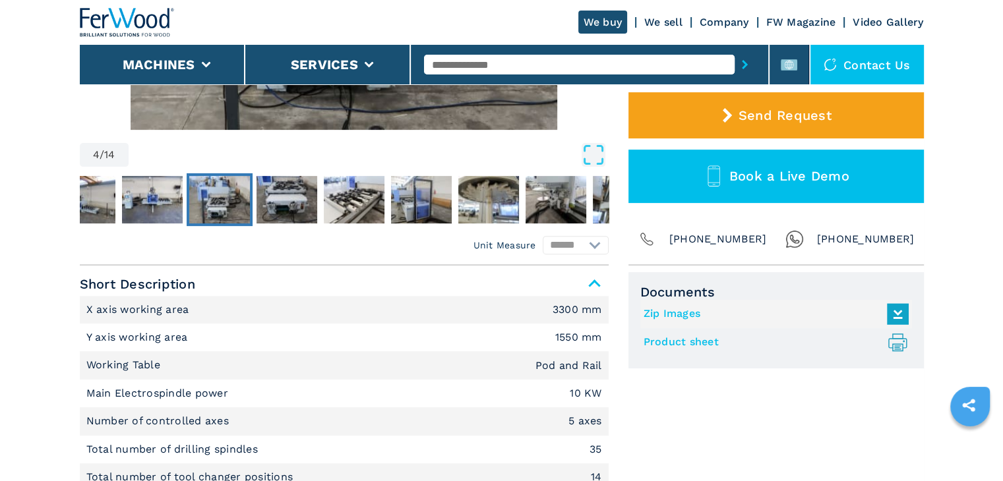
click at [698, 340] on link "Product sheet .prefix__st0{stroke-linecap:round;stroke-linejoin:round}.prefix__…" at bounding box center [773, 343] width 259 height 22
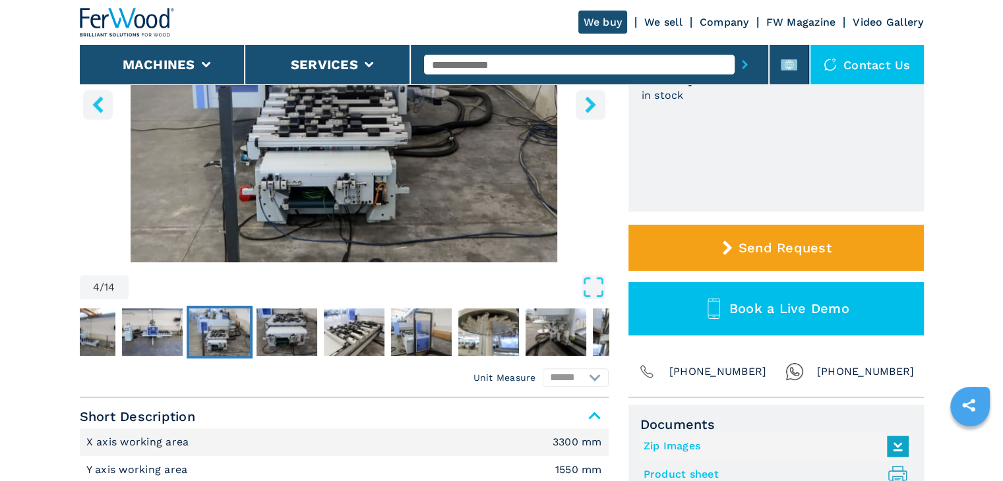
scroll to position [198, 0]
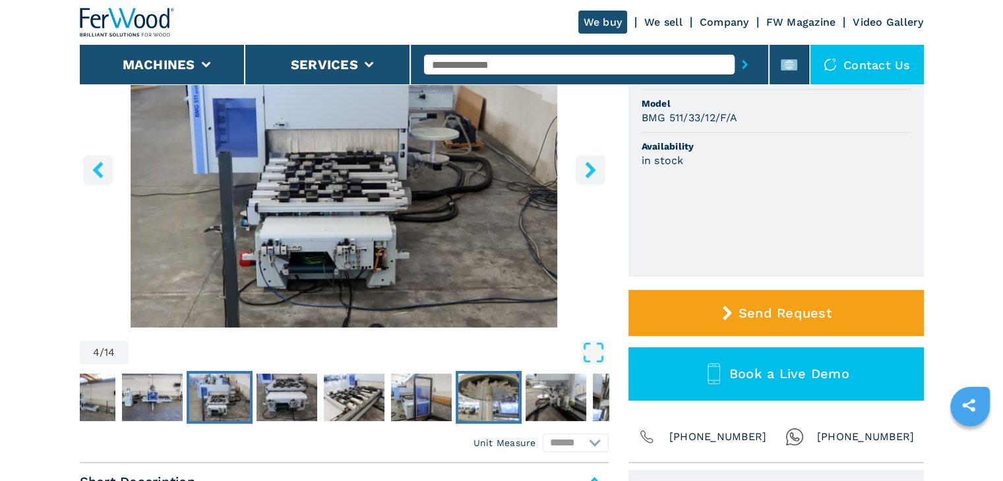
drag, startPoint x: 461, startPoint y: 398, endPoint x: 498, endPoint y: 390, distance: 37.6
click at [461, 396] on img "Go to Slide 8" at bounding box center [488, 397] width 61 height 47
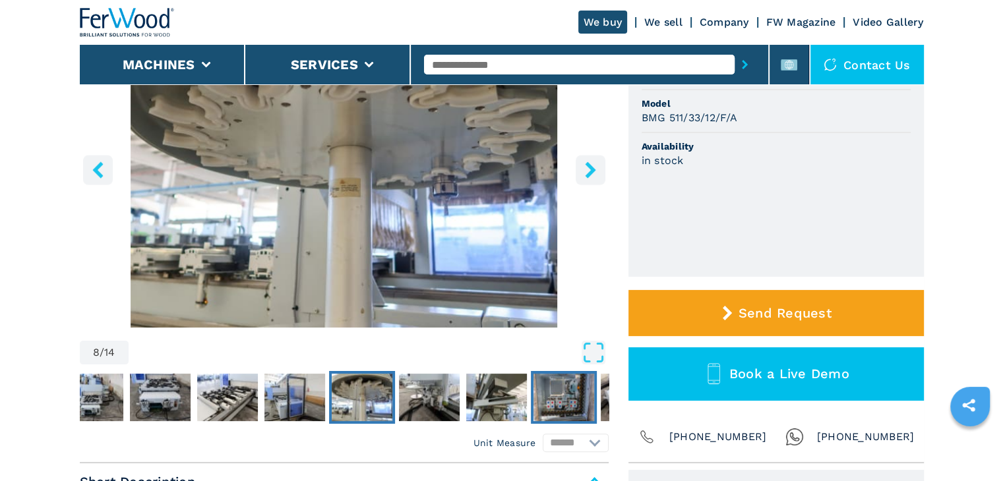
click at [556, 384] on img "Go to Slide 11" at bounding box center [564, 397] width 61 height 47
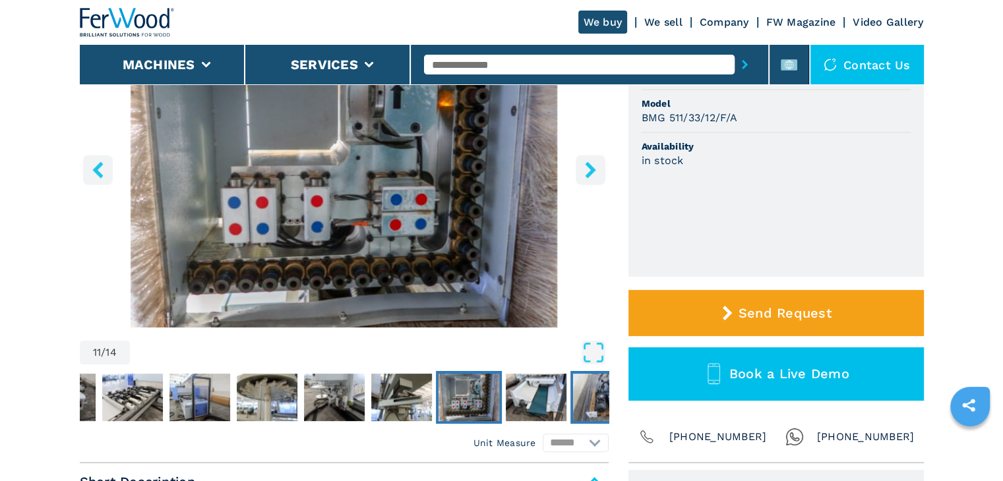
click at [575, 391] on img "Go to Slide 13" at bounding box center [603, 397] width 61 height 47
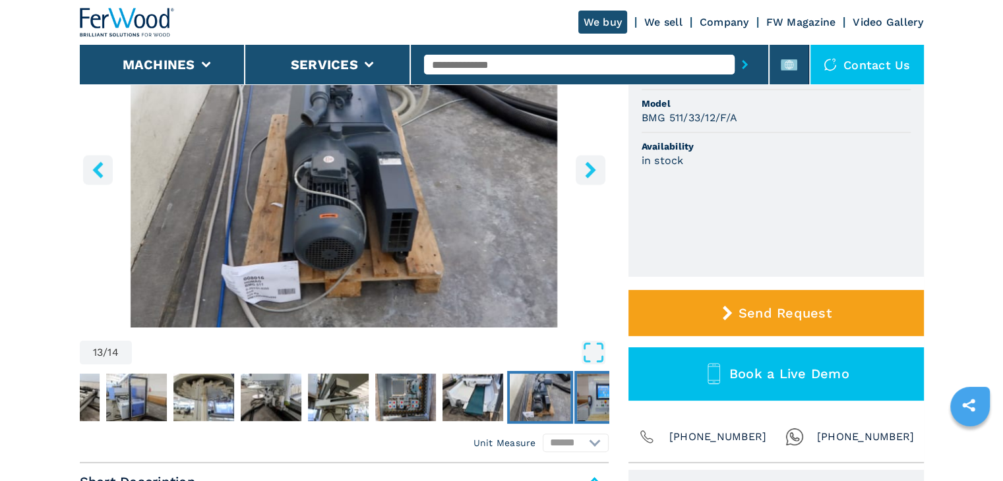
click at [579, 392] on img "Go to Slide 14" at bounding box center [607, 397] width 61 height 47
click at [590, 392] on img "Go to Slide 14" at bounding box center [607, 397] width 61 height 47
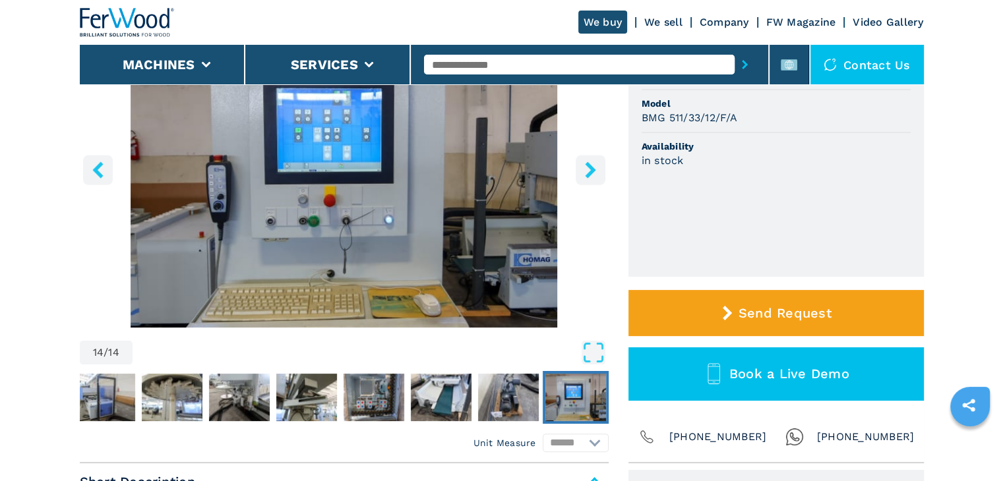
click at [591, 392] on img "Go to Slide 14" at bounding box center [575, 397] width 61 height 47
click at [593, 394] on img "Go to Slide 14" at bounding box center [575, 397] width 61 height 47
click at [600, 444] on select "****** ********" at bounding box center [576, 443] width 66 height 18
click at [588, 375] on img "Go to Slide 14" at bounding box center [575, 397] width 61 height 47
click at [597, 341] on icon "Open Fullscreen" at bounding box center [594, 353] width 24 height 24
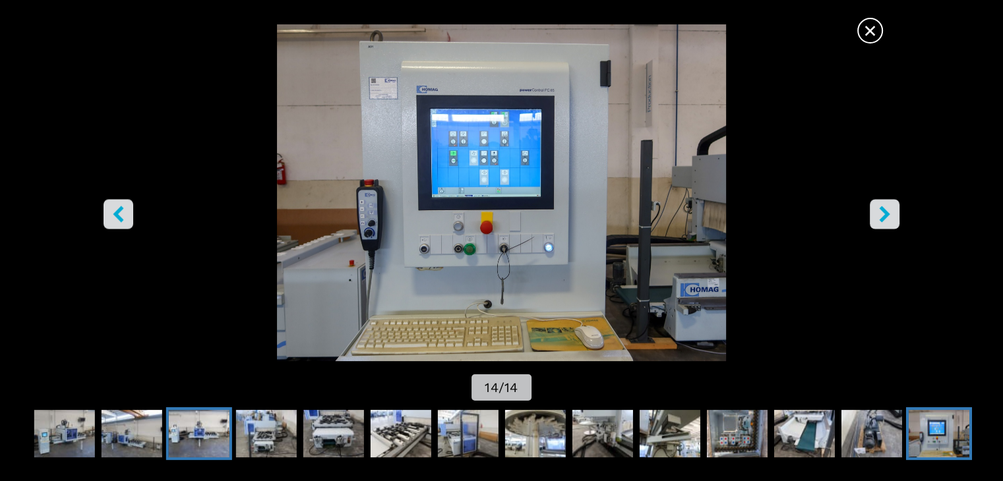
click at [193, 437] on img "Go to Slide 3" at bounding box center [198, 433] width 61 height 47
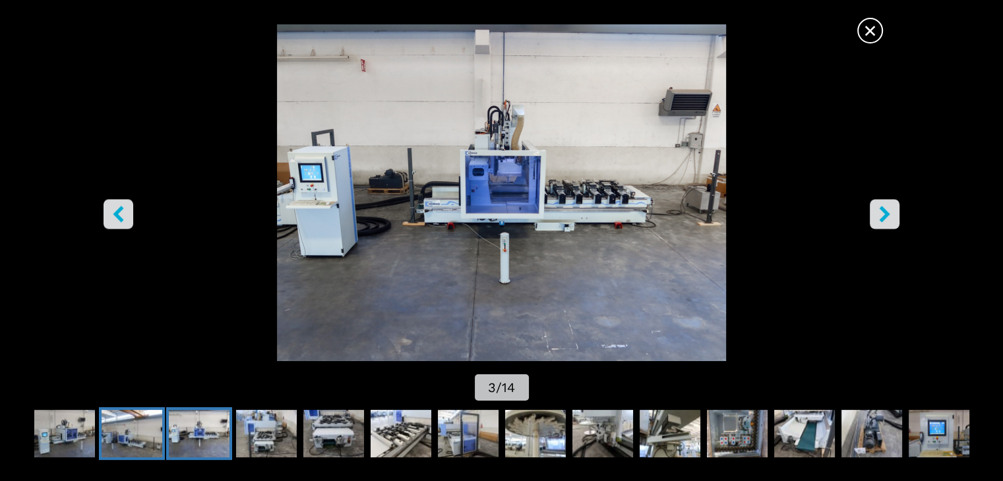
click at [146, 439] on img "Go to Slide 2" at bounding box center [131, 433] width 61 height 47
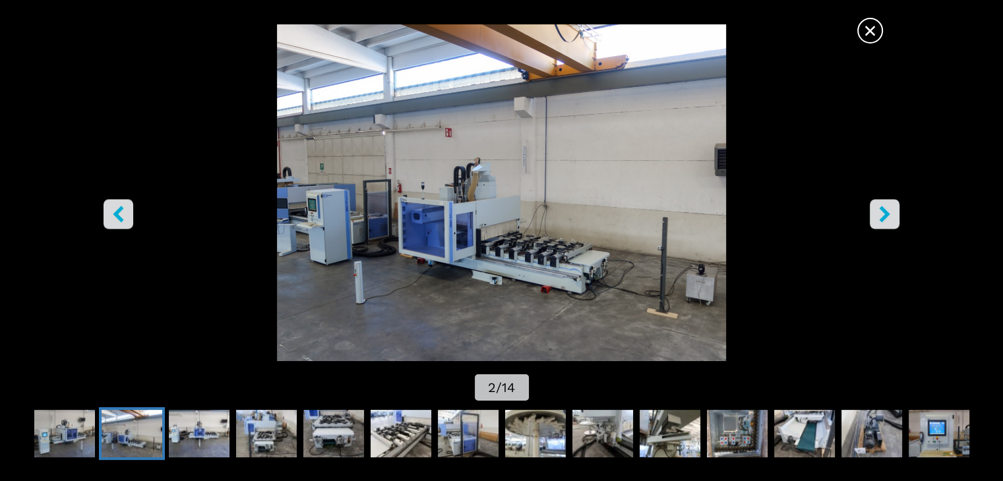
click at [107, 437] on img "Go to Slide 2" at bounding box center [131, 433] width 61 height 47
click at [76, 440] on img "Go to Slide 1" at bounding box center [64, 433] width 61 height 47
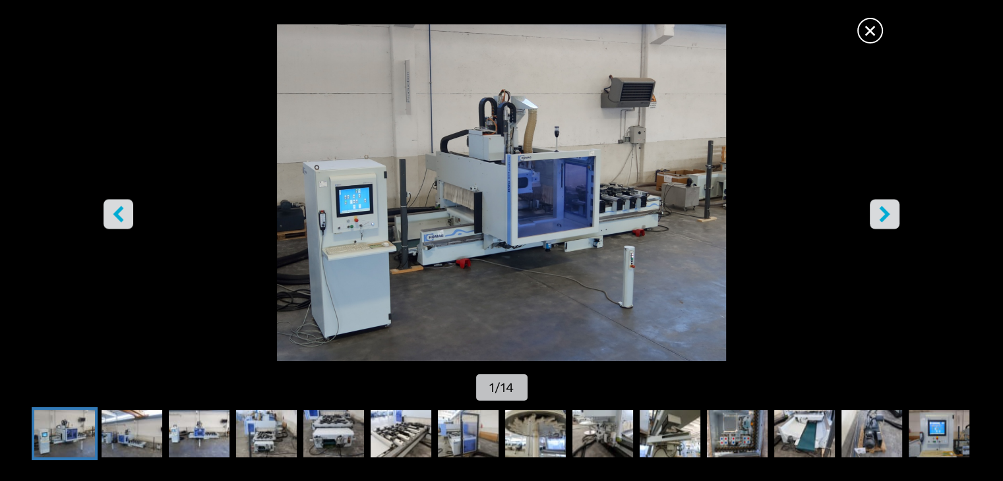
click at [872, 30] on span "×" at bounding box center [870, 27] width 23 height 23
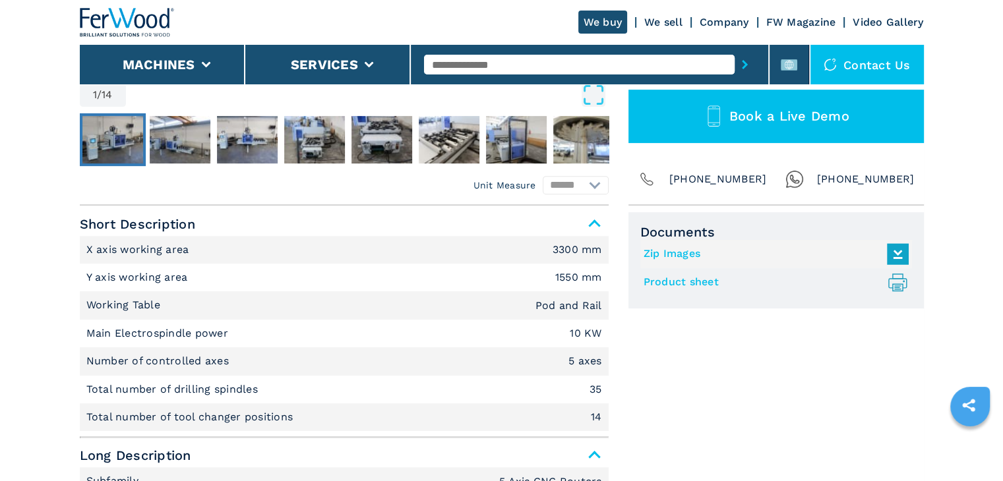
scroll to position [594, 0]
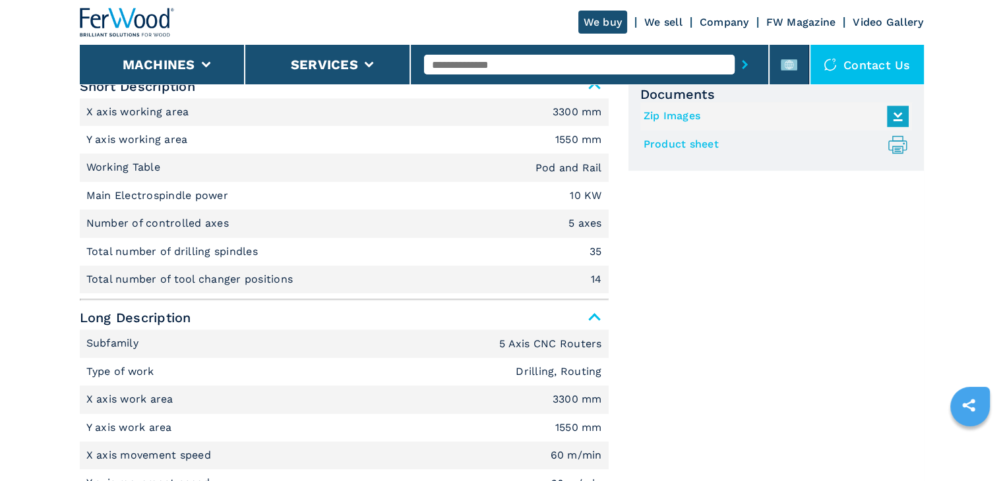
click at [688, 146] on link "Product sheet .prefix__st0{stroke-linecap:round;stroke-linejoin:round}.prefix__…" at bounding box center [773, 145] width 259 height 22
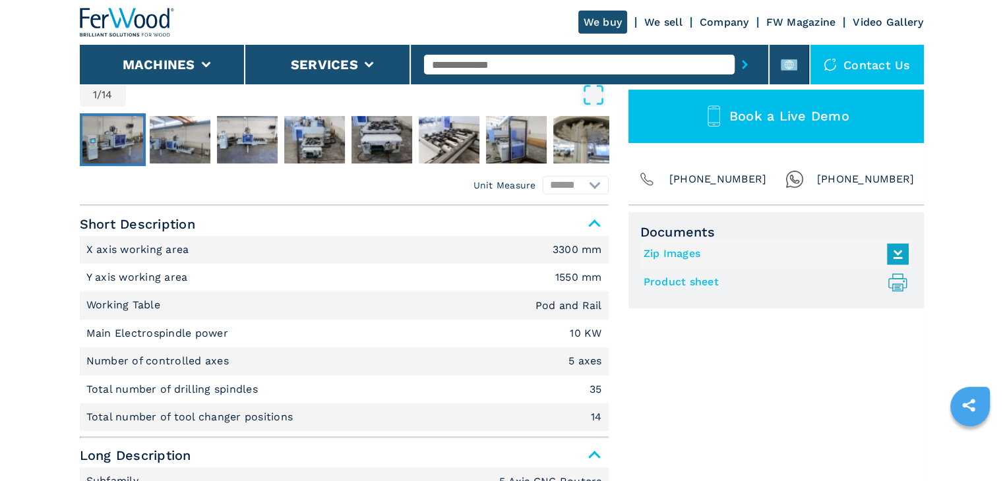
scroll to position [396, 0]
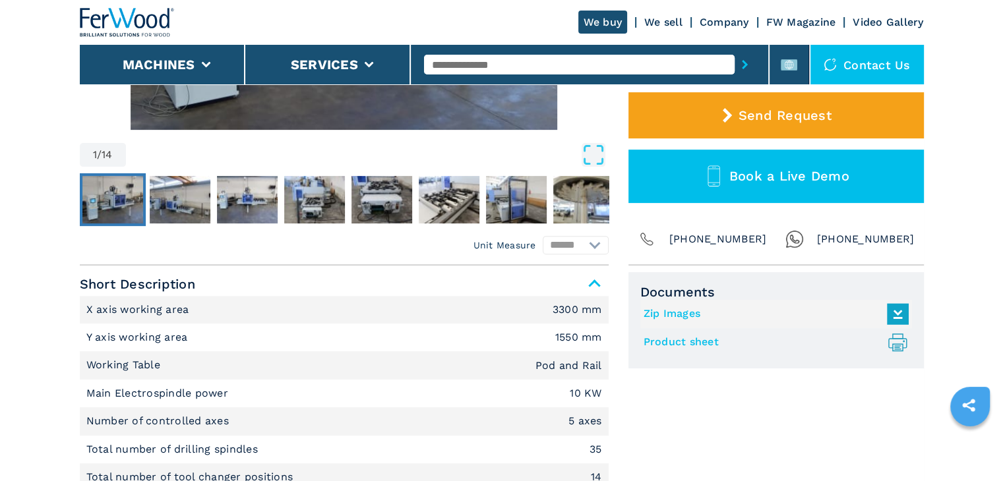
click at [889, 314] on icon at bounding box center [898, 314] width 28 height 28
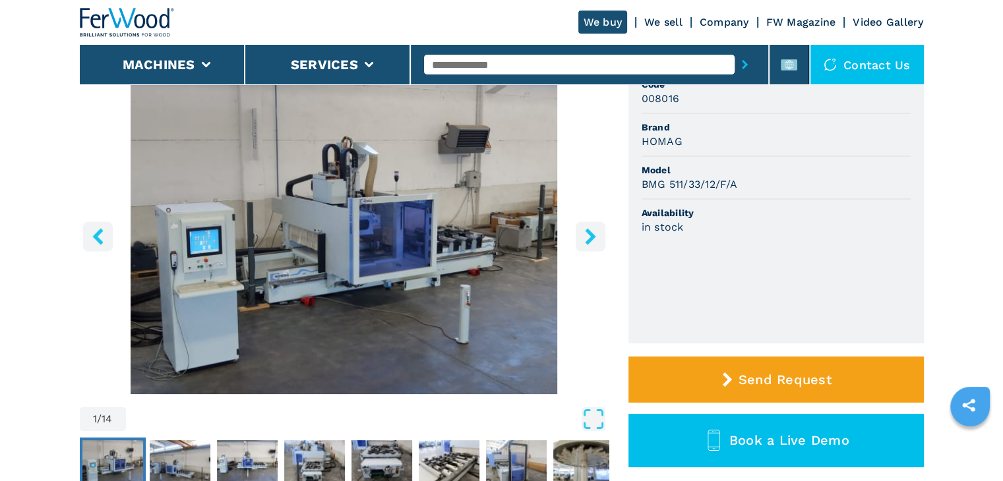
scroll to position [66, 0]
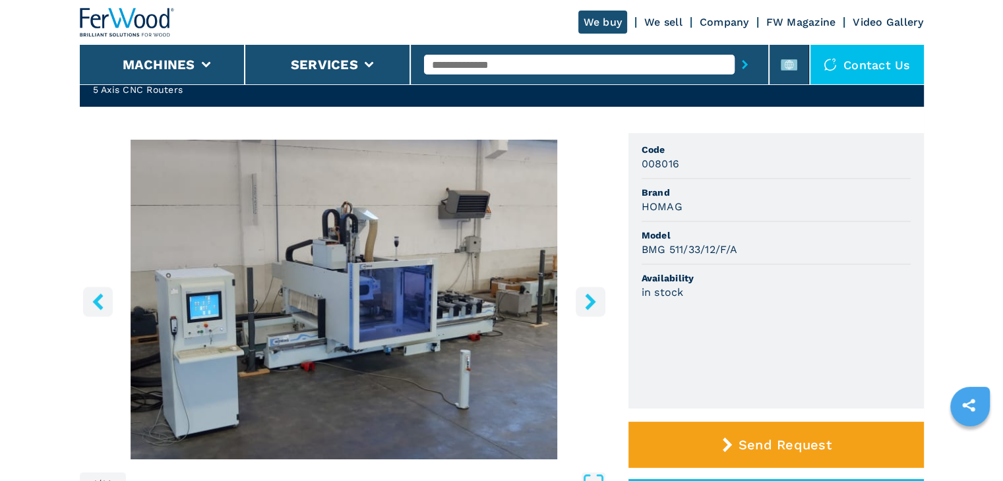
click at [563, 315] on img "Go to Slide 1" at bounding box center [344, 300] width 529 height 320
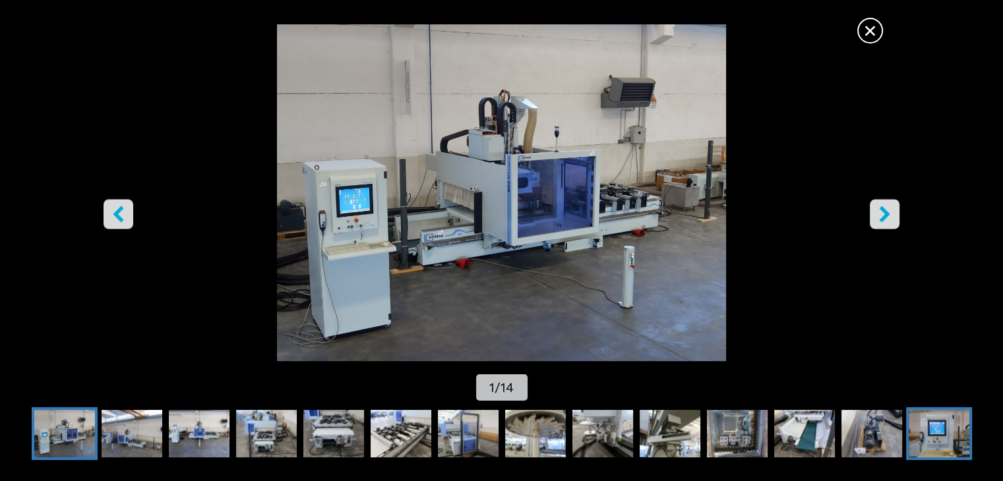
click at [936, 432] on img "Go to Slide 14" at bounding box center [939, 433] width 61 height 47
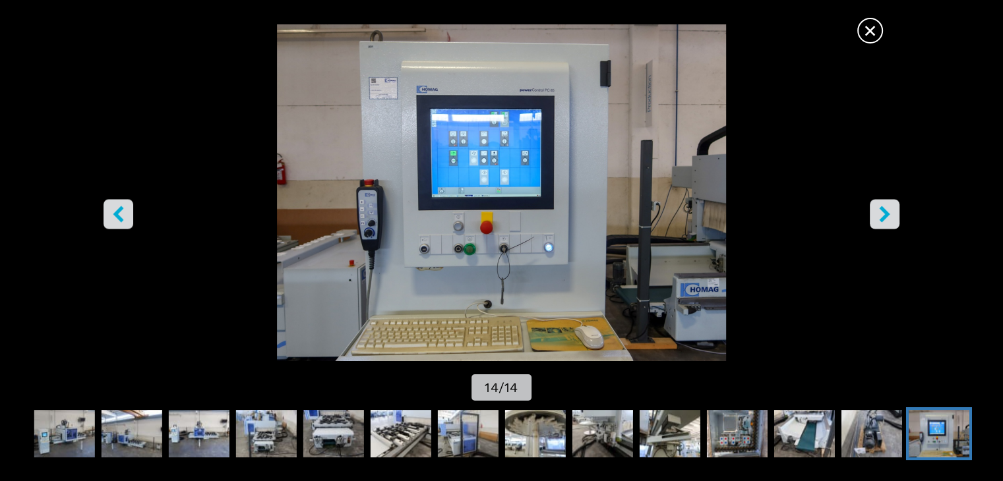
drag, startPoint x: 888, startPoint y: 210, endPoint x: 882, endPoint y: 214, distance: 7.4
click at [884, 212] on icon "right-button" at bounding box center [884, 214] width 16 height 16
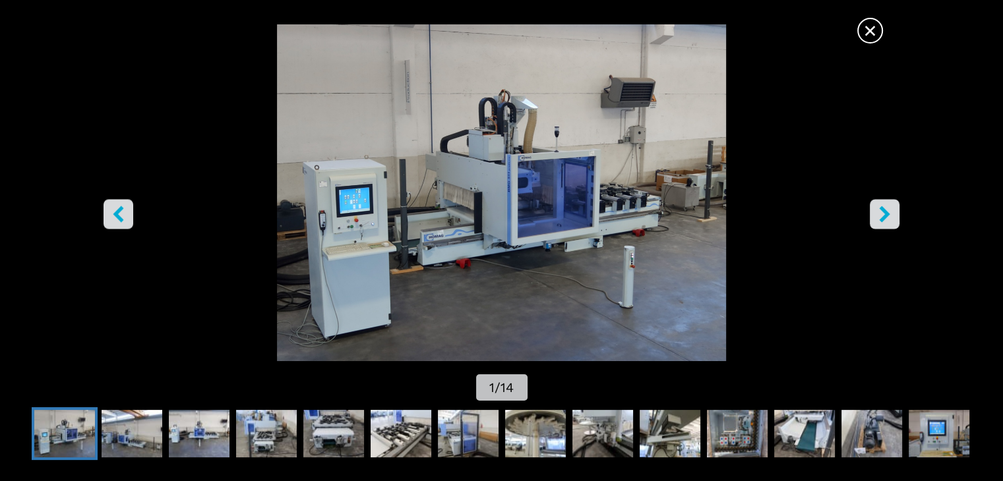
click at [881, 215] on icon "right-button" at bounding box center [884, 214] width 16 height 16
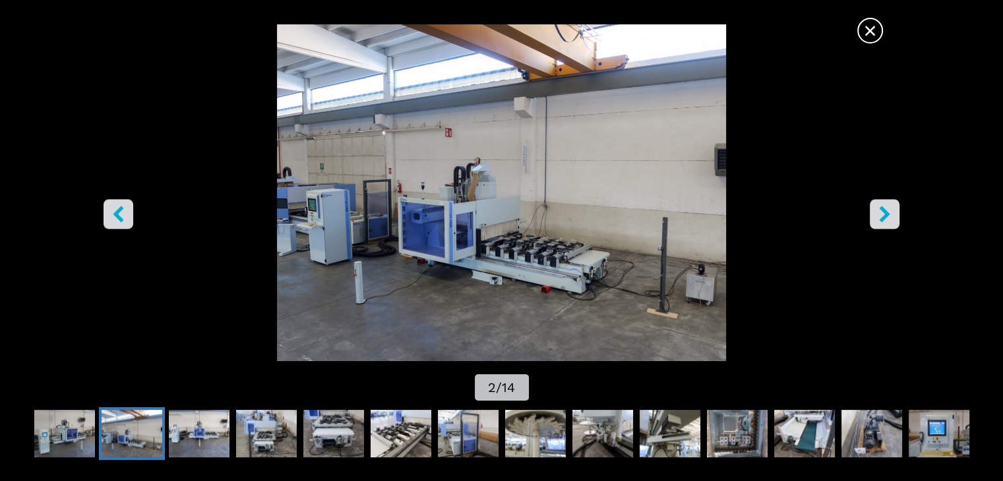
click at [881, 215] on icon "right-button" at bounding box center [884, 214] width 16 height 16
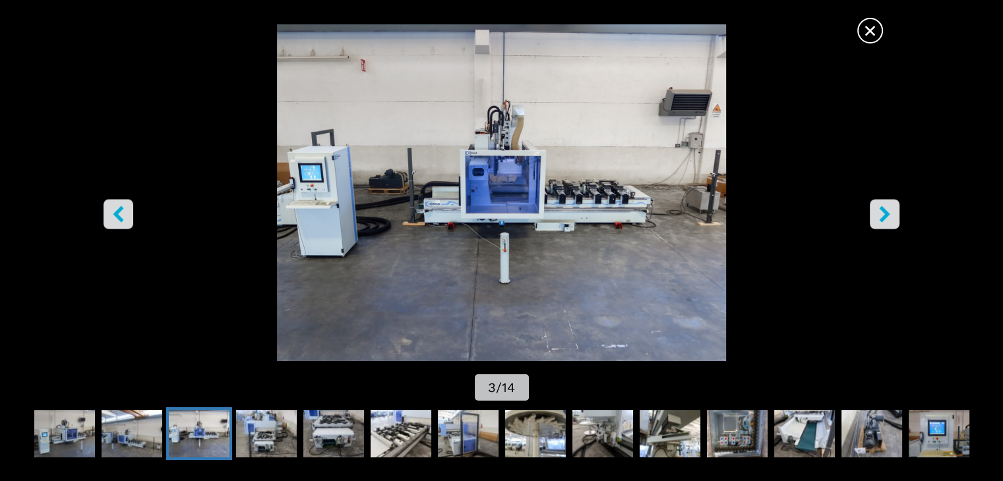
click at [884, 214] on icon "right-button" at bounding box center [884, 214] width 16 height 16
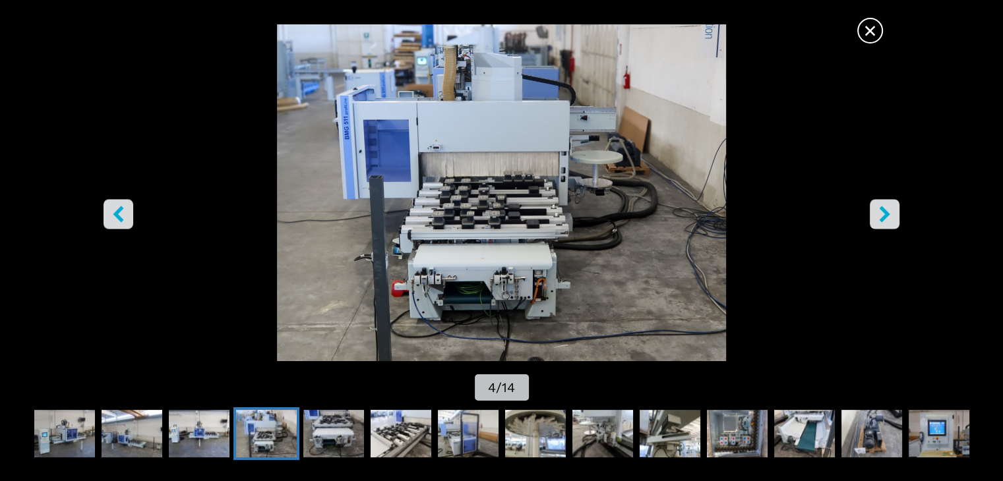
click at [887, 214] on icon "right-button" at bounding box center [884, 214] width 11 height 16
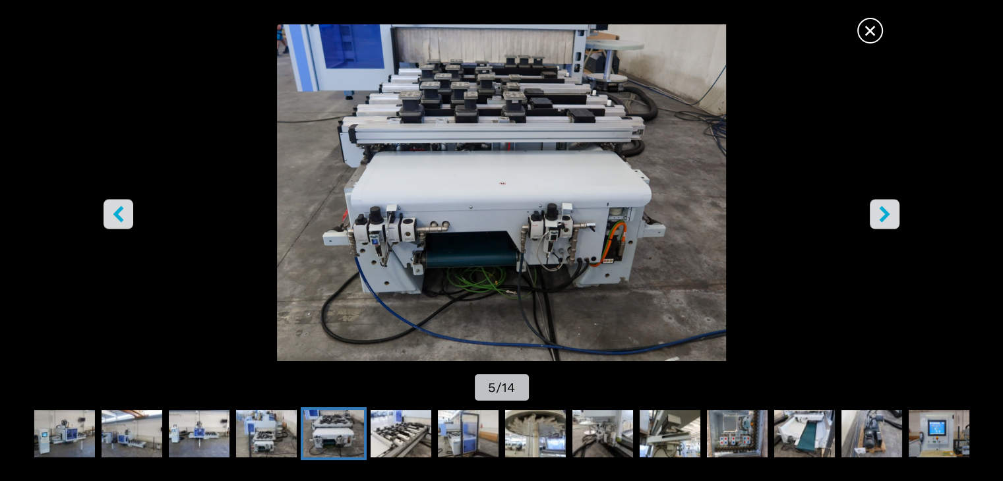
click at [890, 214] on icon "right-button" at bounding box center [884, 214] width 16 height 16
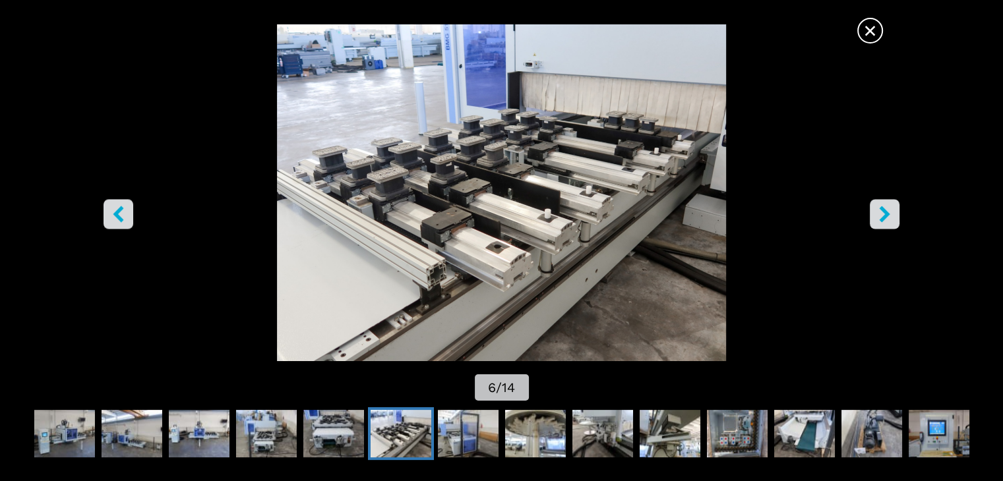
click at [892, 214] on icon "right-button" at bounding box center [884, 214] width 16 height 16
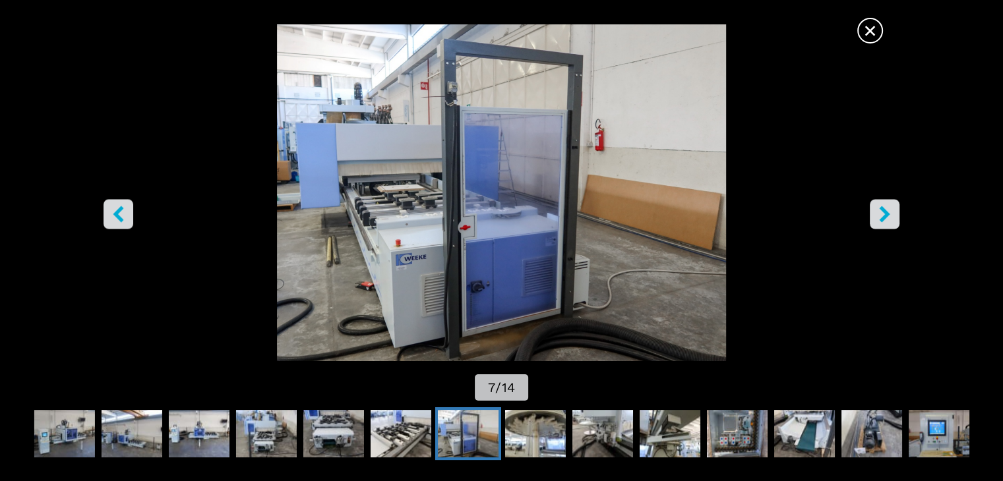
click at [892, 214] on icon "right-button" at bounding box center [884, 214] width 16 height 16
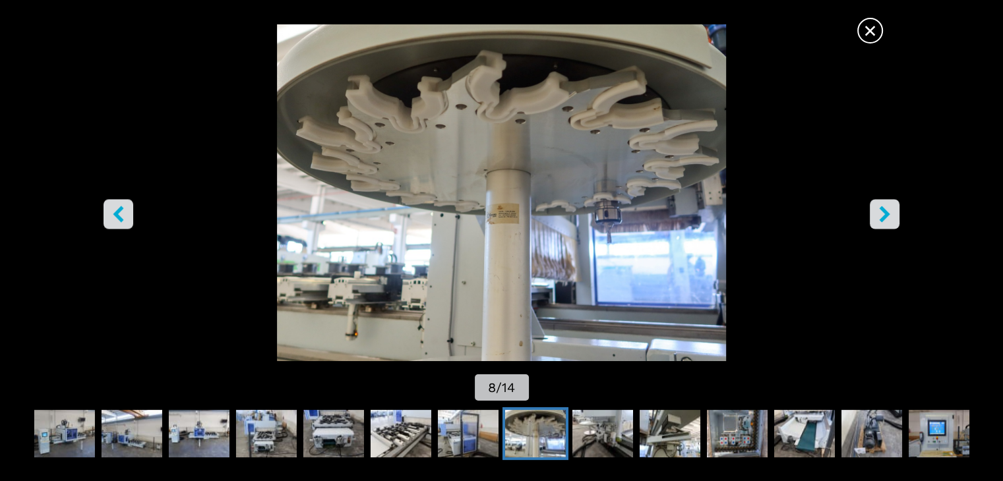
click at [892, 214] on icon "right-button" at bounding box center [884, 214] width 16 height 16
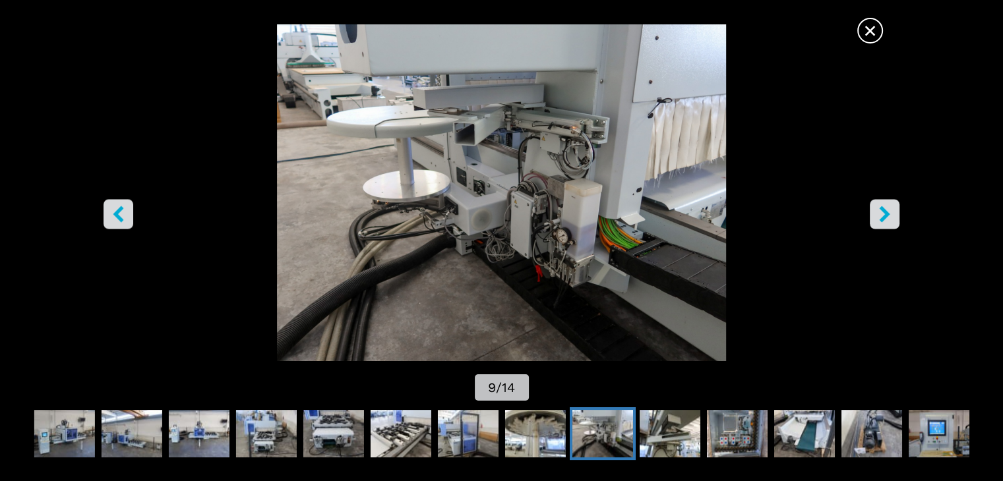
click at [892, 214] on icon "right-button" at bounding box center [884, 214] width 16 height 16
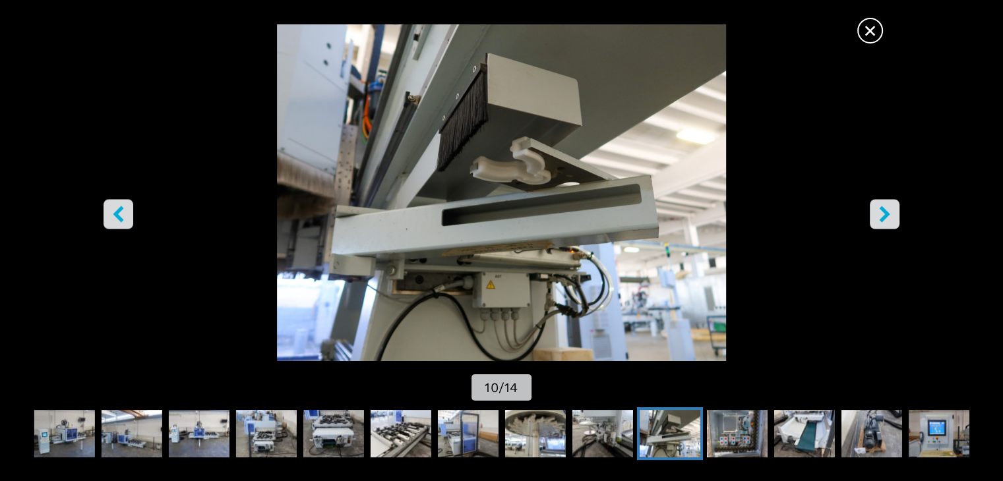
click at [892, 214] on icon "right-button" at bounding box center [884, 214] width 16 height 16
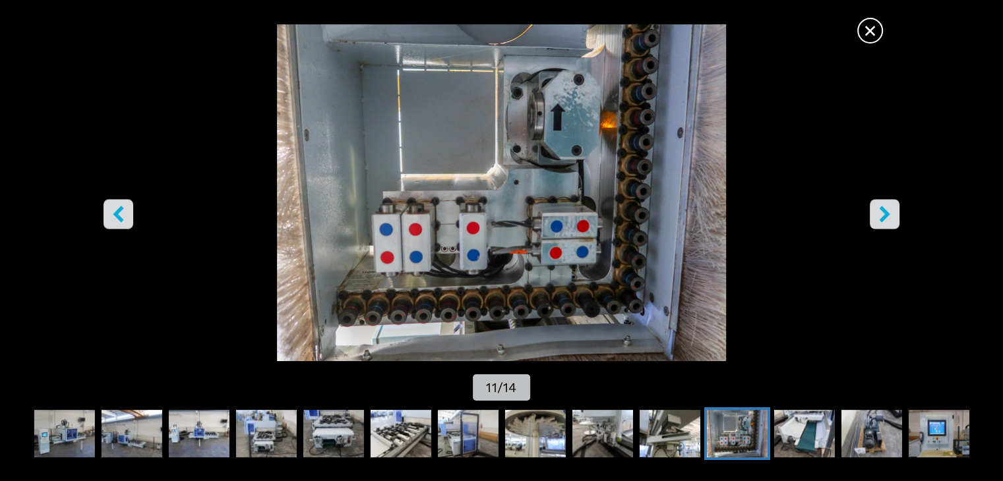
click at [892, 214] on icon "right-button" at bounding box center [884, 214] width 16 height 16
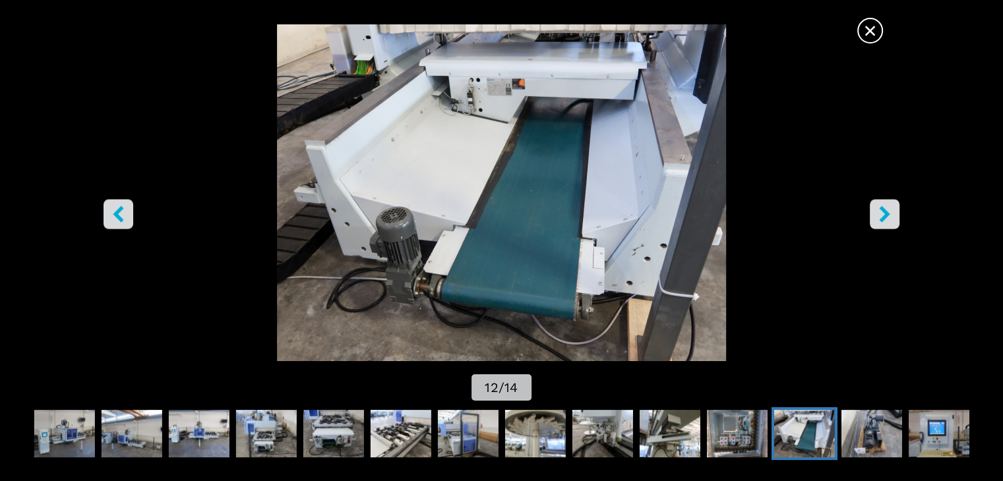
click at [892, 214] on icon "right-button" at bounding box center [884, 214] width 16 height 16
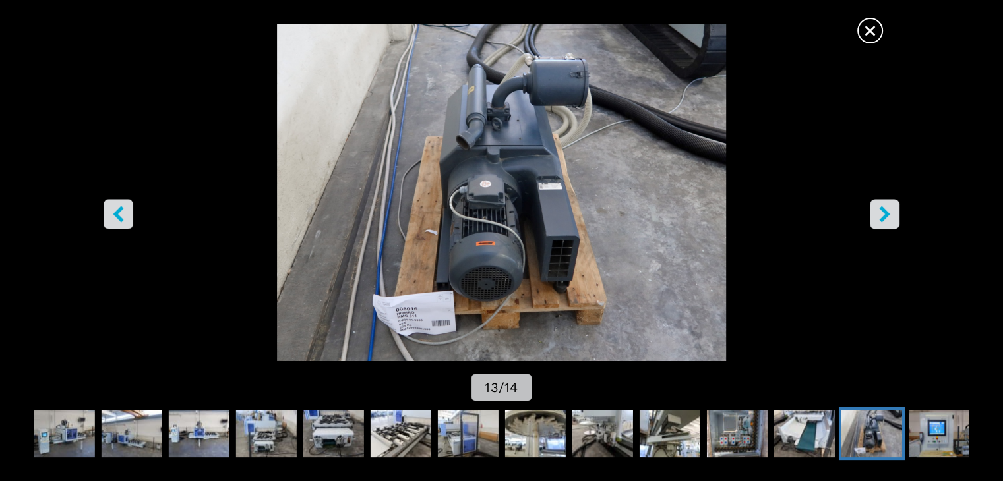
click at [892, 214] on icon "right-button" at bounding box center [884, 214] width 16 height 16
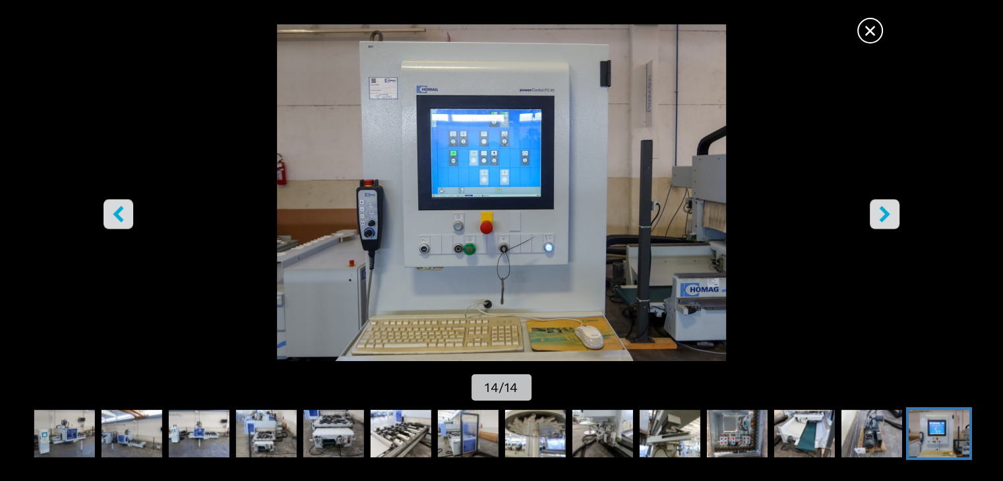
click at [894, 215] on button "right-button" at bounding box center [885, 215] width 30 height 30
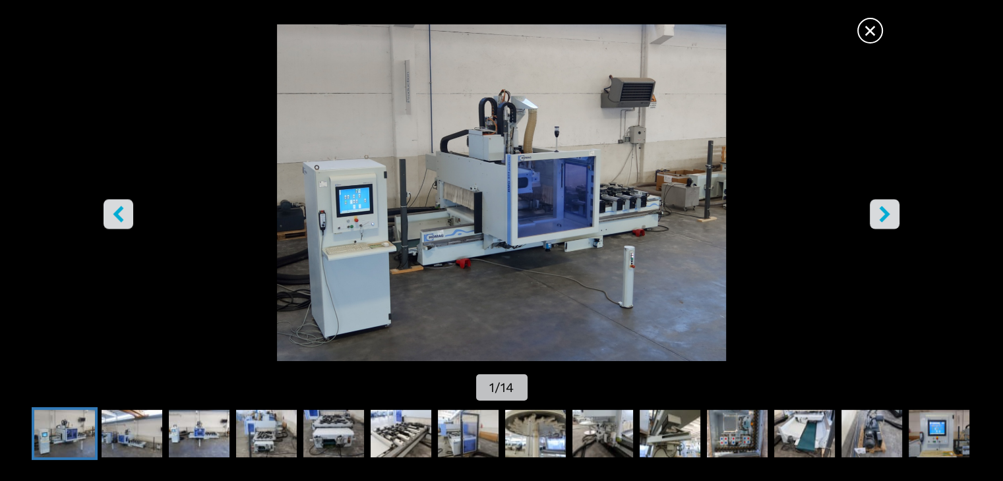
click at [896, 217] on button "right-button" at bounding box center [885, 215] width 30 height 30
